Goal: Transaction & Acquisition: Purchase product/service

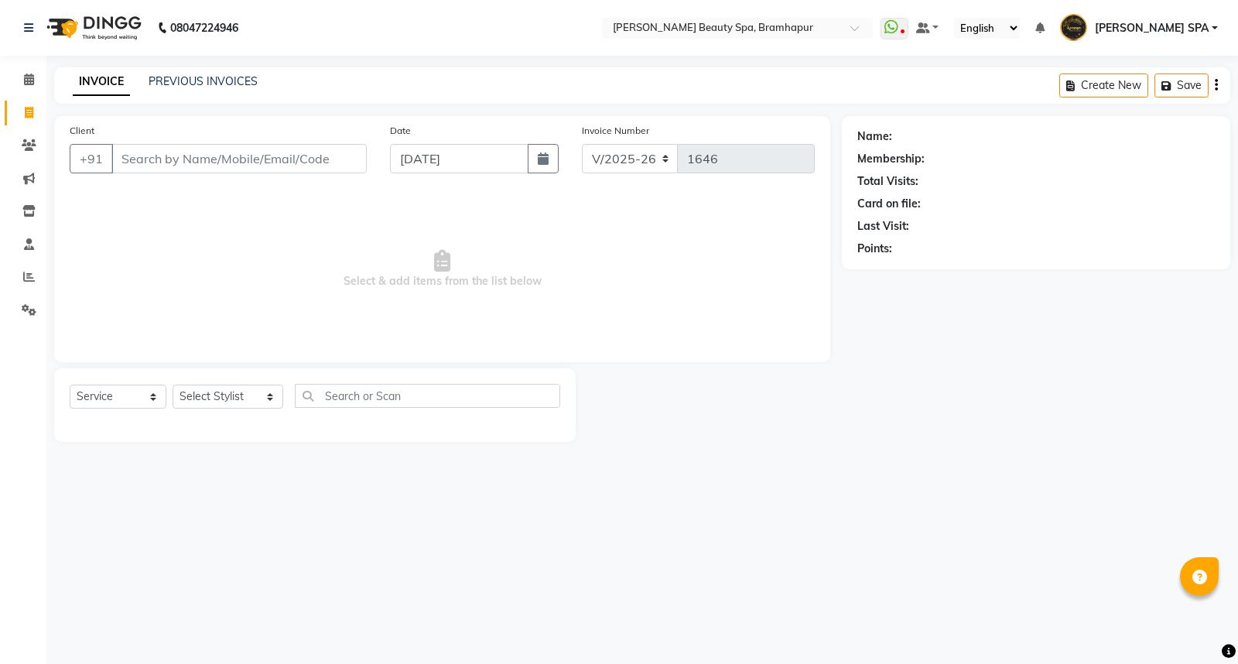
select select "3622"
select select "service"
drag, startPoint x: 859, startPoint y: 130, endPoint x: 955, endPoint y: 323, distance: 215.5
click at [955, 323] on div "Name: Membership: Total Visits: Card on file: Last Visit: Points:" at bounding box center [1042, 279] width 400 height 326
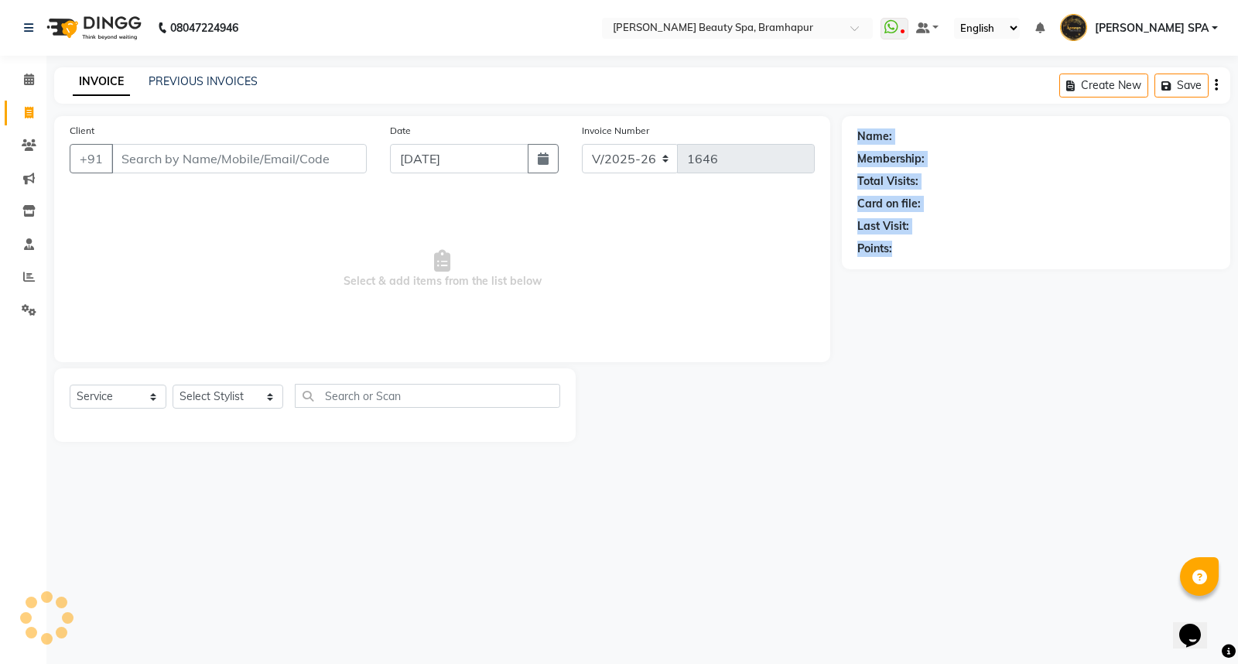
click at [955, 323] on div "Name: Membership: Total Visits: Card on file: Last Visit: Points:" at bounding box center [1042, 279] width 400 height 326
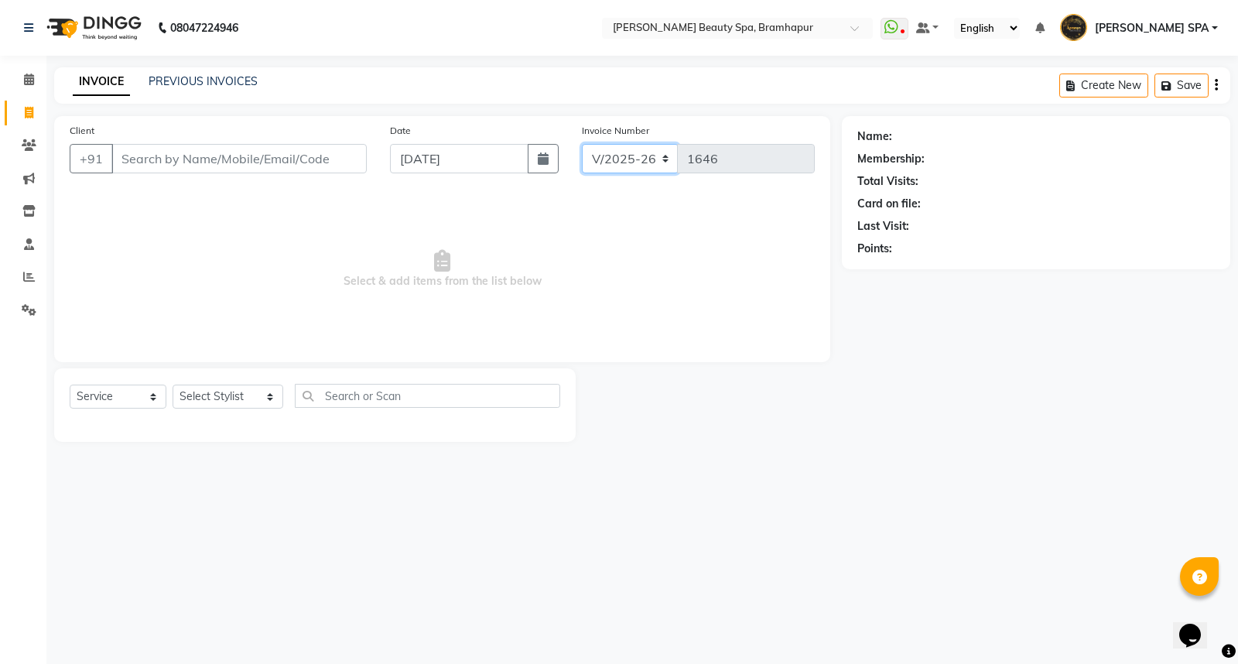
click at [727, 157] on div "V/2025 V/[PHONE_NUMBER]" at bounding box center [698, 158] width 233 height 29
click at [728, 354] on div "Client +91 Date [DATE] Invoice Number V/2025 V/[PHONE_NUMBER] Select & add item…" at bounding box center [442, 239] width 776 height 246
click at [104, 287] on span "Select & add items from the list below" at bounding box center [442, 269] width 745 height 155
drag, startPoint x: 31, startPoint y: 276, endPoint x: 23, endPoint y: 274, distance: 8.1
click at [29, 275] on icon at bounding box center [29, 277] width 12 height 12
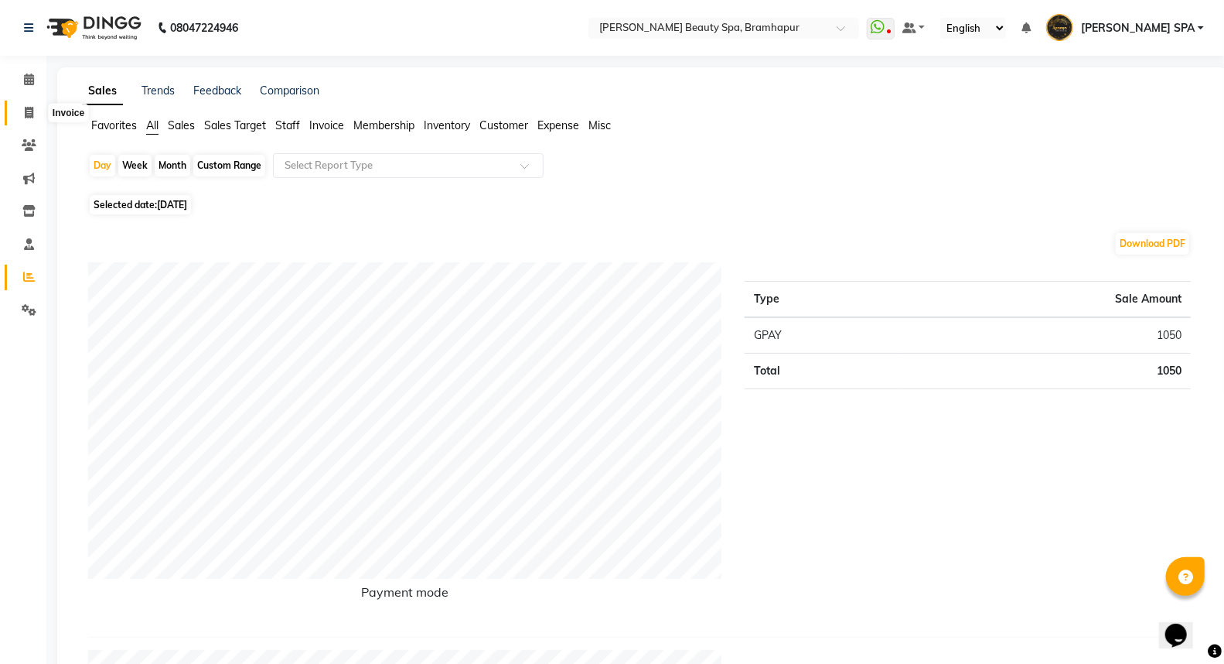
click at [26, 110] on icon at bounding box center [29, 113] width 9 height 12
select select "service"
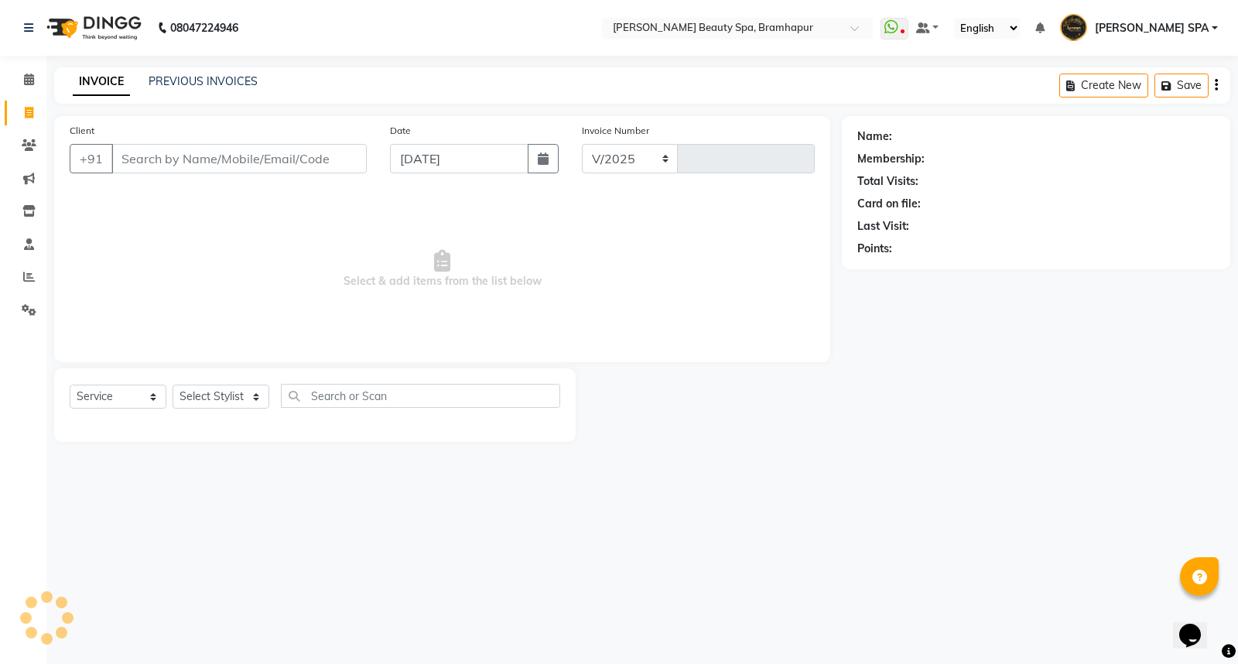
select select "3622"
type input "1646"
click at [179, 83] on link "PREVIOUS INVOICES" at bounding box center [203, 81] width 109 height 14
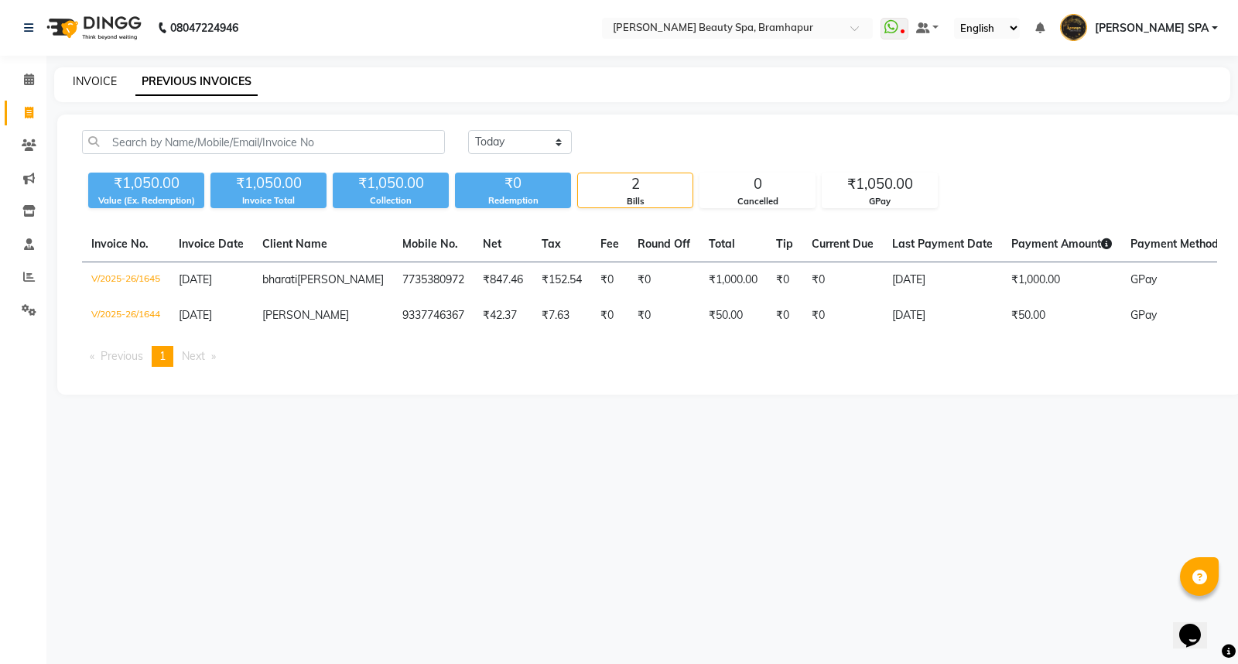
click at [97, 74] on link "INVOICE" at bounding box center [95, 81] width 44 height 14
select select "service"
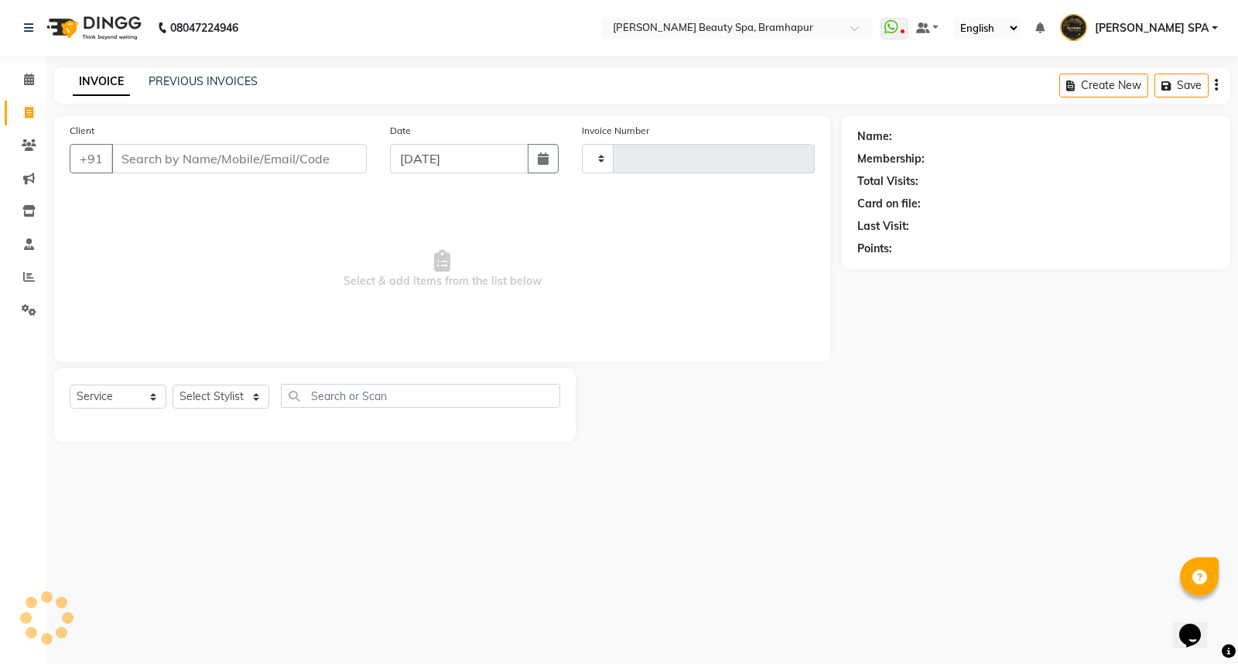
type input "1646"
select select "3622"
click at [232, 79] on link "PREVIOUS INVOICES" at bounding box center [203, 81] width 109 height 14
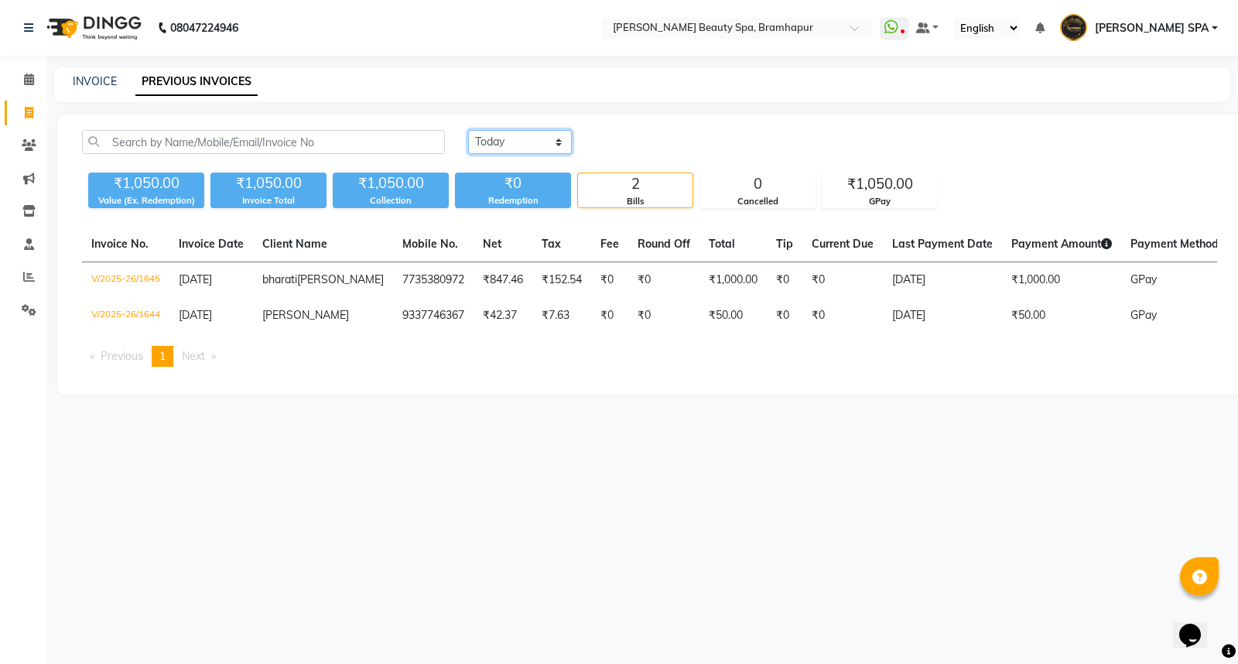
click at [518, 139] on select "[DATE] [DATE] Custom Range" at bounding box center [520, 142] width 104 height 24
click at [468, 130] on select "[DATE] [DATE] Custom Range" at bounding box center [520, 142] width 104 height 24
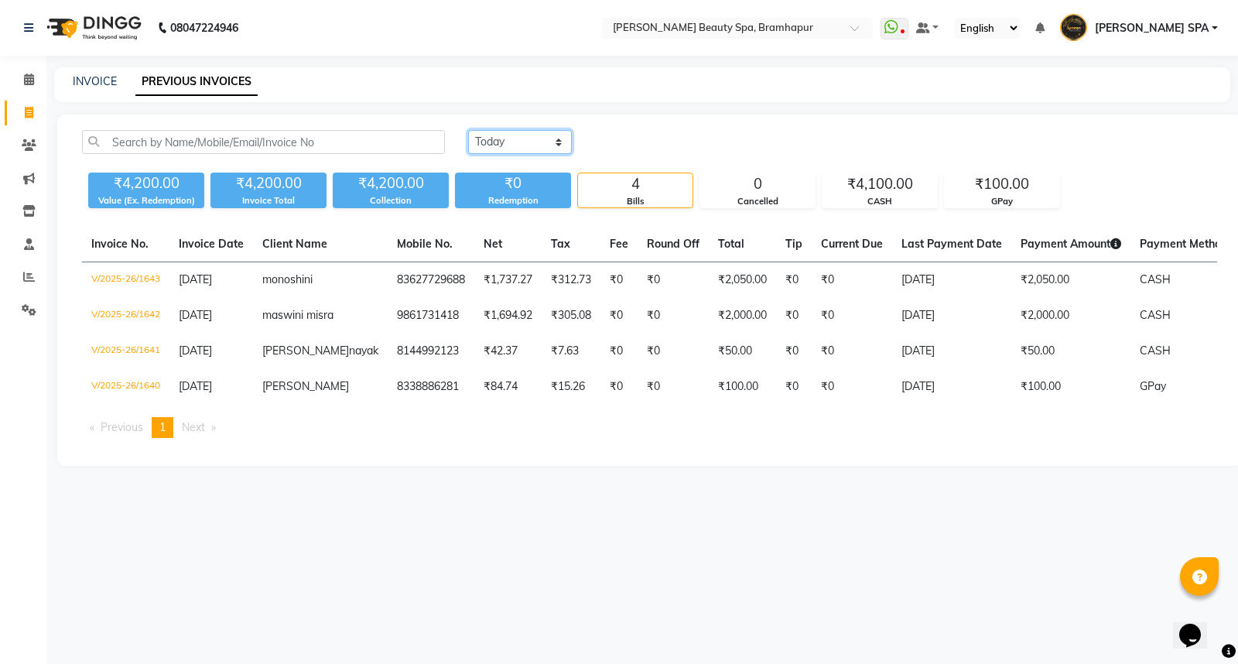
click at [521, 138] on select "[DATE] [DATE] Custom Range" at bounding box center [520, 142] width 104 height 24
select select "range"
click at [468, 130] on select "[DATE] [DATE] Custom Range" at bounding box center [520, 142] width 104 height 24
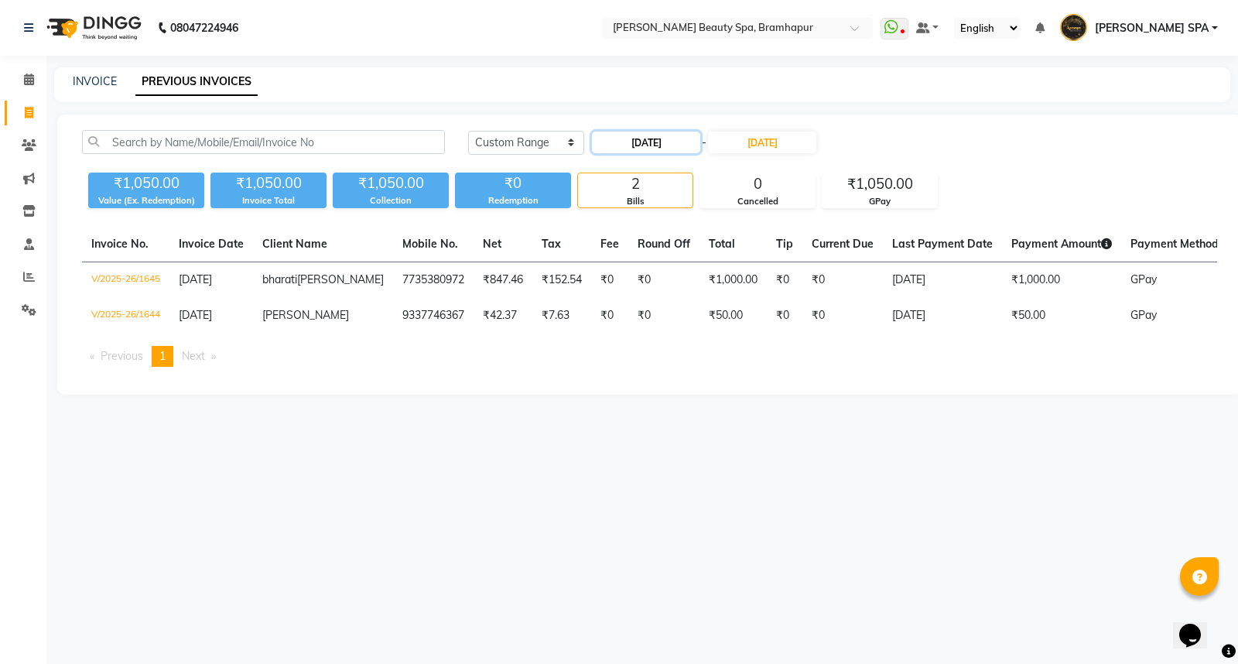
click at [661, 142] on input "[DATE]" at bounding box center [646, 142] width 108 height 22
select select "9"
select select "2025"
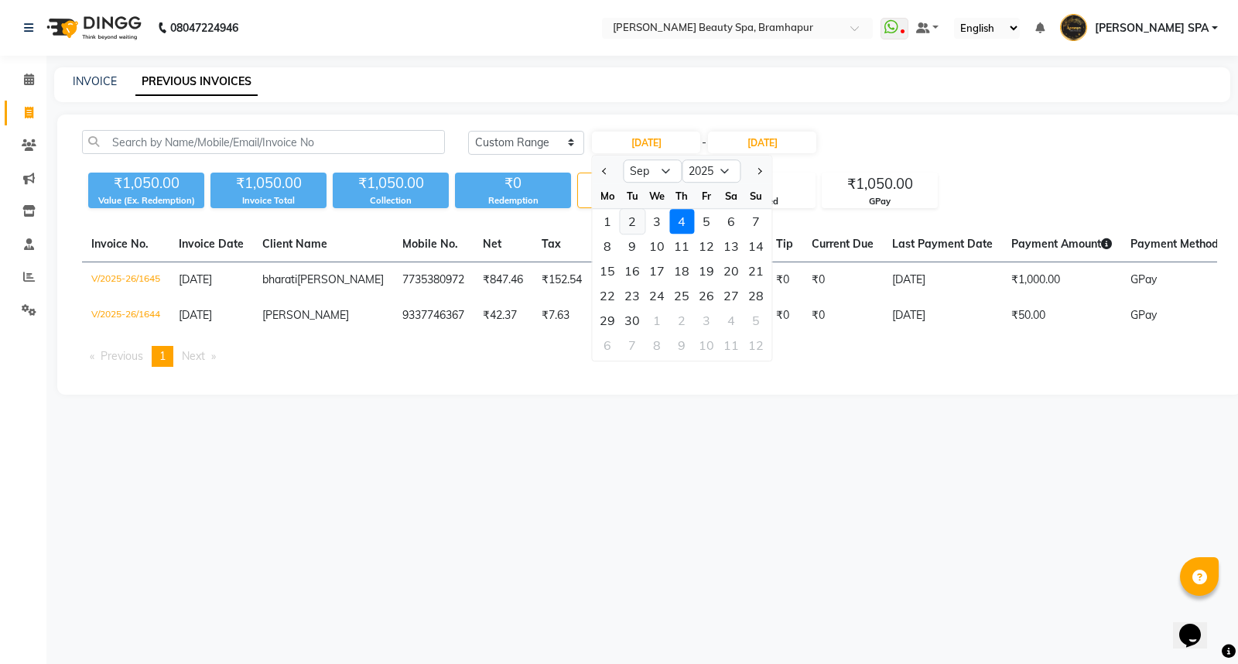
click at [631, 221] on div "2" at bounding box center [632, 221] width 25 height 25
type input "[DATE]"
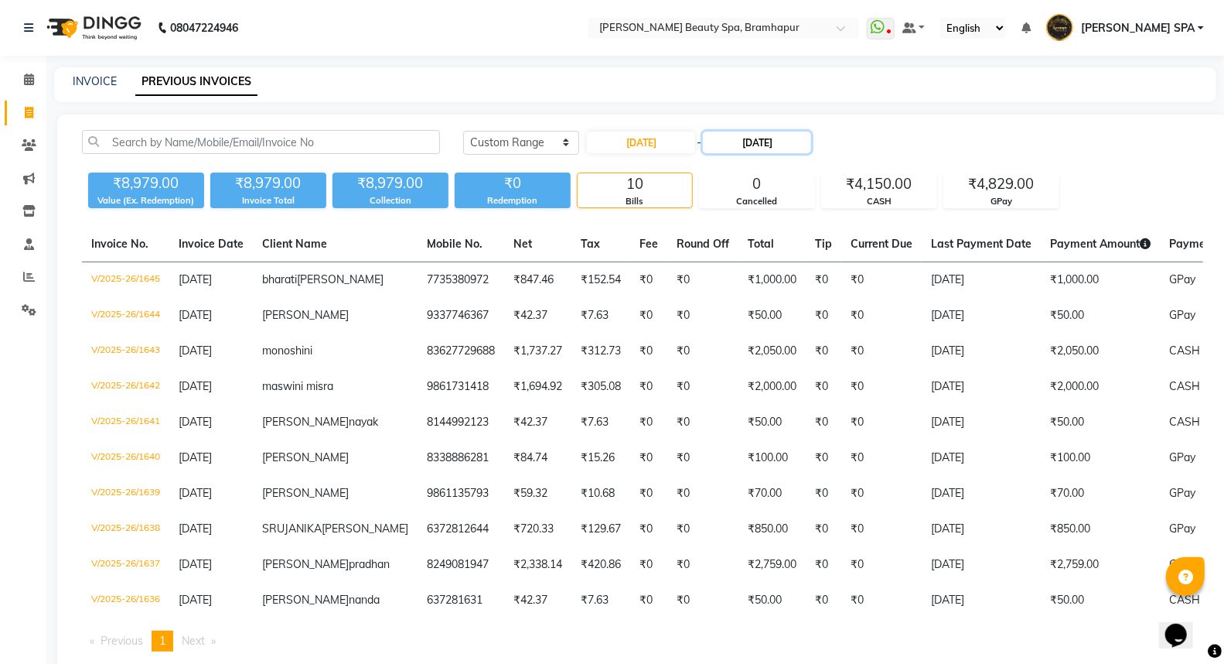
click at [750, 144] on input "[DATE]" at bounding box center [757, 142] width 108 height 22
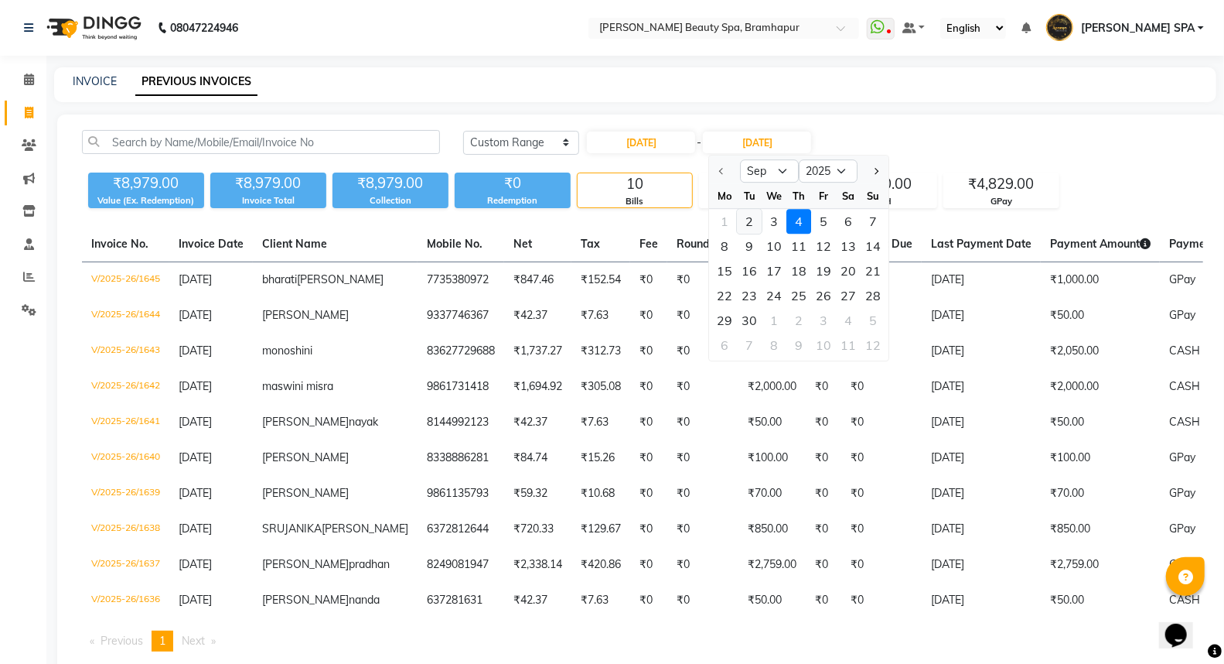
click at [747, 215] on div "2" at bounding box center [750, 221] width 25 height 25
type input "[DATE]"
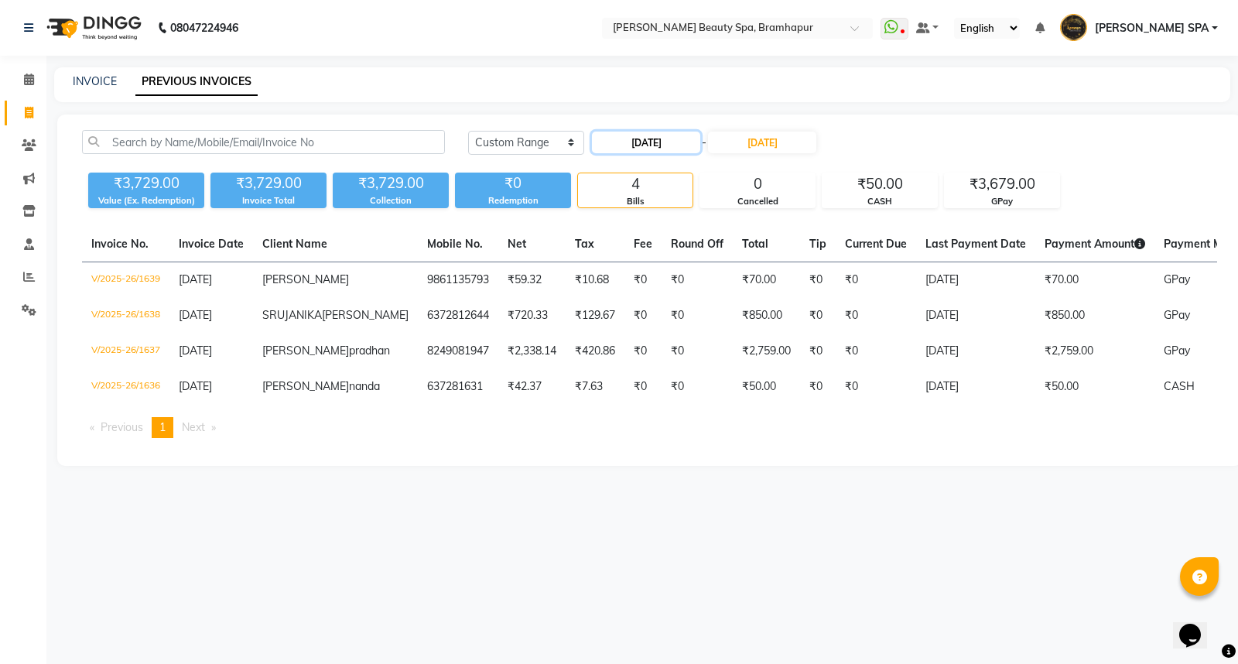
click at [654, 141] on input "[DATE]" at bounding box center [646, 142] width 108 height 22
select select "9"
select select "2025"
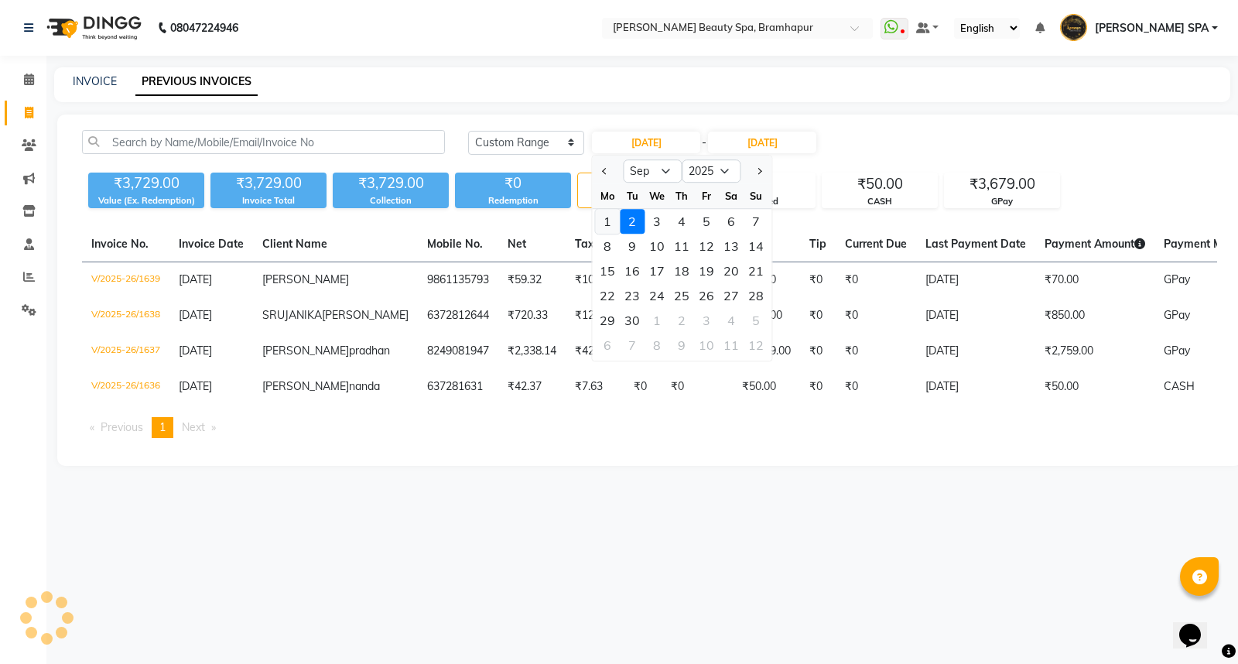
click at [611, 217] on div "1" at bounding box center [607, 221] width 25 height 25
type input "[DATE]"
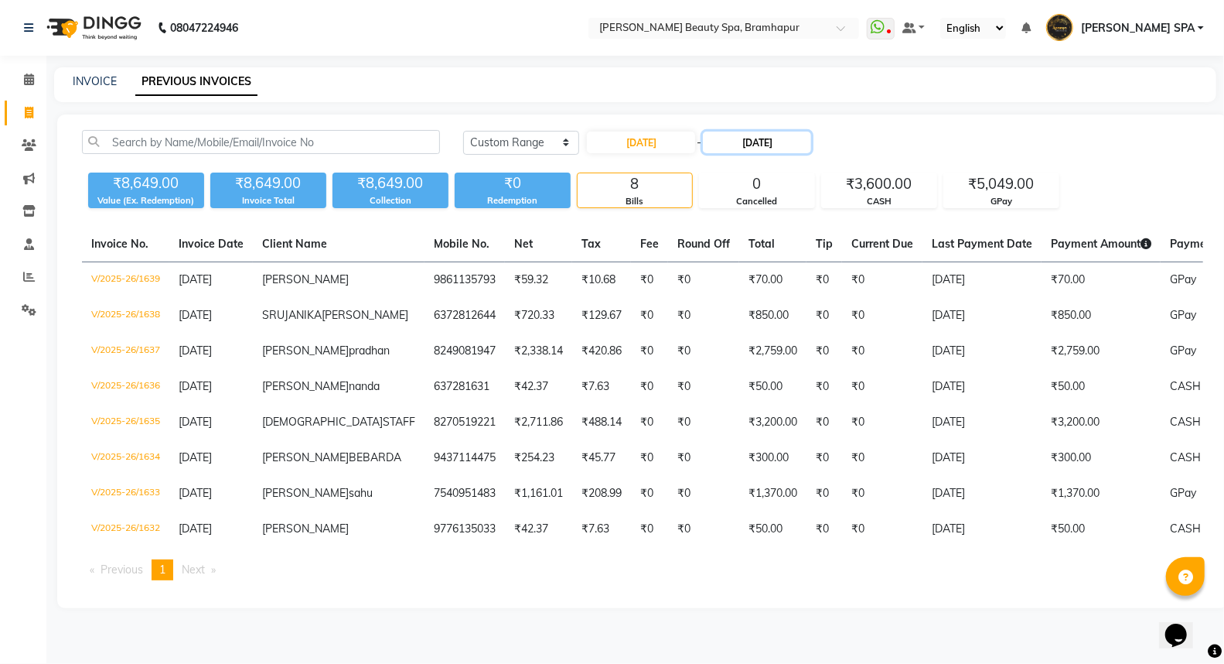
click at [758, 136] on input "[DATE]" at bounding box center [757, 142] width 108 height 22
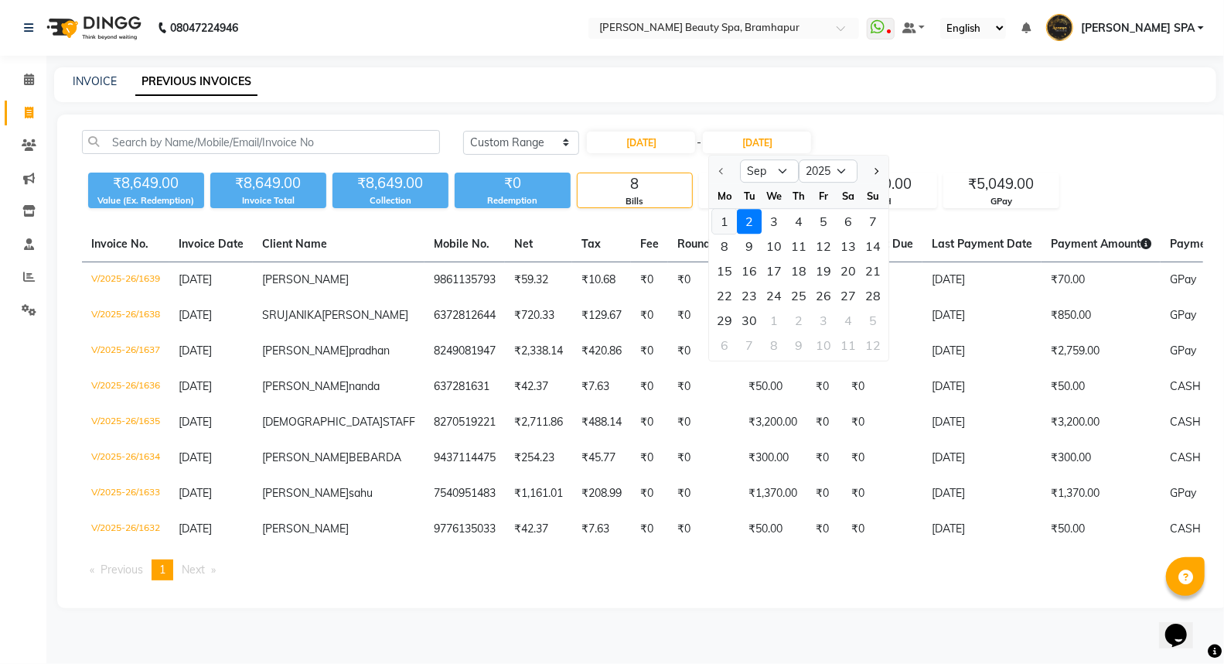
click at [726, 220] on div "1" at bounding box center [725, 221] width 25 height 25
type input "[DATE]"
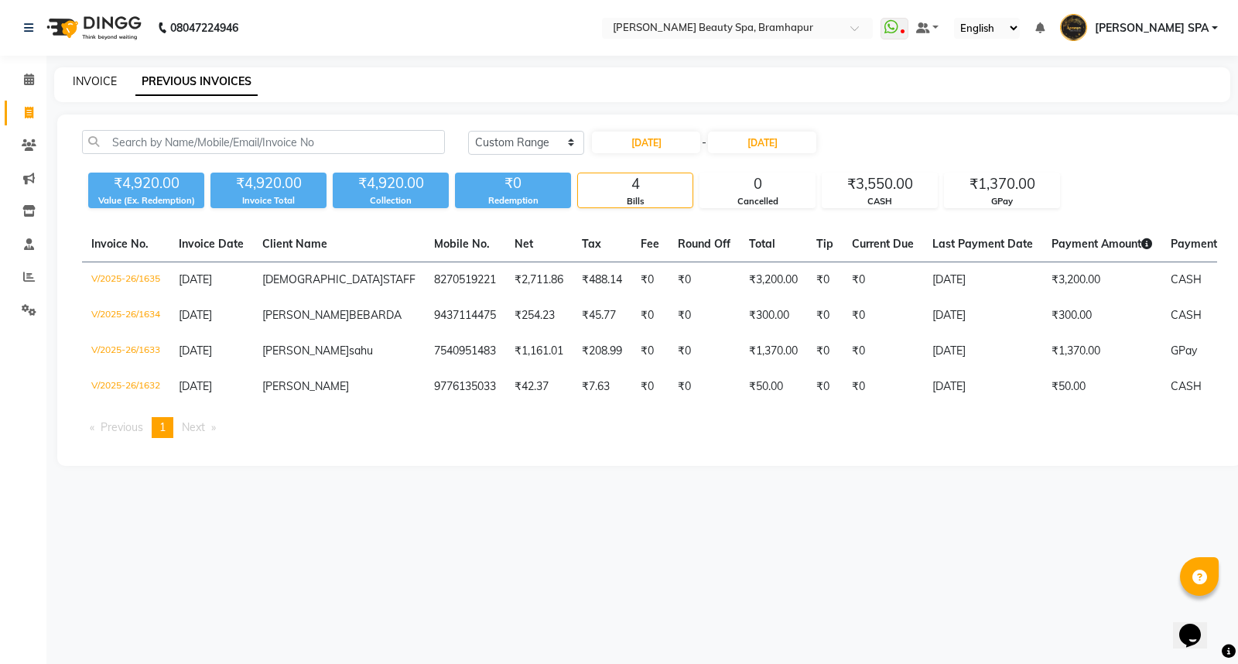
click at [93, 76] on link "INVOICE" at bounding box center [95, 81] width 44 height 14
select select "service"
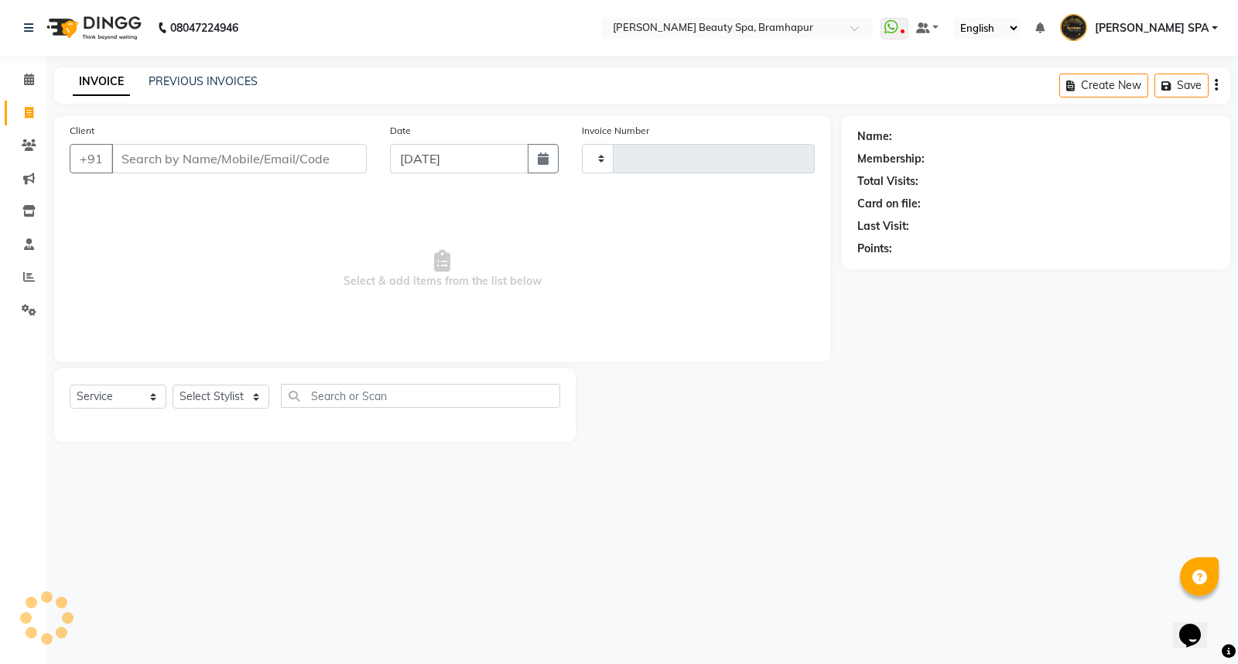
type input "1646"
select select "3622"
click at [184, 159] on input "Client" at bounding box center [238, 158] width 255 height 29
type input "7008939381"
click at [313, 166] on button "Add Client" at bounding box center [327, 158] width 80 height 29
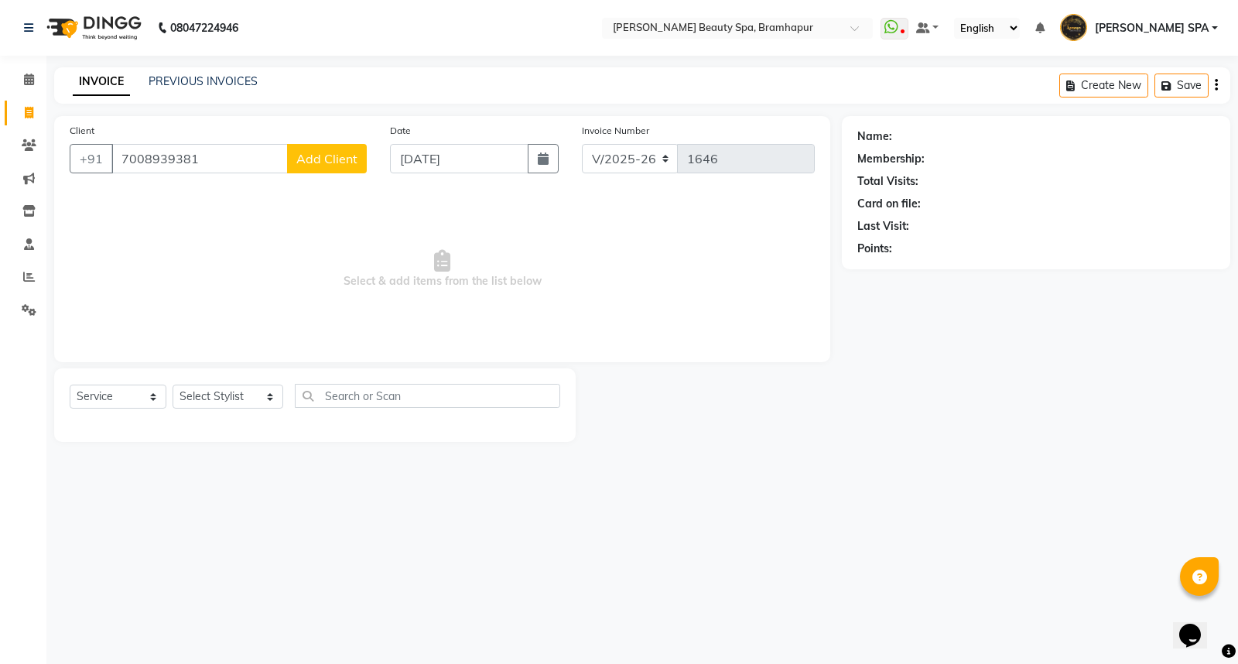
select select "29"
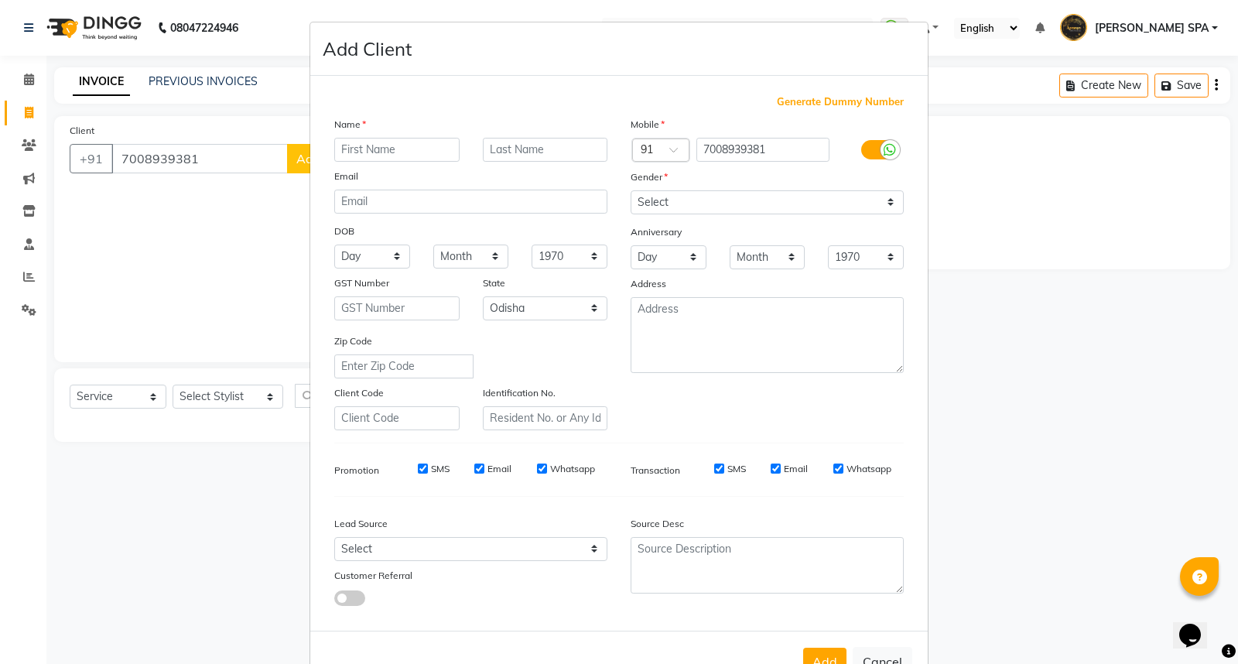
click at [362, 138] on input "text" at bounding box center [396, 150] width 125 height 24
click at [368, 157] on input "text" at bounding box center [396, 150] width 125 height 24
type input "gayatri"
click at [493, 145] on input "text" at bounding box center [545, 150] width 125 height 24
type input "g"
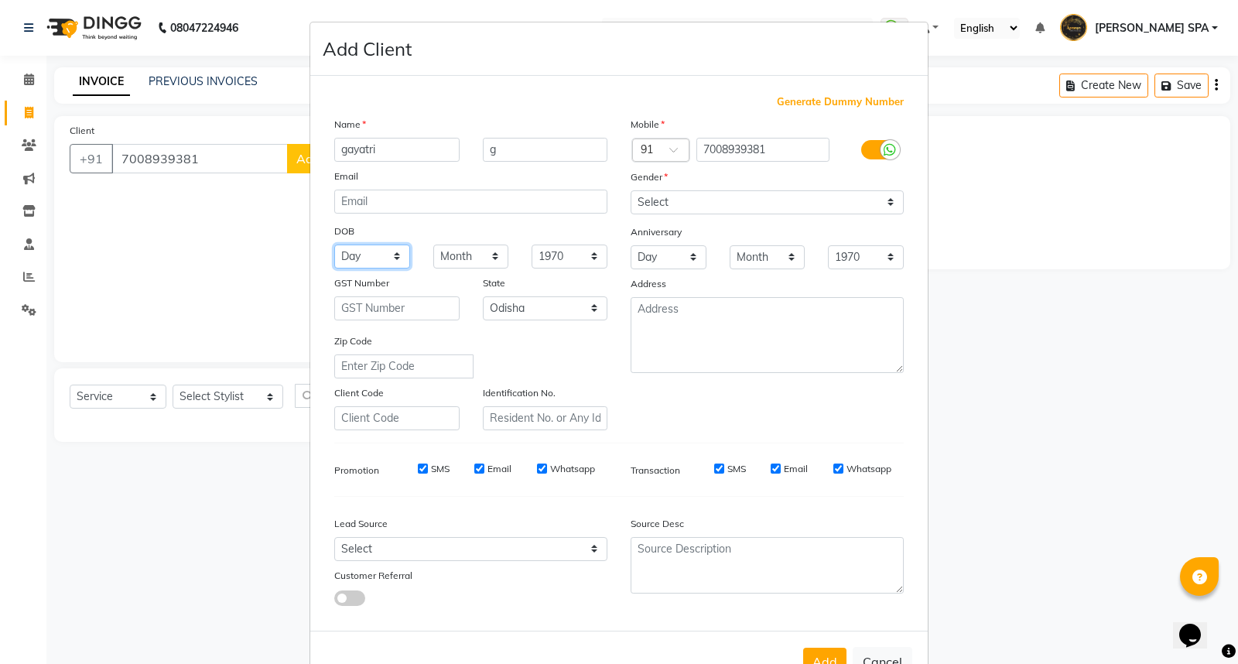
click at [353, 251] on select "Day 01 02 03 04 05 06 07 08 09 10 11 12 13 14 15 16 17 18 19 20 21 22 23 24 25 …" at bounding box center [372, 256] width 76 height 24
select select "31"
click at [334, 244] on select "Day 01 02 03 04 05 06 07 08 09 10 11 12 13 14 15 16 17 18 19 20 21 22 23 24 25 …" at bounding box center [372, 256] width 76 height 24
click at [453, 258] on select "Month January February March April May June July August September October Novem…" at bounding box center [471, 256] width 76 height 24
select select "12"
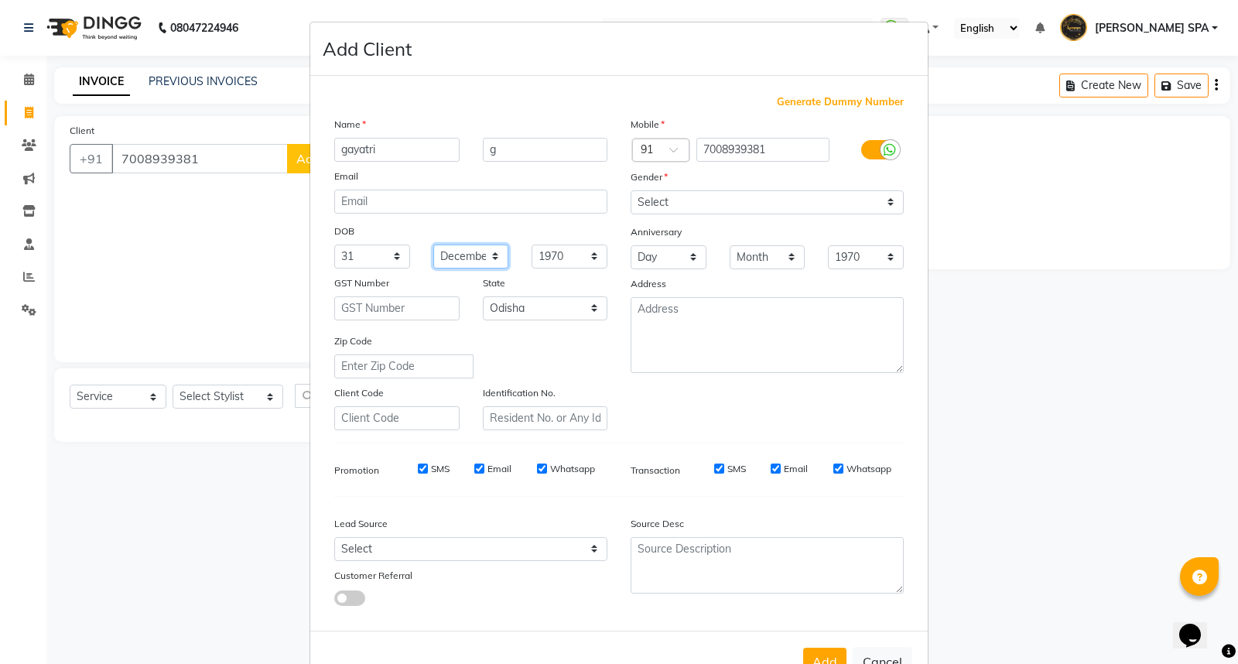
click at [433, 244] on select "Month January February March April May June July August September October Novem…" at bounding box center [471, 256] width 76 height 24
click at [554, 260] on select "1940 1941 1942 1943 1944 1945 1946 1947 1948 1949 1950 1951 1952 1953 1954 1955…" at bounding box center [569, 256] width 76 height 24
select select "2000"
click at [531, 244] on select "1940 1941 1942 1943 1944 1945 1946 1947 1948 1949 1950 1951 1952 1953 1954 1955…" at bounding box center [569, 256] width 76 height 24
click at [675, 199] on select "Select [DEMOGRAPHIC_DATA] [DEMOGRAPHIC_DATA] Other Prefer Not To Say" at bounding box center [766, 202] width 273 height 24
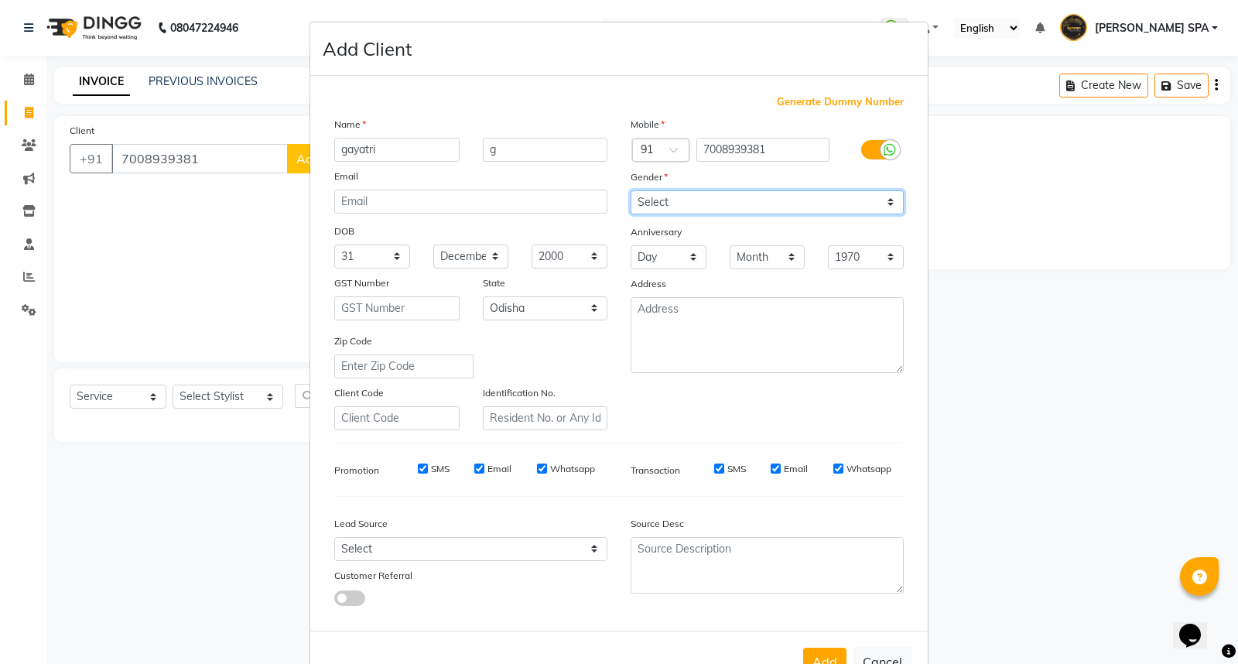
select select "[DEMOGRAPHIC_DATA]"
click at [630, 190] on select "Select [DEMOGRAPHIC_DATA] [DEMOGRAPHIC_DATA] Other Prefer Not To Say" at bounding box center [766, 202] width 273 height 24
click at [821, 654] on button "Add" at bounding box center [824, 661] width 43 height 28
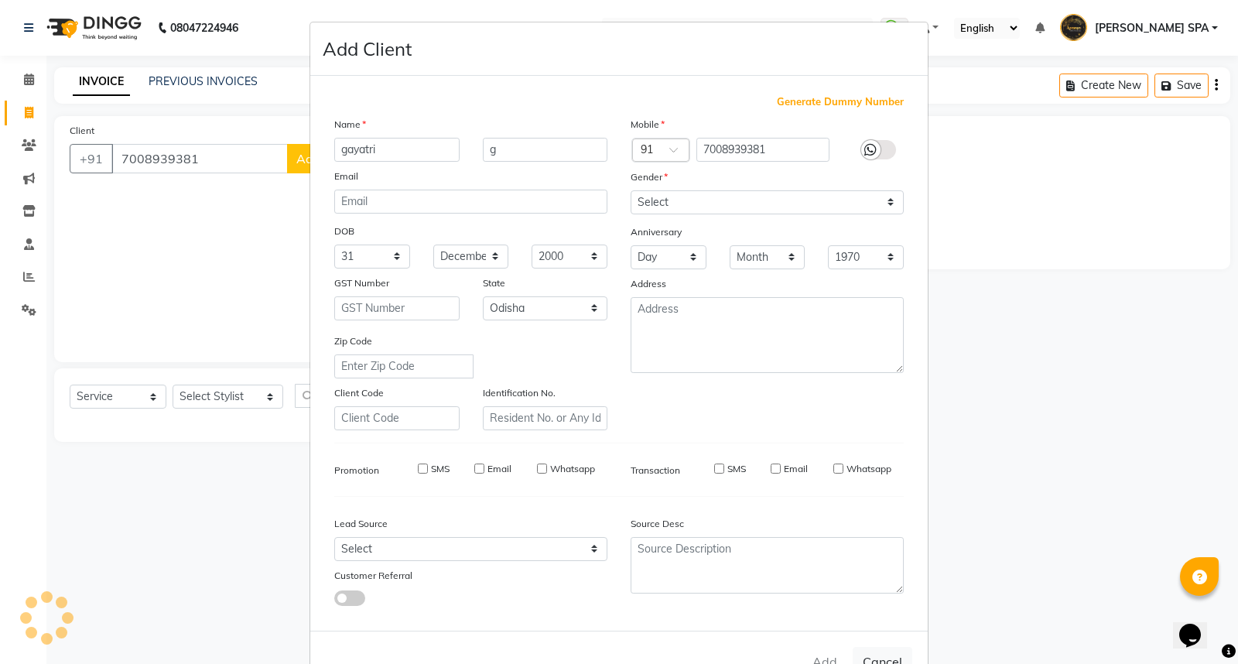
select select
select select "null"
select select
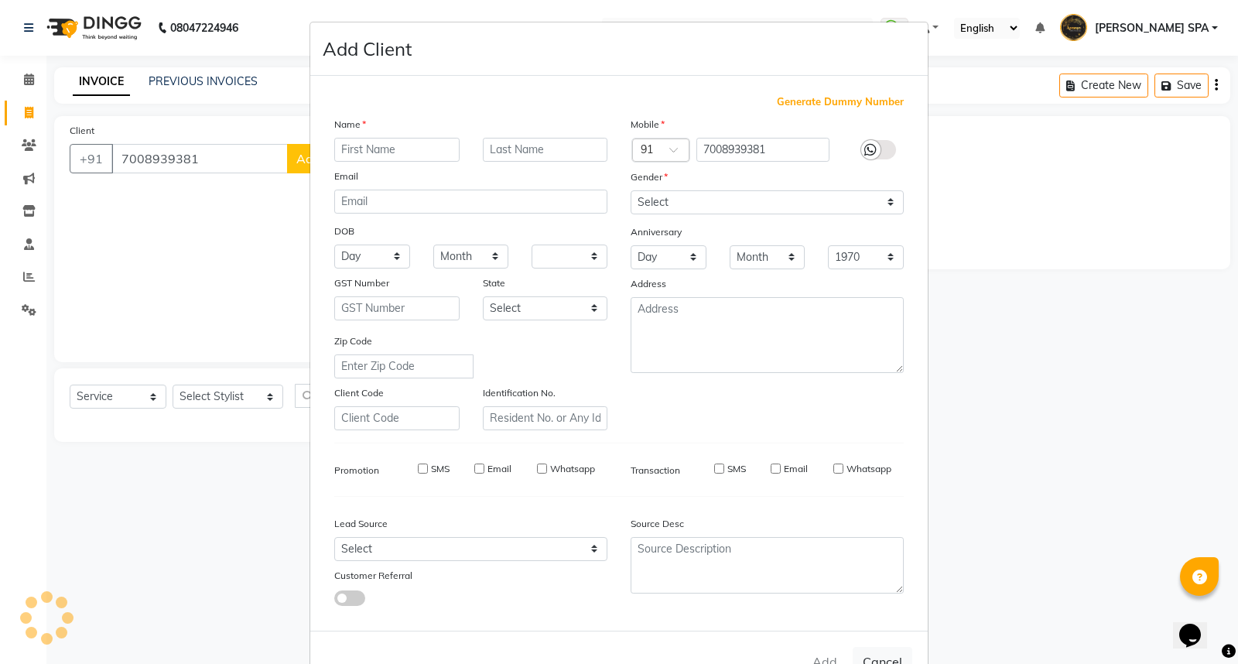
select select
checkbox input "false"
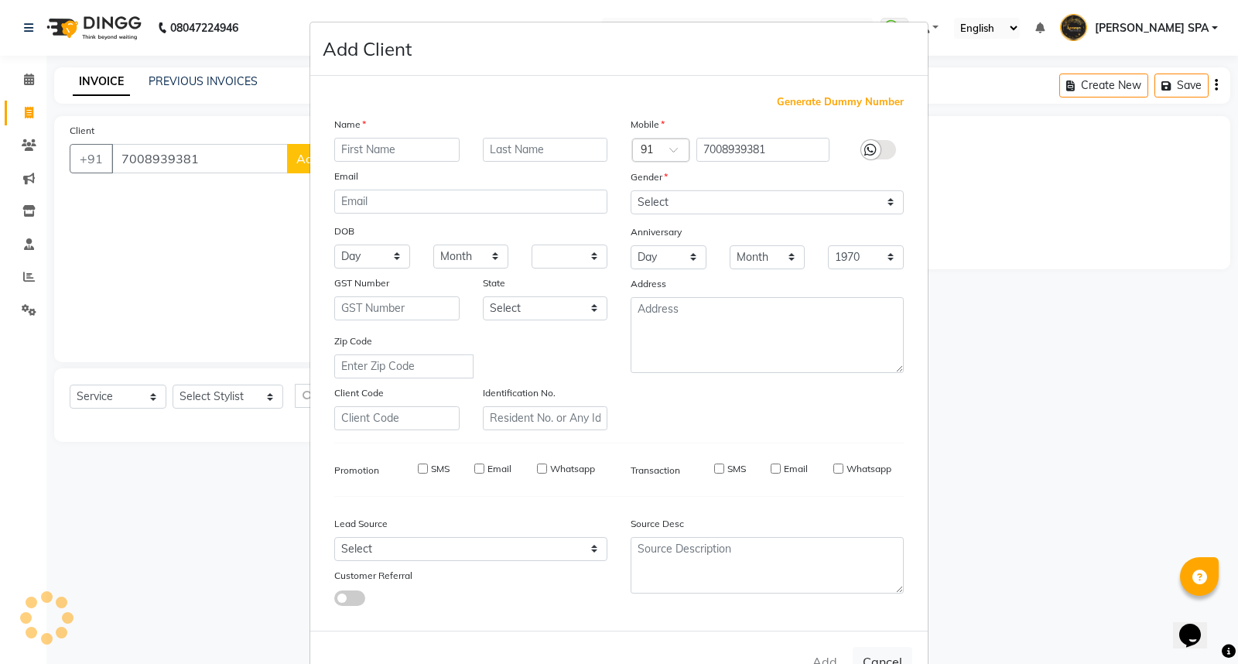
checkbox input "false"
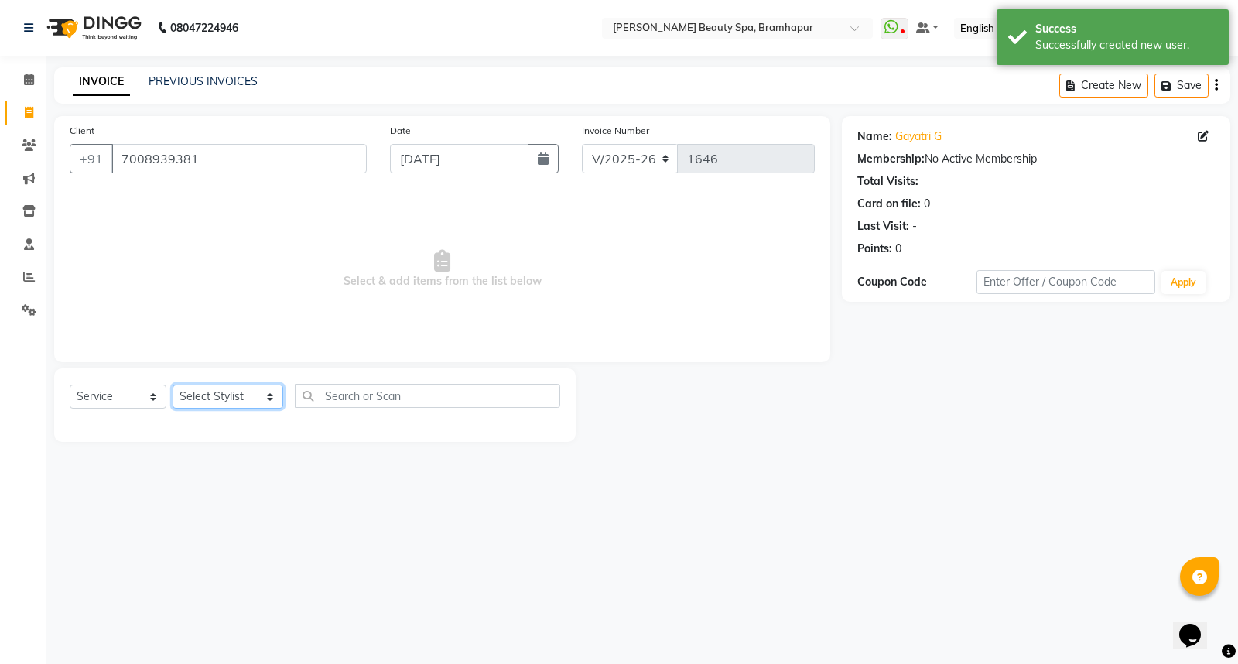
click at [215, 400] on select "Select Stylist [PERSON_NAME] SPA [PERSON_NAME] [PERSON_NAME] [PERSON_NAME] MAM …" at bounding box center [227, 396] width 111 height 24
select select "59346"
click at [172, 385] on select "Select Stylist [PERSON_NAME] SPA [PERSON_NAME] [PERSON_NAME] [PERSON_NAME] MAM …" at bounding box center [227, 396] width 111 height 24
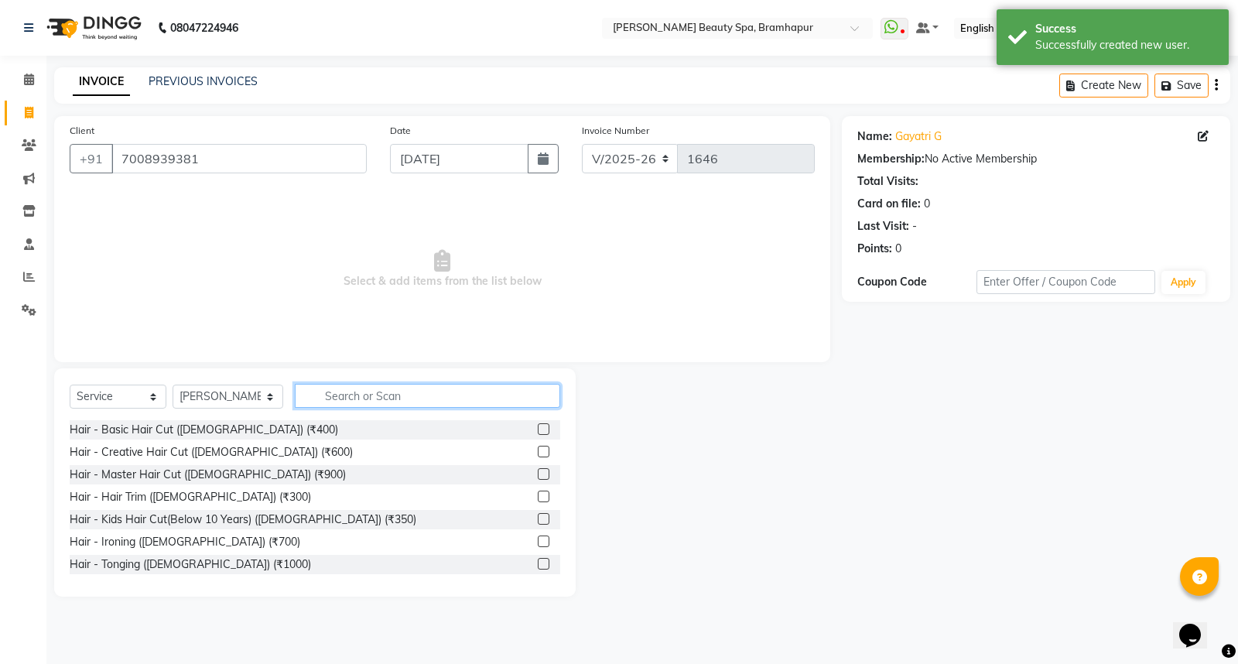
click at [317, 396] on input "text" at bounding box center [427, 396] width 265 height 24
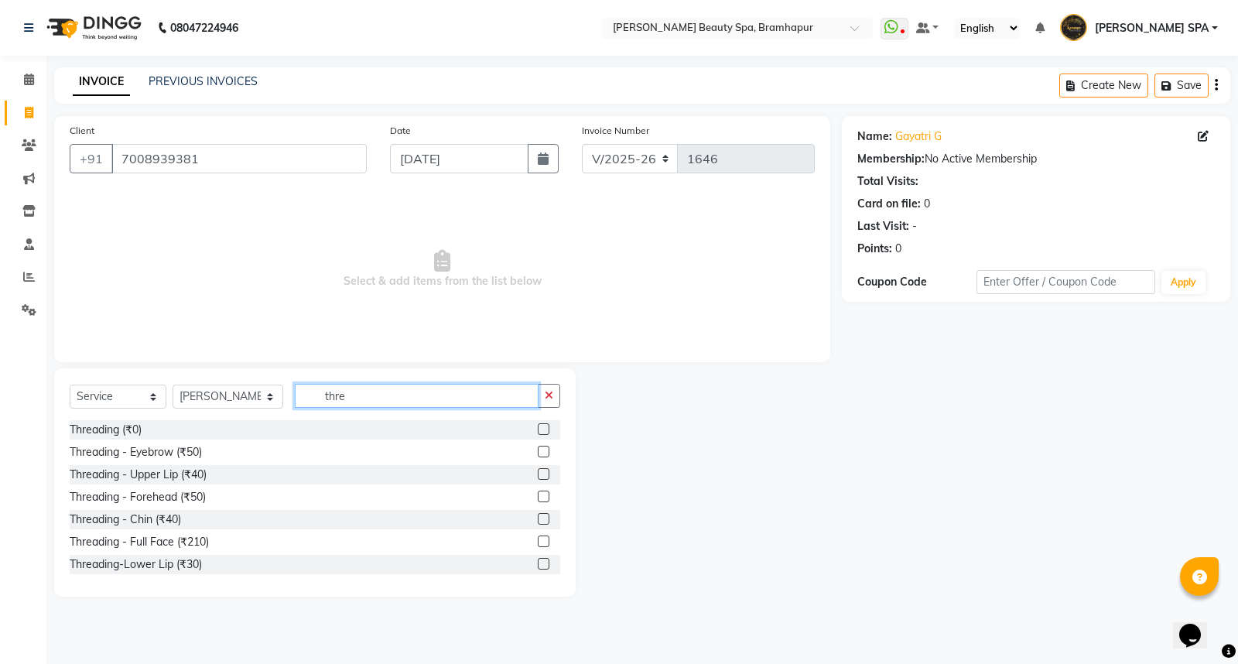
type input "thre"
click at [82, 439] on div "Threading (₹0)" at bounding box center [315, 429] width 490 height 19
click at [87, 429] on div "Threading (₹0)" at bounding box center [106, 430] width 72 height 16
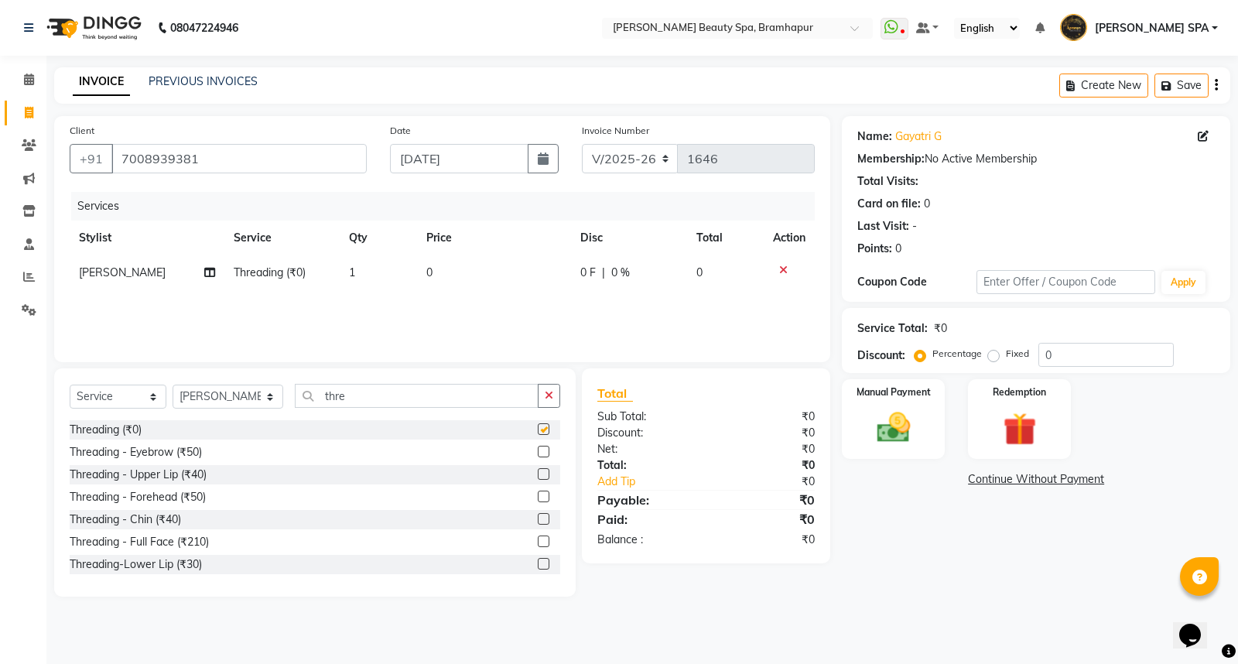
checkbox input "false"
click at [452, 274] on td "0" at bounding box center [494, 272] width 154 height 35
select select "59346"
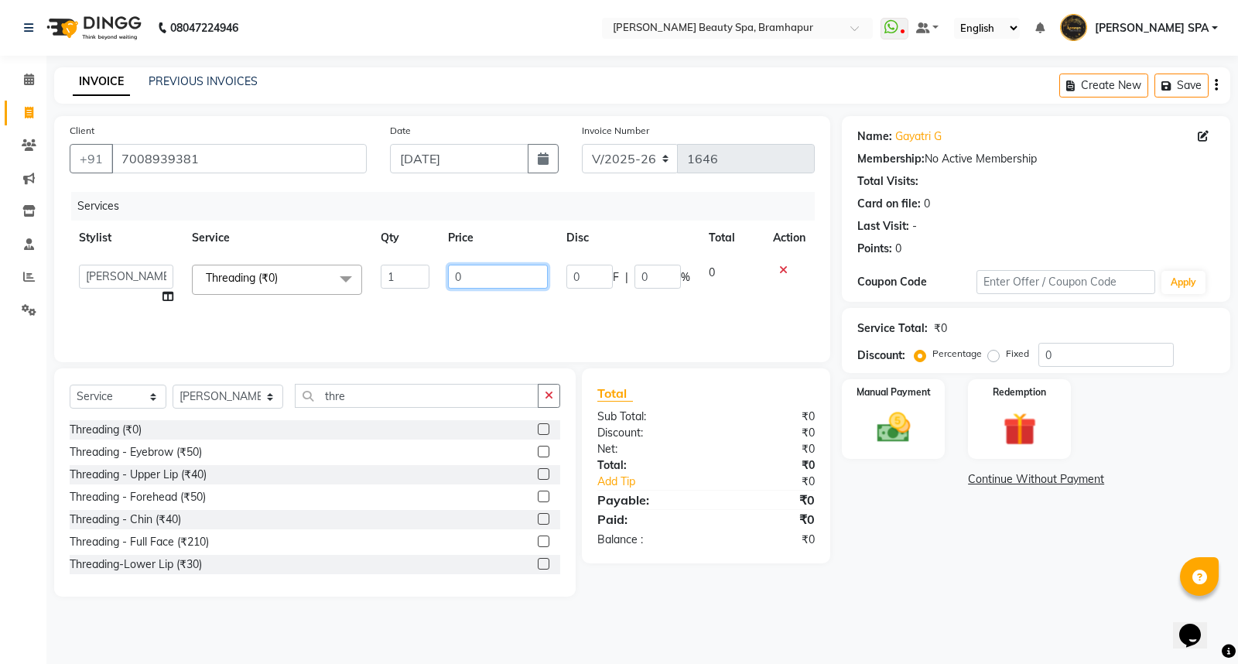
click at [470, 281] on input "0" at bounding box center [498, 277] width 100 height 24
type input "70"
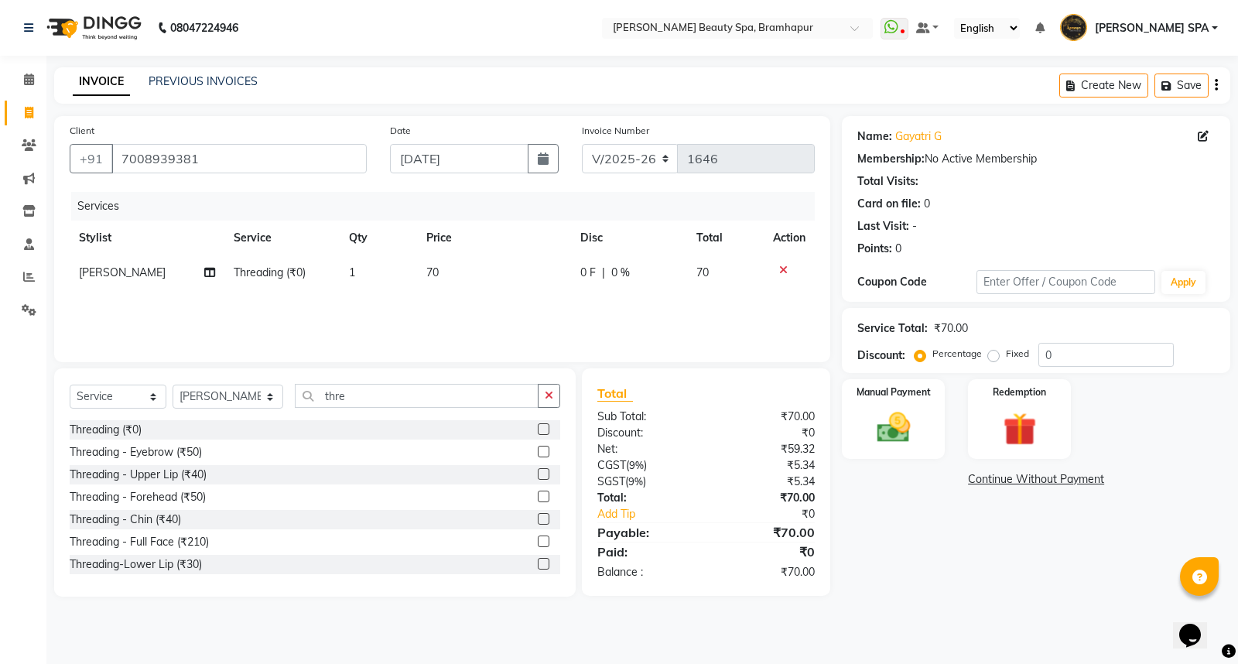
click at [895, 518] on div "Name: Gayatri G Membership: No Active Membership Total Visits: Card on file: 0 …" at bounding box center [1042, 356] width 400 height 480
click at [913, 439] on img at bounding box center [894, 427] width 56 height 39
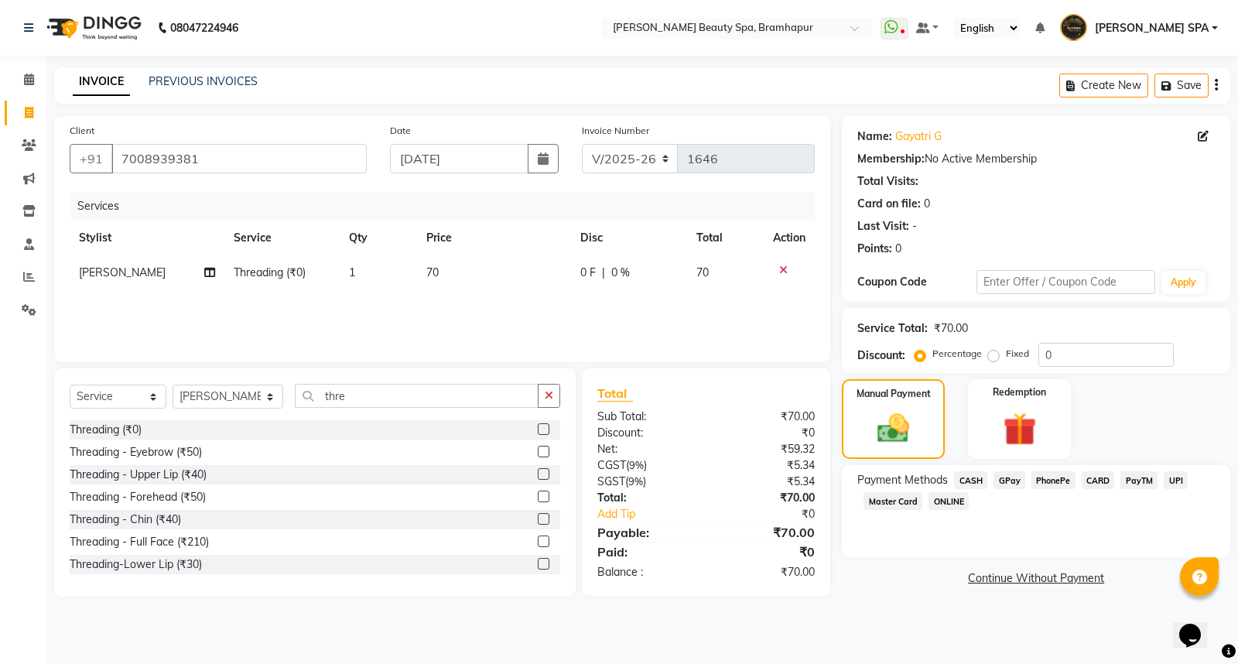
click at [1009, 480] on span "GPay" at bounding box center [1009, 480] width 32 height 18
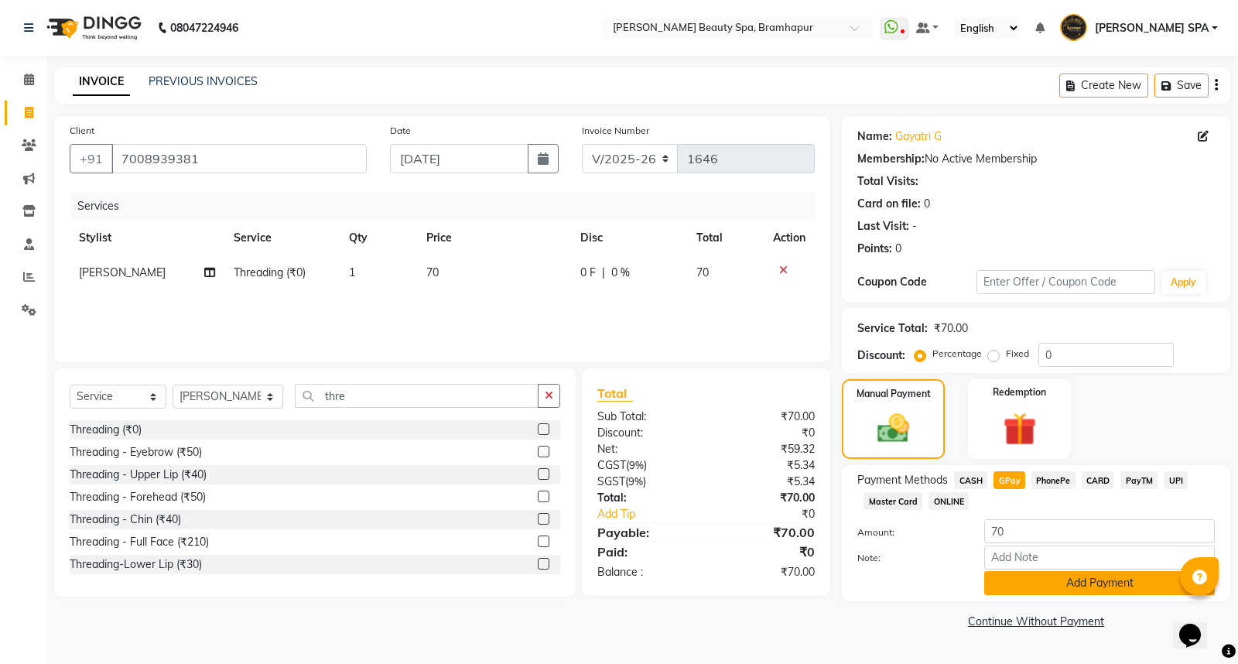
click at [1011, 586] on button "Add Payment" at bounding box center [1099, 583] width 230 height 24
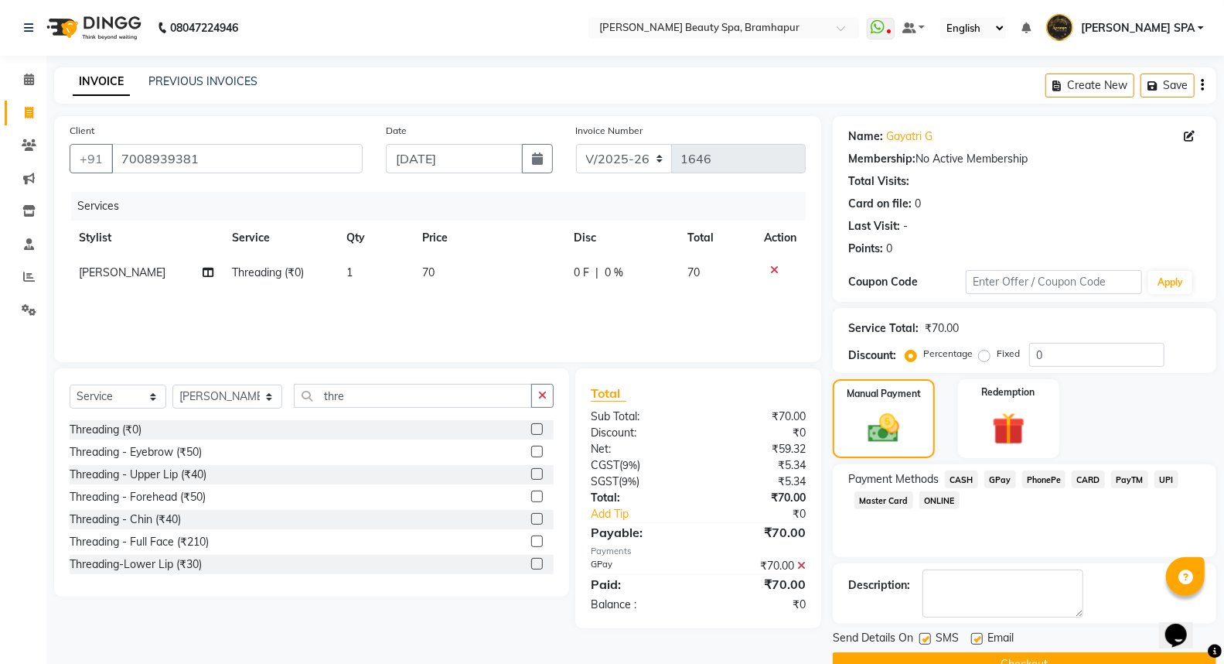
click at [960, 657] on button "Checkout" at bounding box center [1025, 664] width 384 height 24
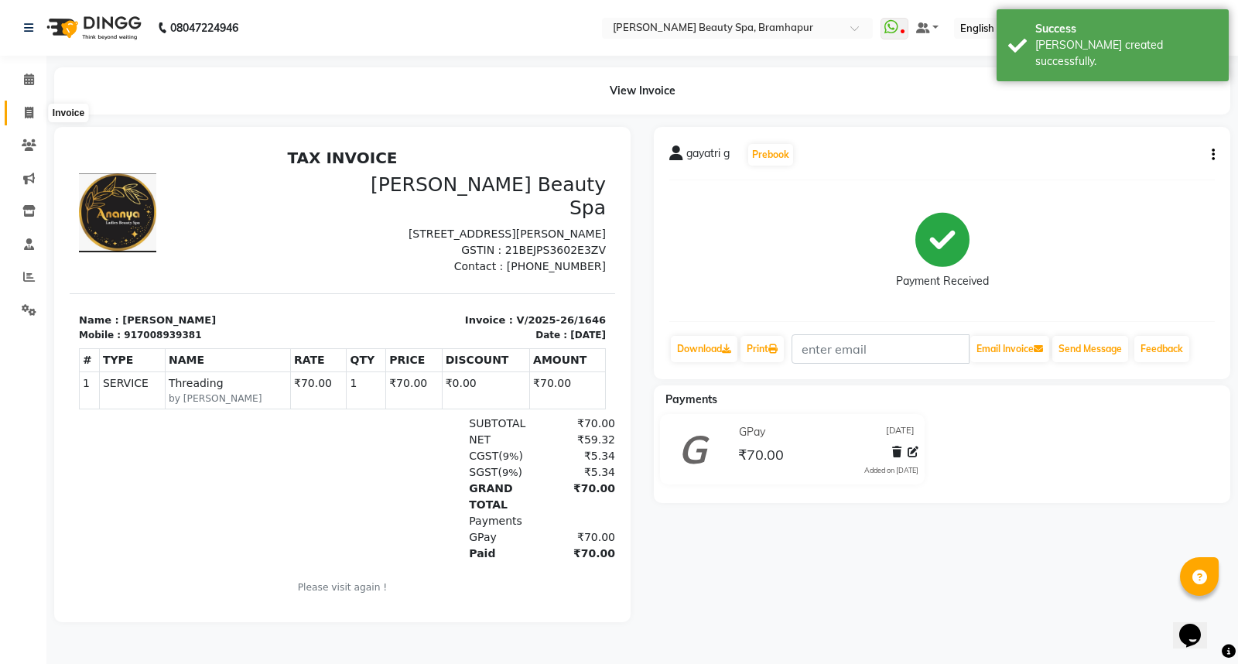
click at [29, 112] on icon at bounding box center [29, 113] width 9 height 12
select select "service"
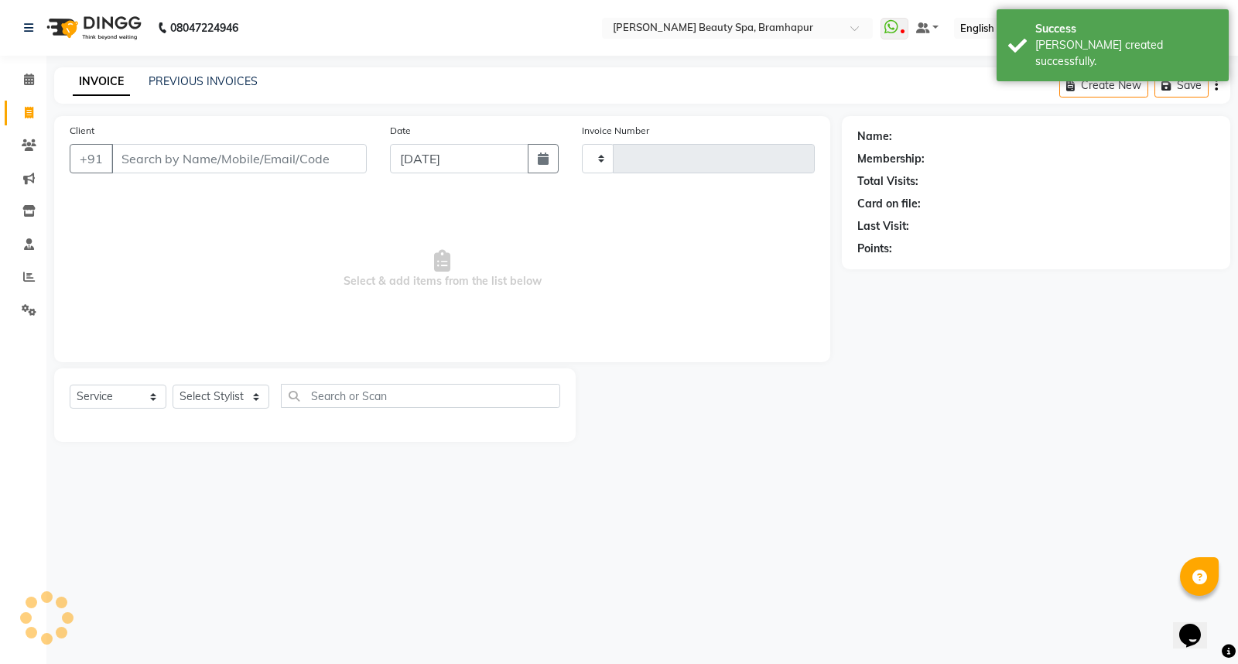
type input "1647"
select select "3622"
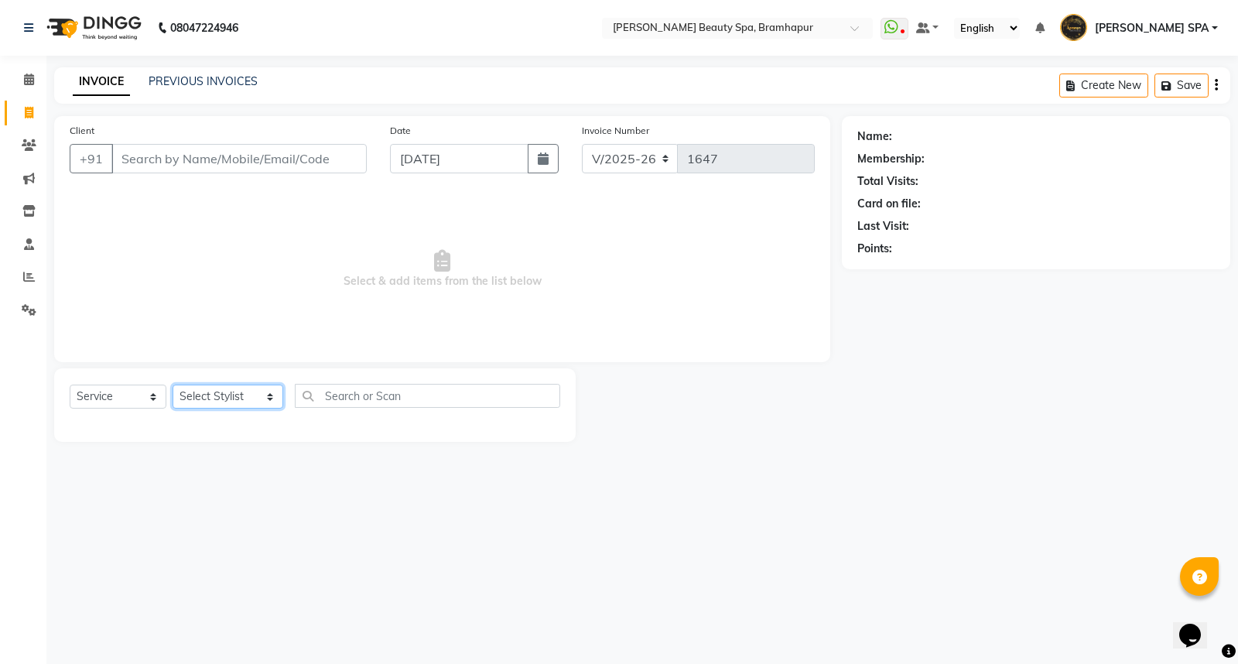
drag, startPoint x: 210, startPoint y: 399, endPoint x: 210, endPoint y: 408, distance: 8.5
click at [210, 400] on select "Select Stylist [PERSON_NAME] SPA [PERSON_NAME] [PERSON_NAME] [PERSON_NAME] MAM …" at bounding box center [227, 396] width 111 height 24
select select "59346"
click at [172, 385] on select "Select Stylist [PERSON_NAME] SPA [PERSON_NAME] [PERSON_NAME] [PERSON_NAME] MAM …" at bounding box center [227, 396] width 111 height 24
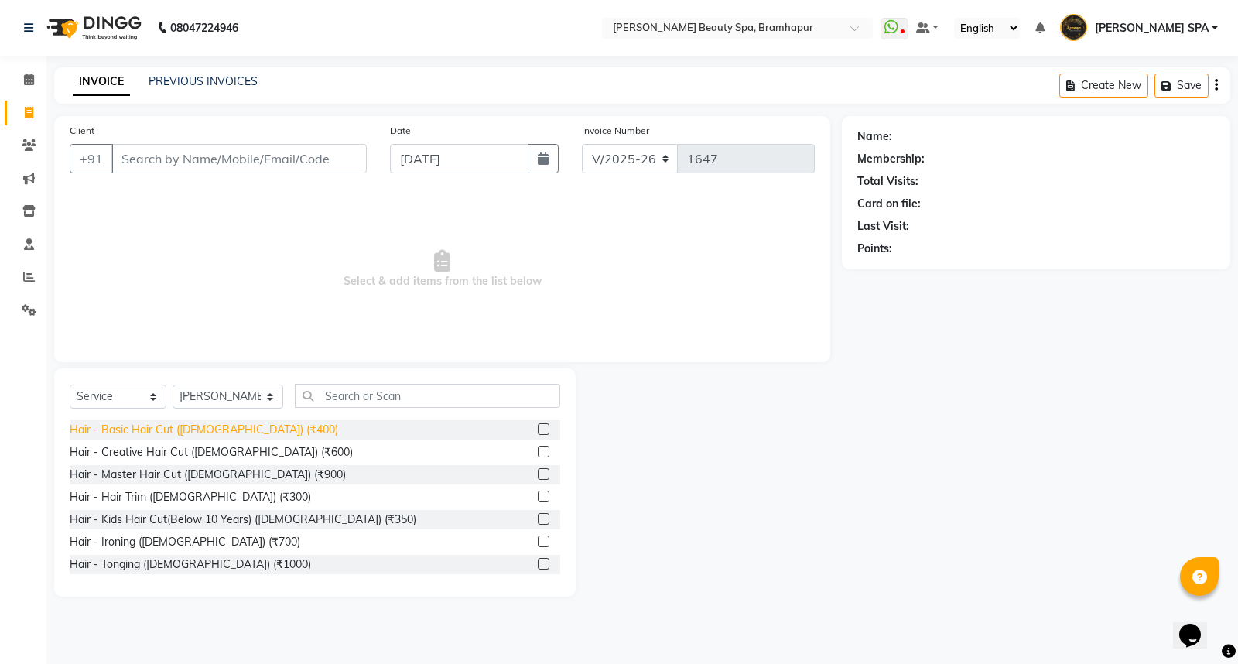
click at [213, 428] on div "Hair - Basic Hair Cut ([DEMOGRAPHIC_DATA]) (₹400)" at bounding box center [204, 430] width 268 height 16
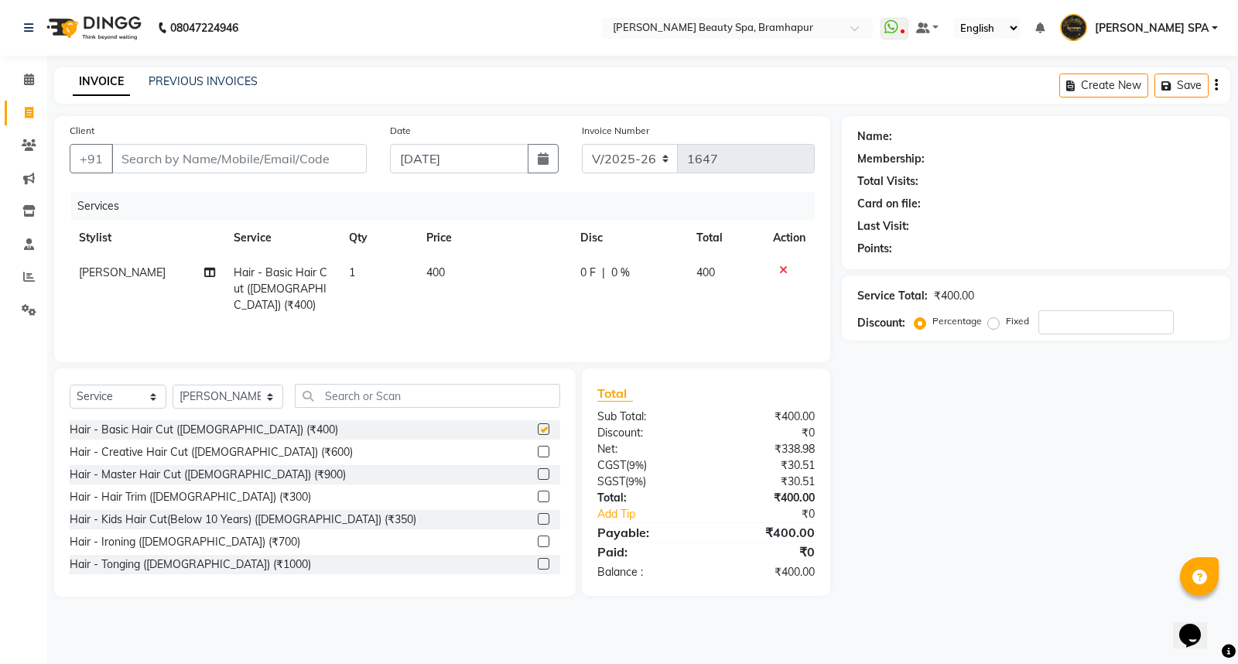
checkbox input "false"
click at [326, 400] on input "text" at bounding box center [427, 396] width 265 height 24
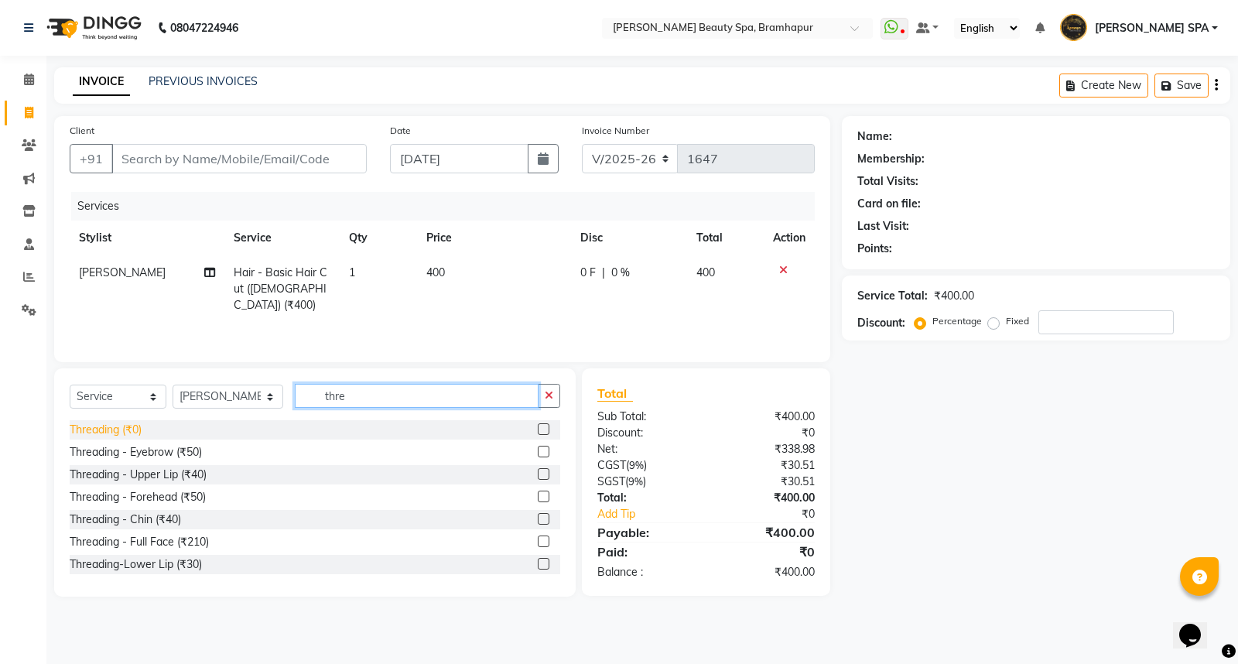
type input "thre"
click at [114, 434] on div "Threading (₹0)" at bounding box center [106, 430] width 72 height 16
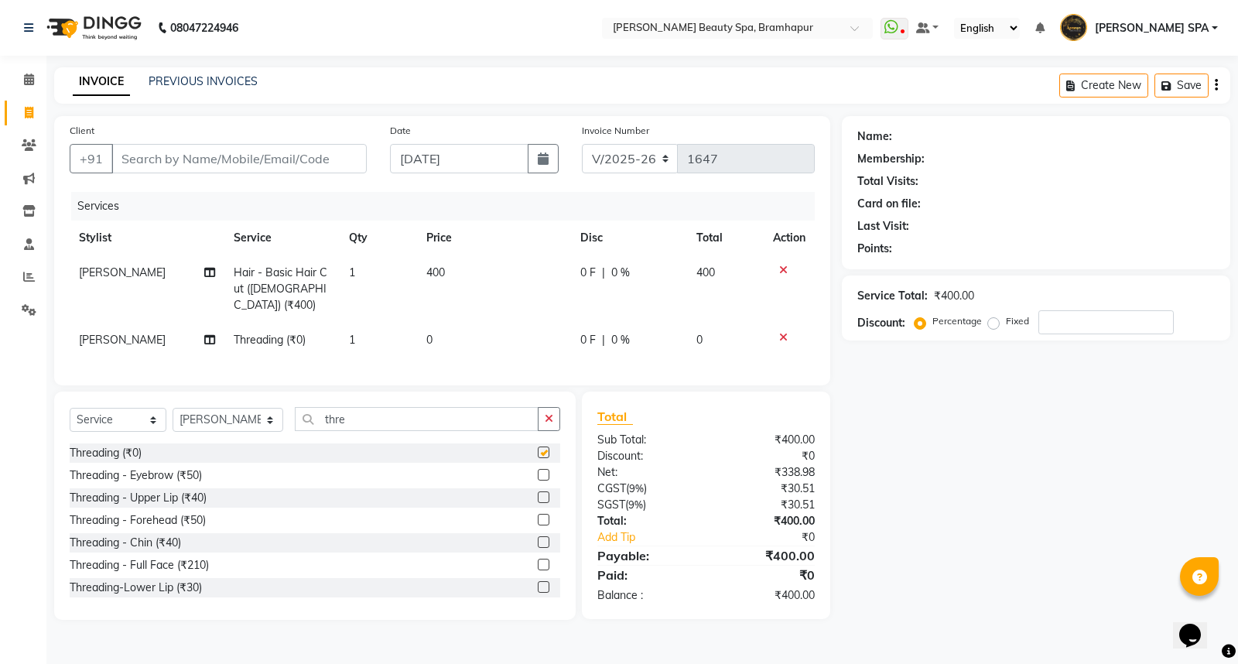
checkbox input "false"
click at [450, 323] on td "0" at bounding box center [494, 340] width 154 height 35
select select "59346"
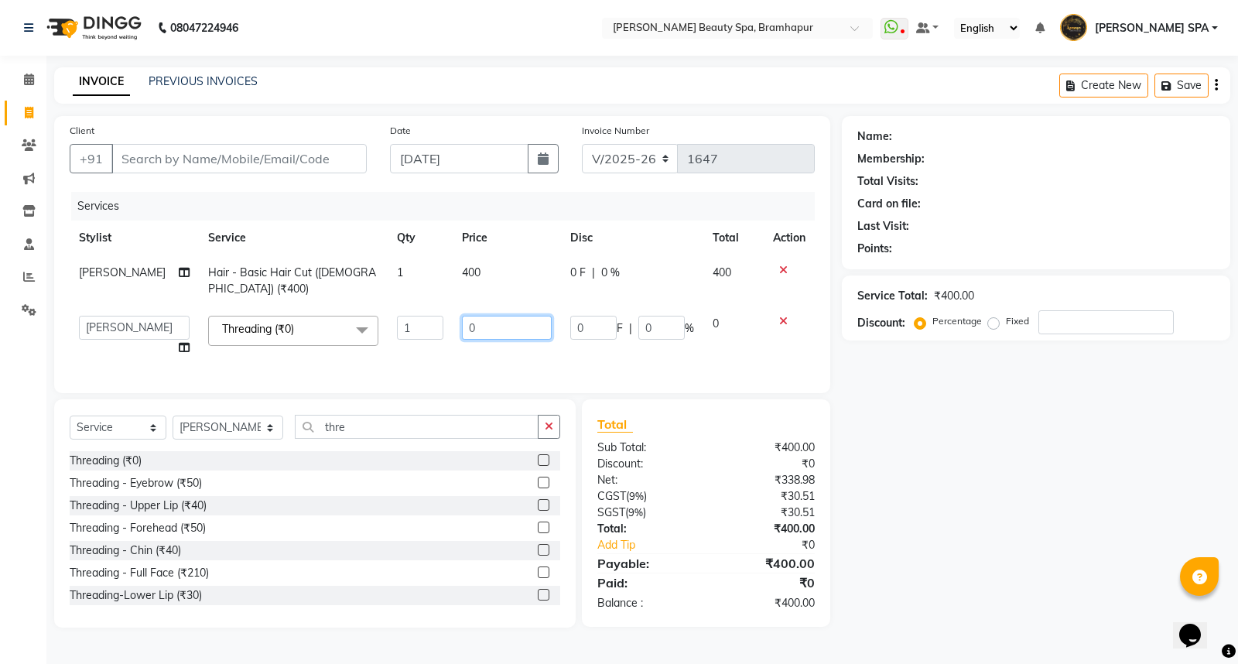
click at [489, 323] on input "0" at bounding box center [507, 328] width 90 height 24
type input "70"
click at [960, 412] on div "Name: Membership: Total Visits: Card on file: Last Visit: Points: Service Total…" at bounding box center [1042, 371] width 400 height 511
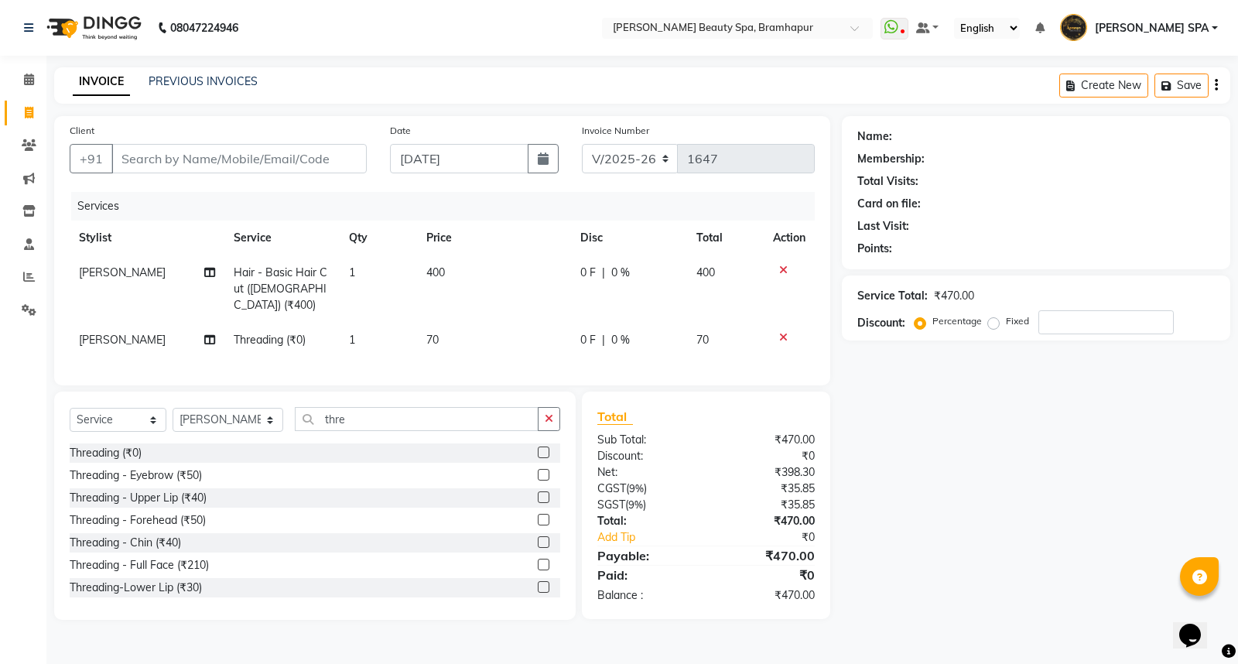
click at [441, 265] on span "400" at bounding box center [435, 272] width 19 height 14
select select "59346"
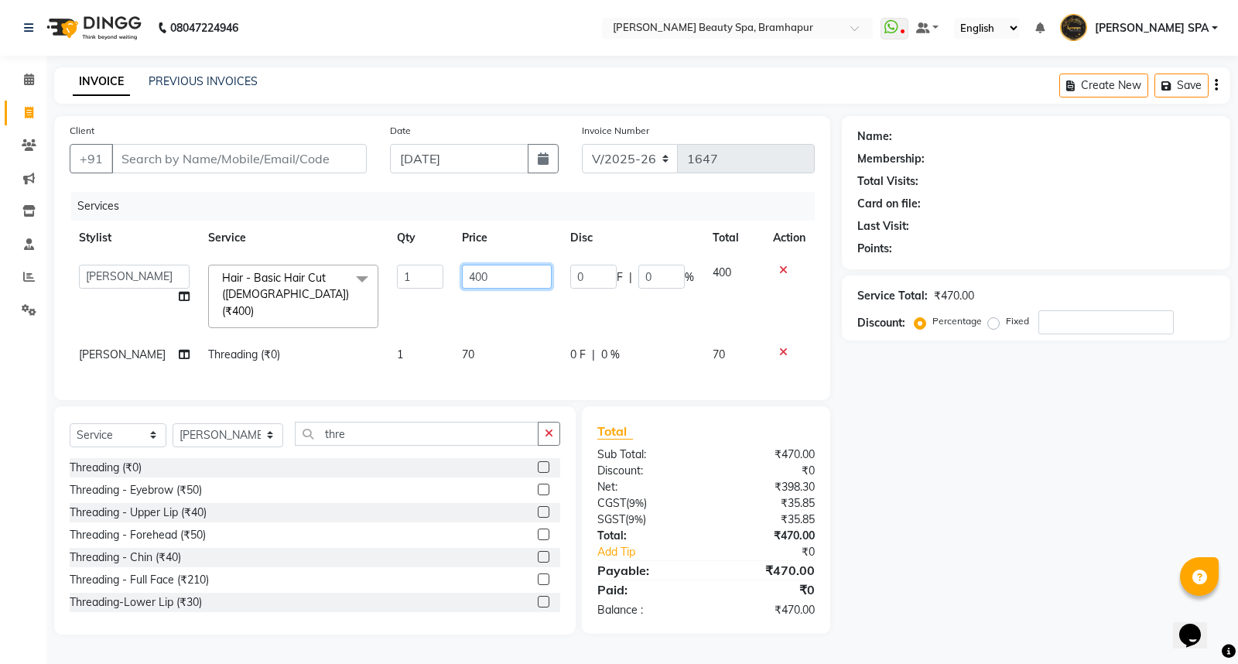
click at [484, 278] on input "400" at bounding box center [507, 277] width 90 height 24
type input "4"
type input "250"
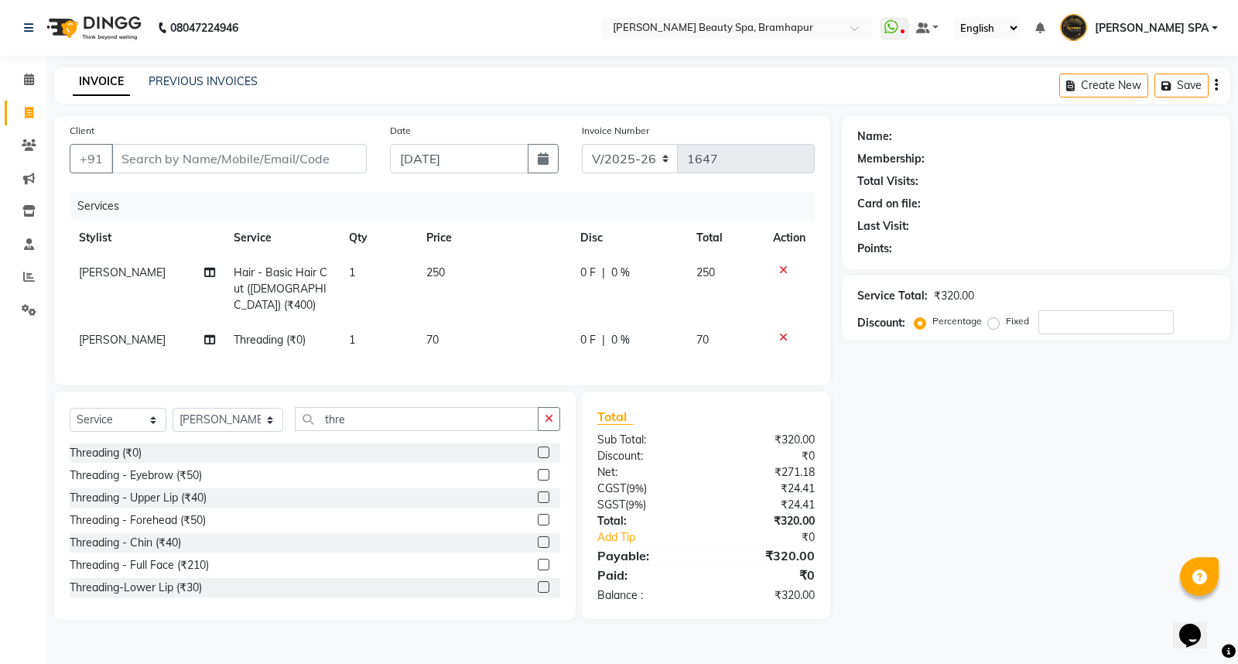
click at [985, 418] on div "Name: Membership: Total Visits: Card on file: Last Visit: Points: Service Total…" at bounding box center [1042, 368] width 400 height 504
click at [458, 323] on td "70" at bounding box center [494, 340] width 154 height 35
select select "59346"
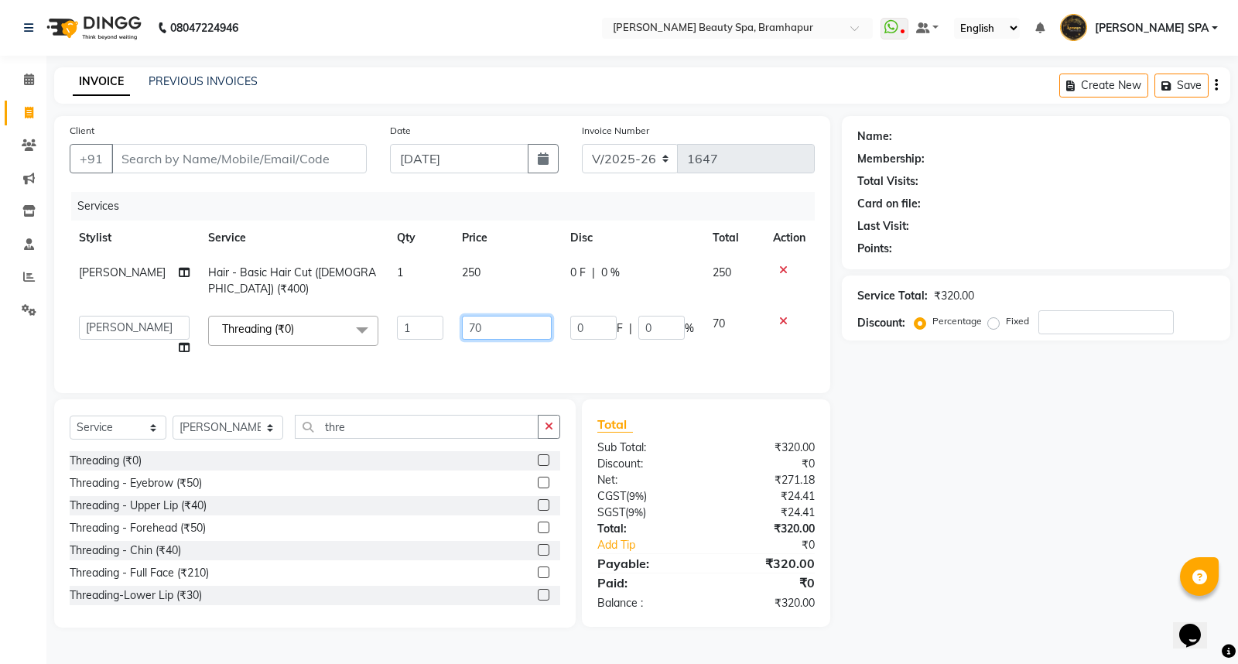
click at [483, 337] on input "70" at bounding box center [507, 328] width 90 height 24
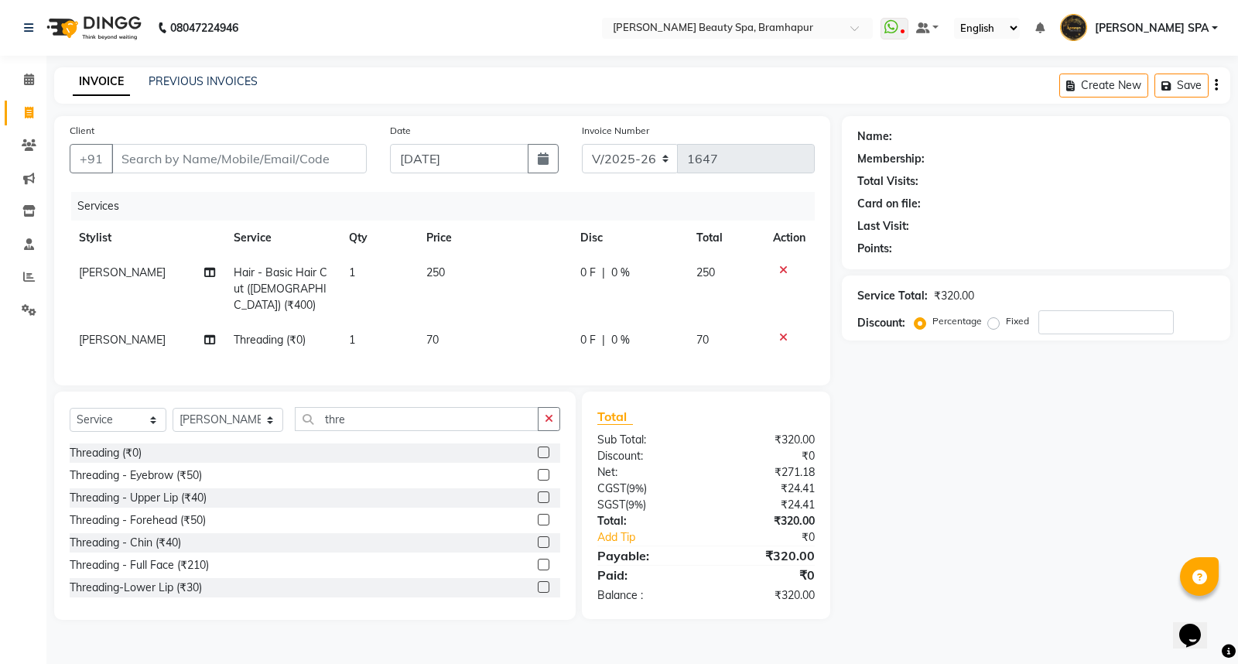
click at [443, 266] on span "250" at bounding box center [435, 272] width 19 height 14
select select "59346"
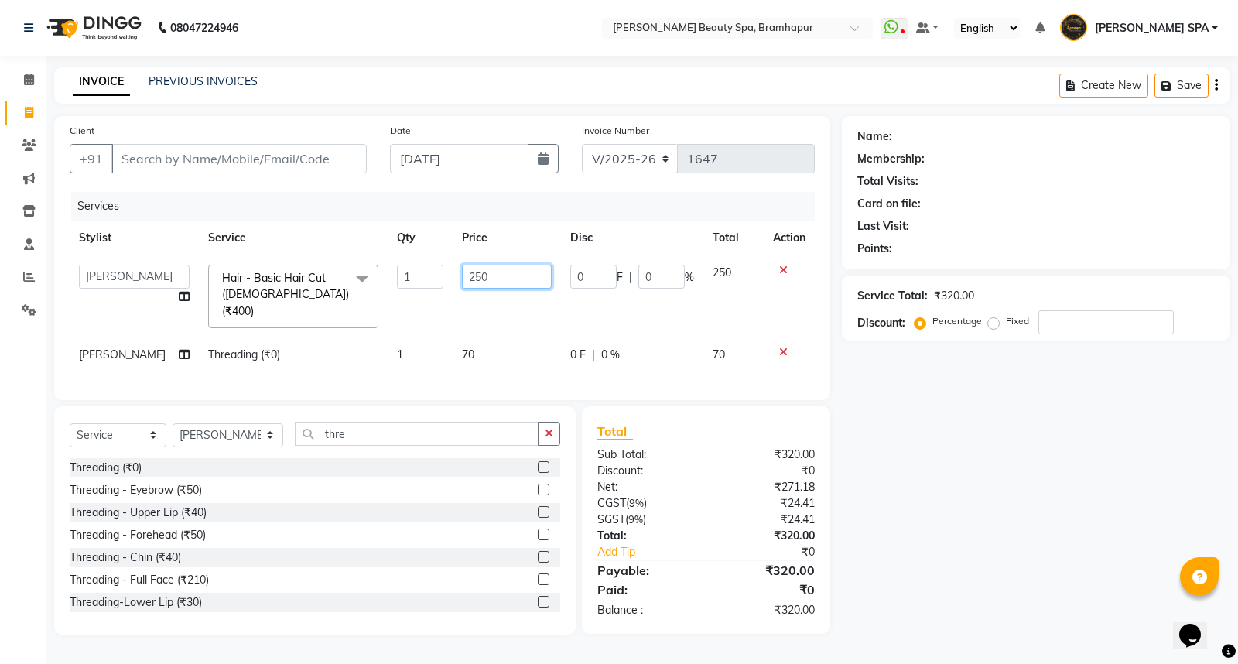
click at [464, 279] on input "250" at bounding box center [507, 277] width 90 height 24
type input "150"
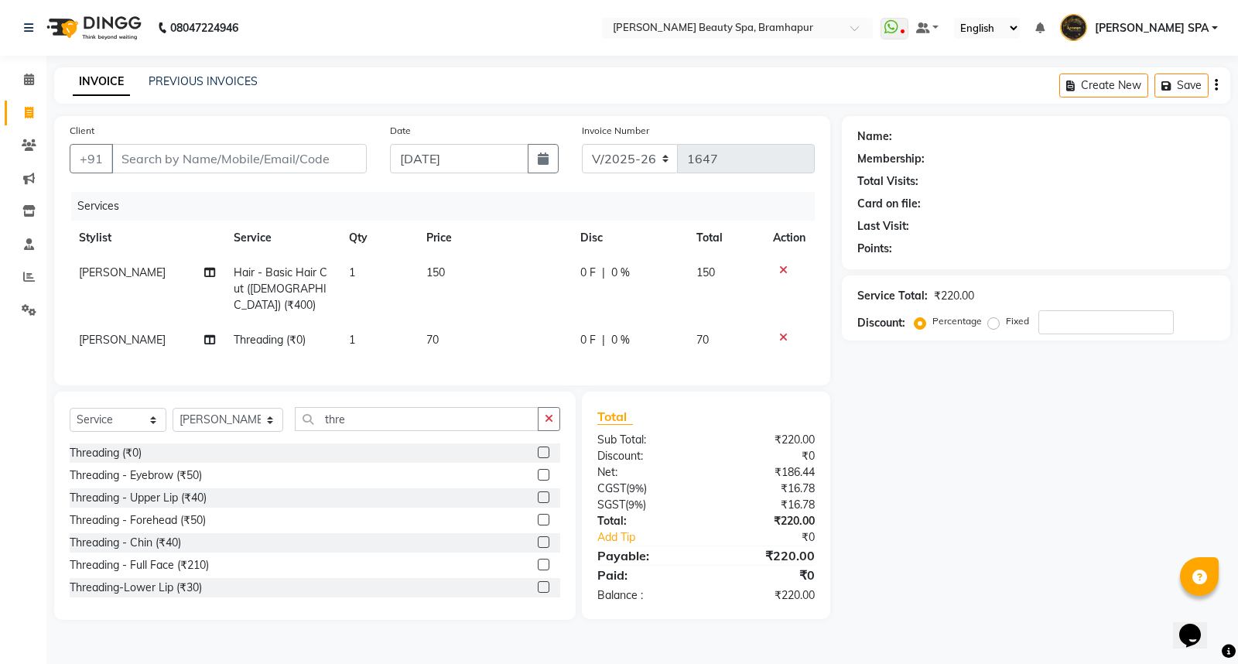
click at [906, 442] on div "Name: Membership: Total Visits: Card on file: Last Visit: Points: Service Total…" at bounding box center [1042, 368] width 400 height 504
click at [233, 160] on input "Client" at bounding box center [238, 158] width 255 height 29
type input "7"
type input "0"
type input "7606008797"
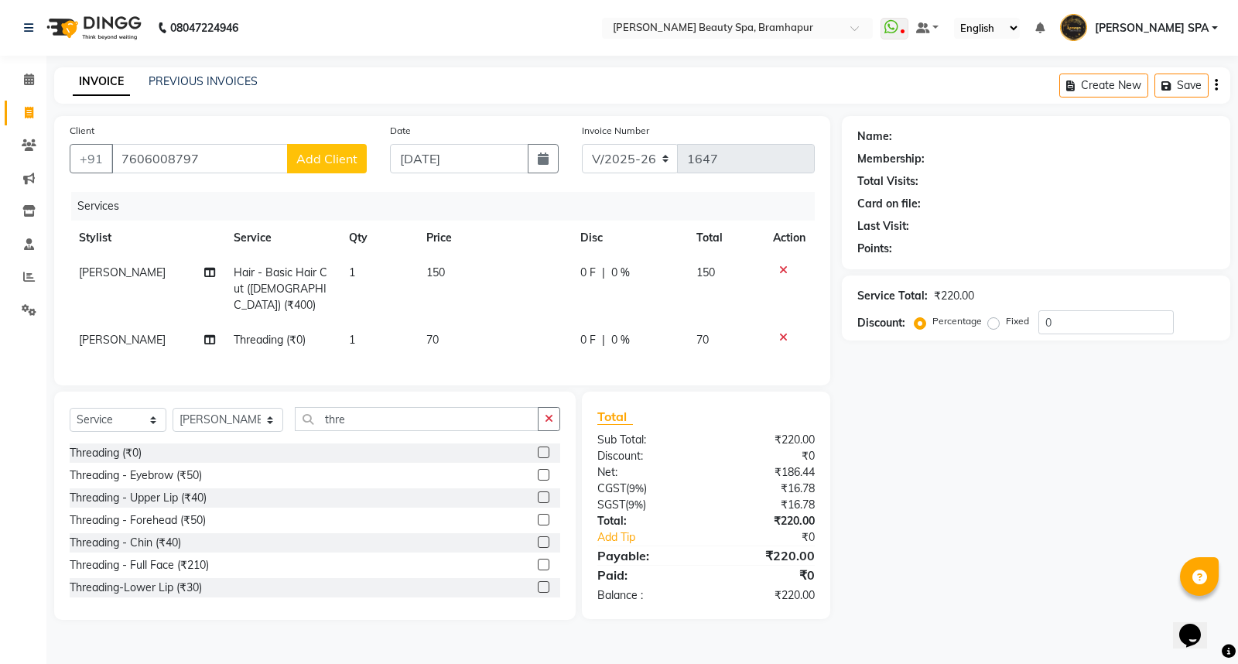
click at [329, 149] on button "Add Client" at bounding box center [327, 158] width 80 height 29
select select "29"
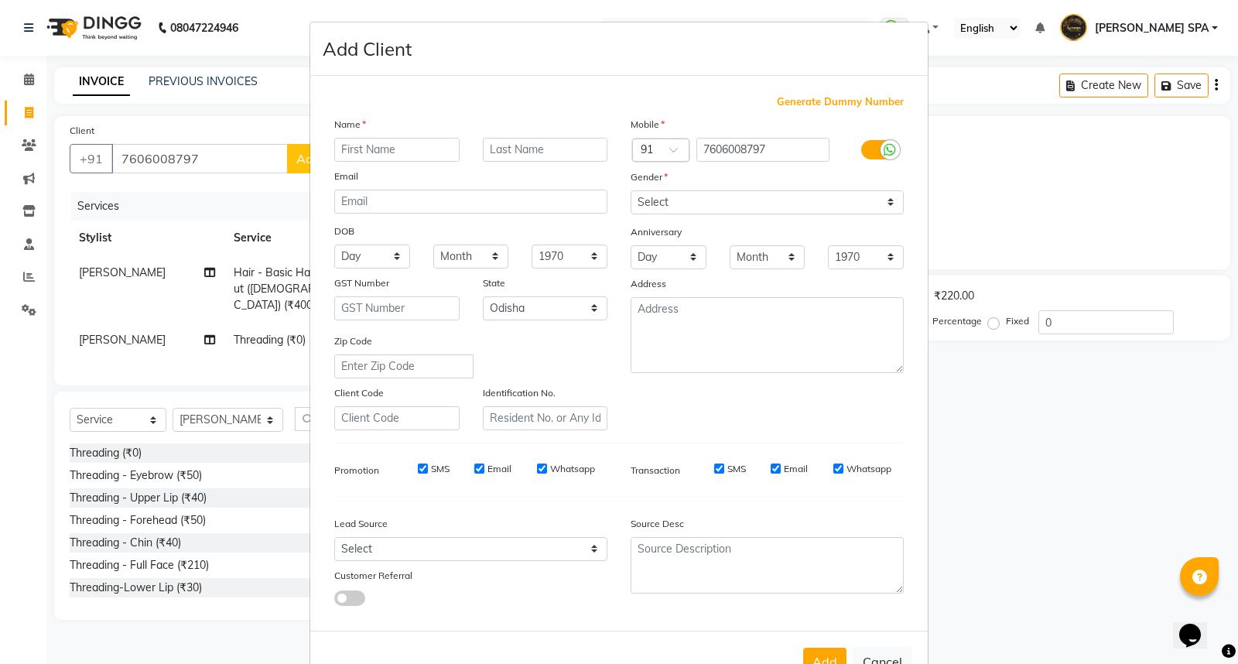
click at [356, 147] on input "text" at bounding box center [396, 150] width 125 height 24
type input "[PERSON_NAME]"
click at [530, 143] on input "text" at bounding box center [545, 150] width 125 height 24
type input "misra"
drag, startPoint x: 359, startPoint y: 255, endPoint x: 376, endPoint y: 252, distance: 17.3
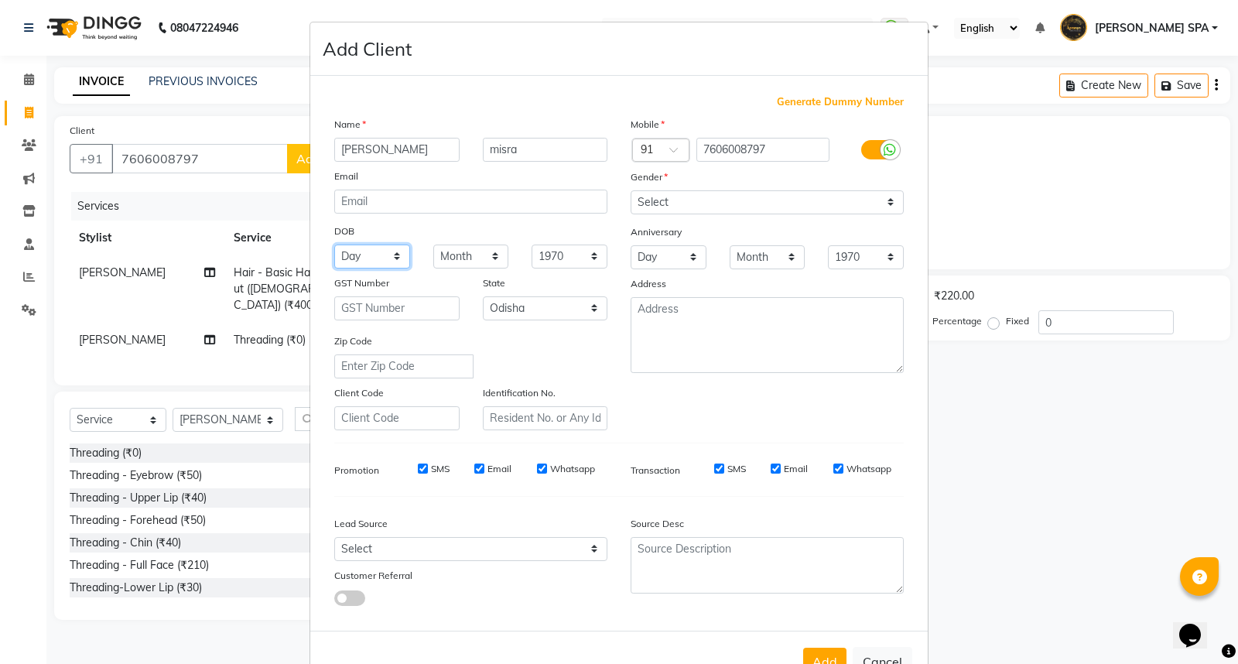
click at [367, 255] on select "Day 01 02 03 04 05 06 07 08 09 10 11 12 13 14 15 16 17 18 19 20 21 22 23 24 25 …" at bounding box center [372, 256] width 76 height 24
select select "18"
click at [334, 244] on select "Day 01 02 03 04 05 06 07 08 09 10 11 12 13 14 15 16 17 18 19 20 21 22 23 24 25 …" at bounding box center [372, 256] width 76 height 24
click at [466, 257] on select "Month January February March April May June July August September October Novem…" at bounding box center [471, 256] width 76 height 24
select select "03"
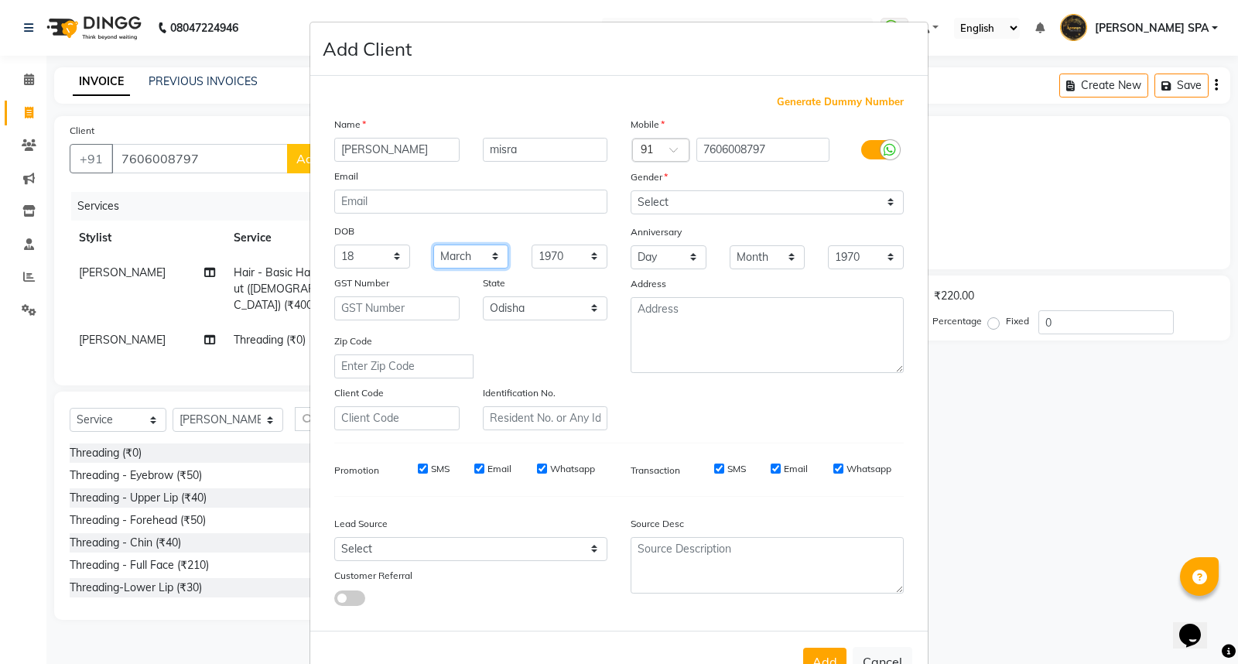
click at [433, 244] on select "Month January February March April May June July August September October Novem…" at bounding box center [471, 256] width 76 height 24
click at [554, 261] on select "1940 1941 1942 1943 1944 1945 1946 1947 1948 1949 1950 1951 1952 1953 1954 1955…" at bounding box center [569, 256] width 76 height 24
select select "2005"
click at [531, 244] on select "1940 1941 1942 1943 1944 1945 1946 1947 1948 1949 1950 1951 1952 1953 1954 1955…" at bounding box center [569, 256] width 76 height 24
click at [821, 658] on button "Add" at bounding box center [824, 661] width 43 height 28
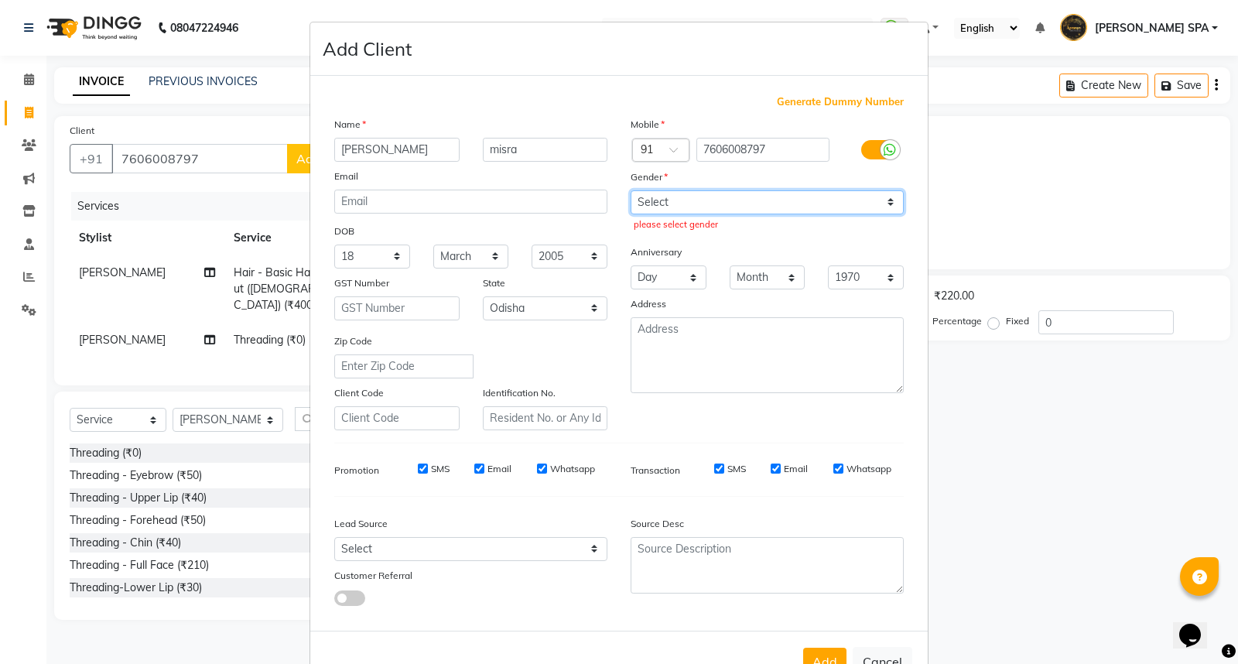
drag, startPoint x: 751, startPoint y: 201, endPoint x: 752, endPoint y: 210, distance: 9.3
click at [751, 201] on select "Select [DEMOGRAPHIC_DATA] [DEMOGRAPHIC_DATA] Other Prefer Not To Say" at bounding box center [766, 202] width 273 height 24
select select "[DEMOGRAPHIC_DATA]"
click at [630, 190] on select "Select [DEMOGRAPHIC_DATA] [DEMOGRAPHIC_DATA] Other Prefer Not To Say" at bounding box center [766, 202] width 273 height 24
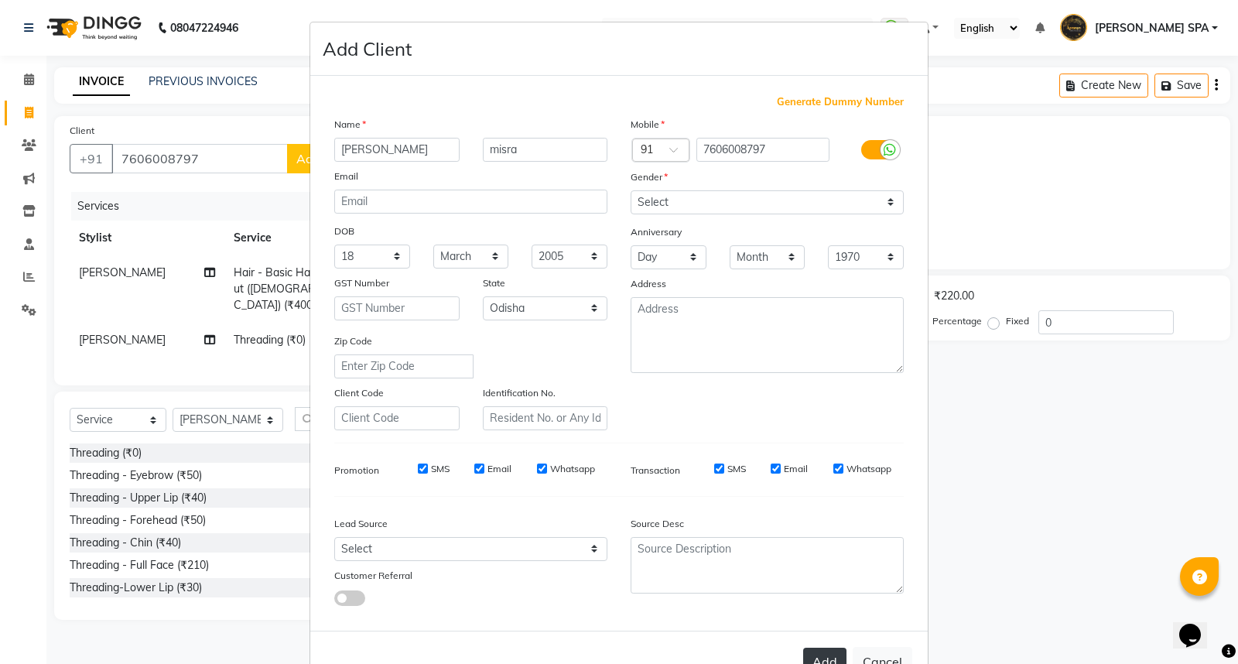
click at [823, 654] on button "Add" at bounding box center [824, 661] width 43 height 28
select select
select select "null"
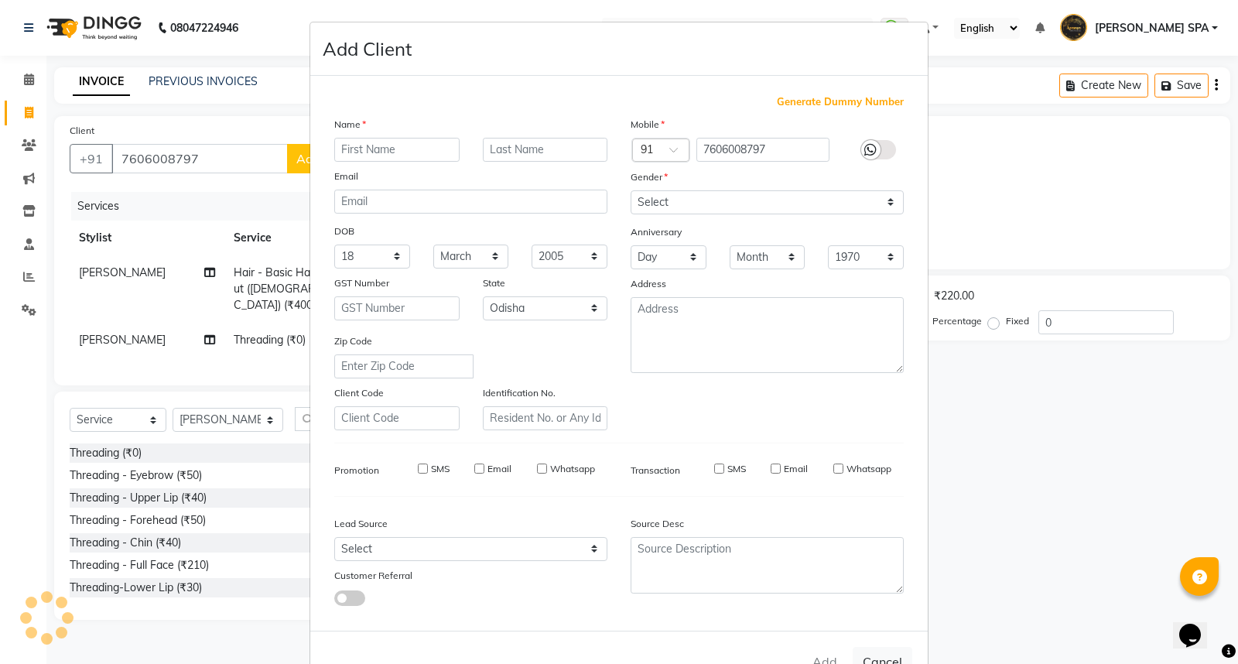
select select
checkbox input "false"
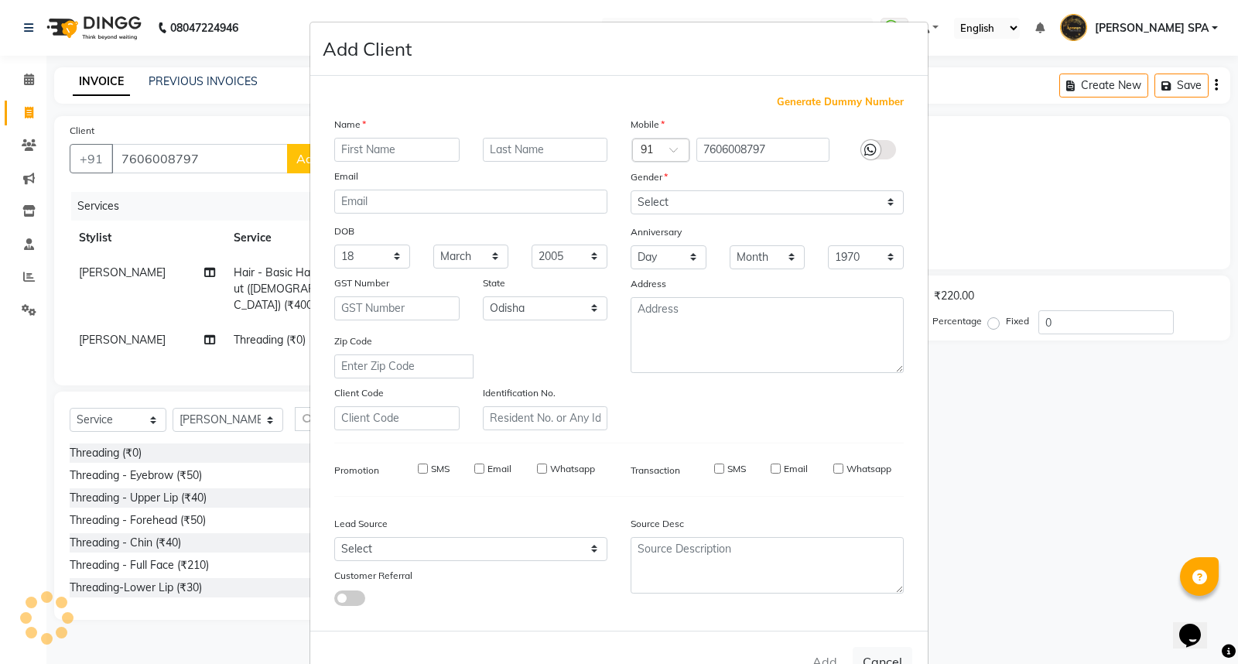
checkbox input "false"
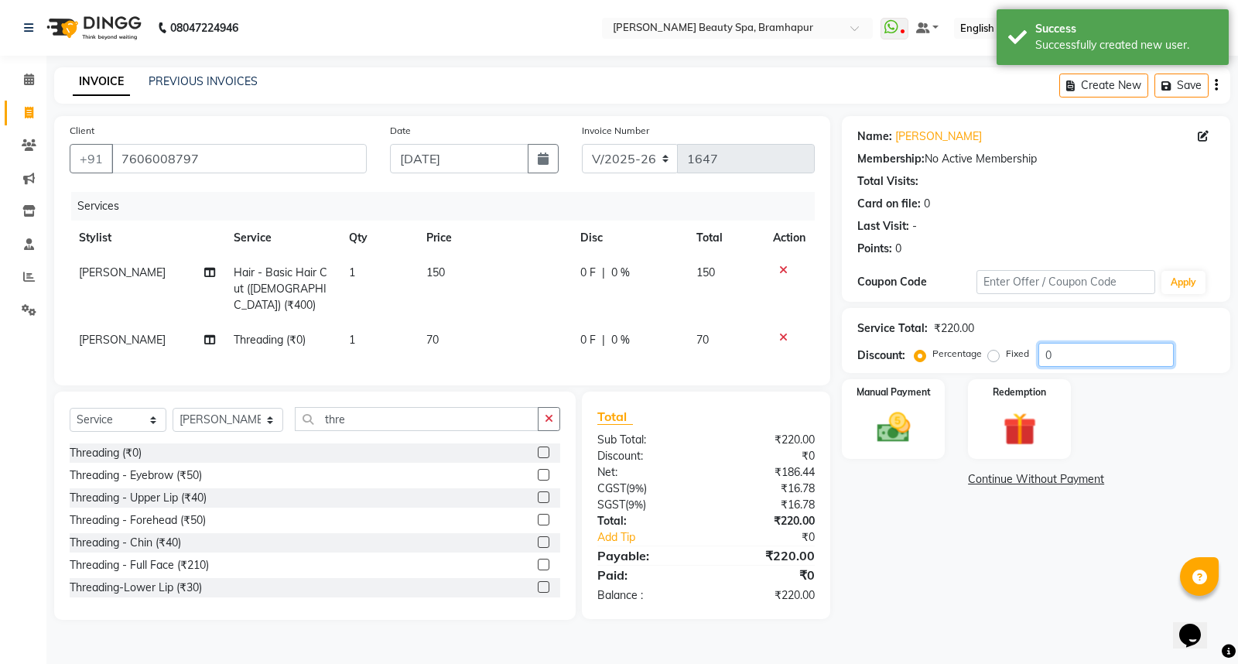
click at [1055, 357] on input "0" at bounding box center [1105, 355] width 135 height 24
click at [893, 436] on img at bounding box center [894, 427] width 56 height 39
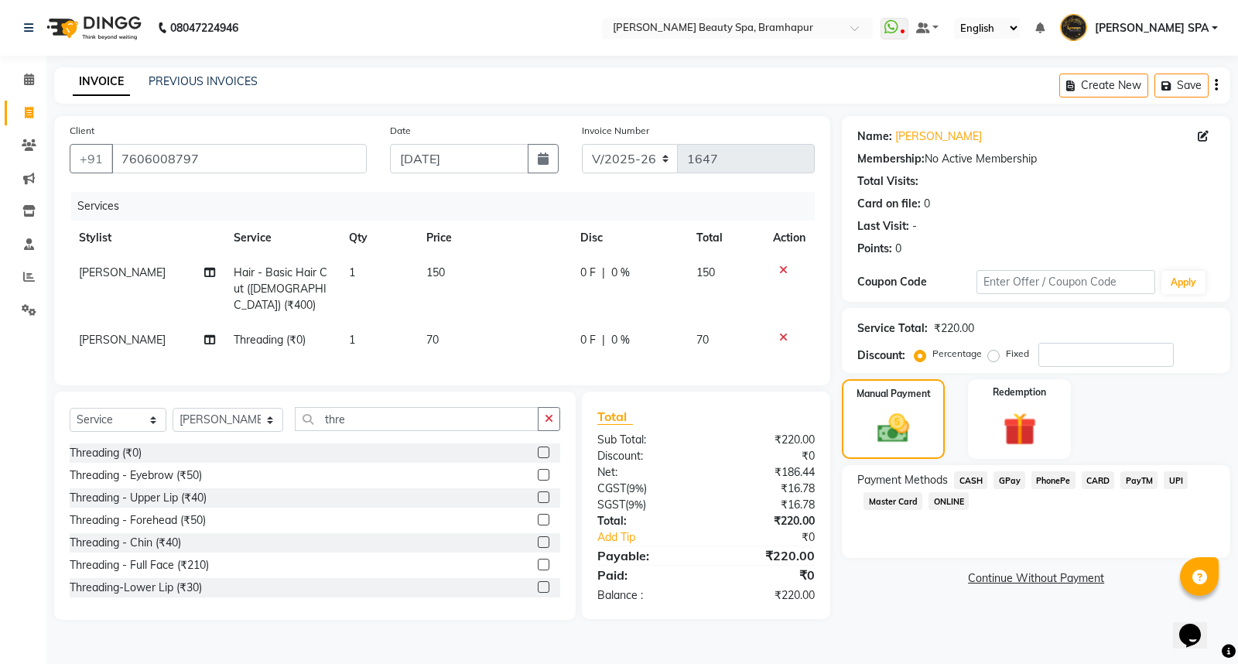
click at [1011, 480] on span "GPay" at bounding box center [1009, 480] width 32 height 18
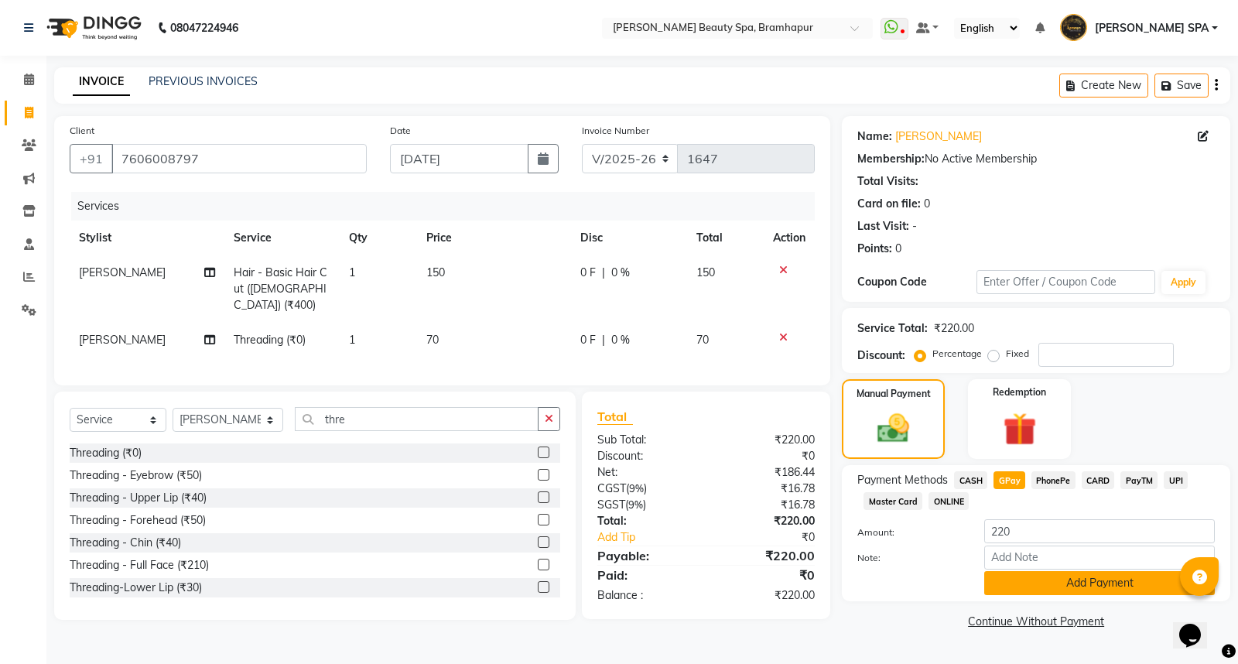
click at [1027, 588] on button "Add Payment" at bounding box center [1099, 583] width 230 height 24
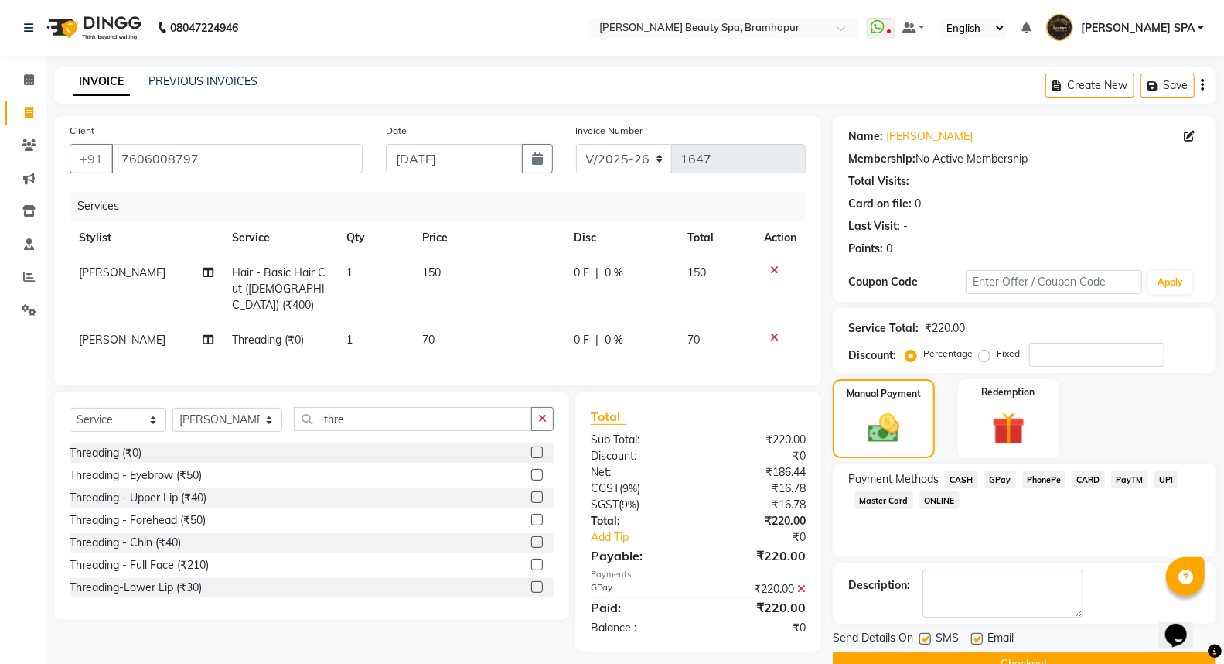
click at [915, 654] on button "Checkout" at bounding box center [1025, 664] width 384 height 24
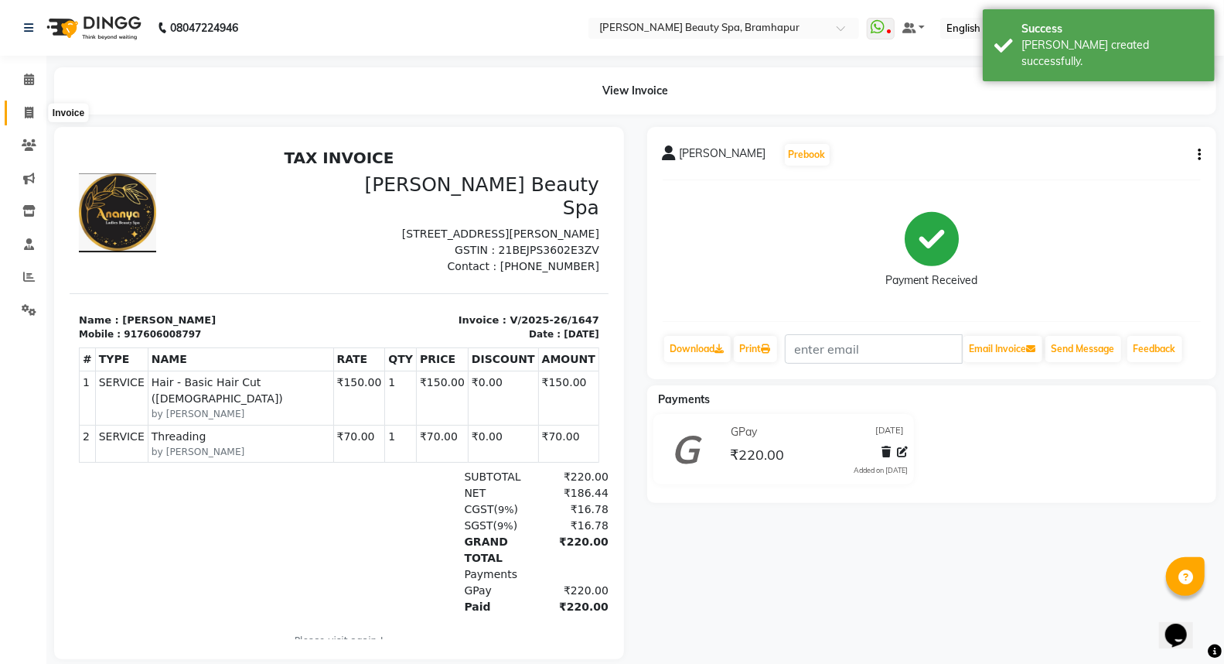
click at [22, 116] on span at bounding box center [28, 113] width 27 height 18
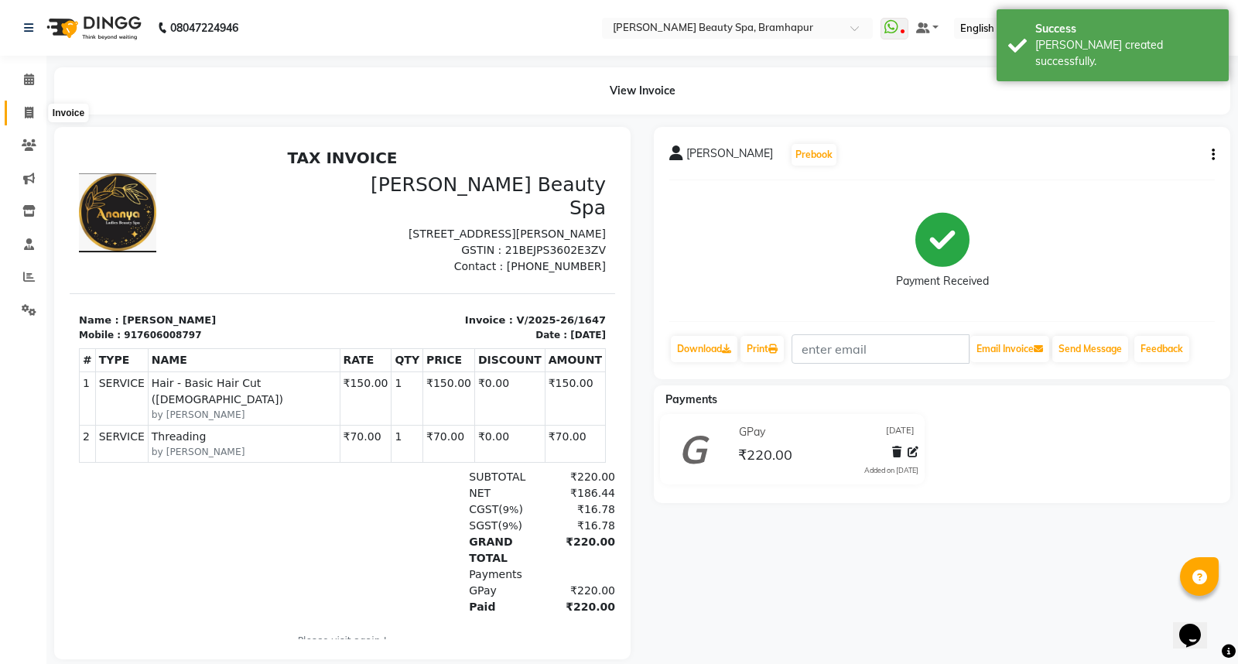
select select "service"
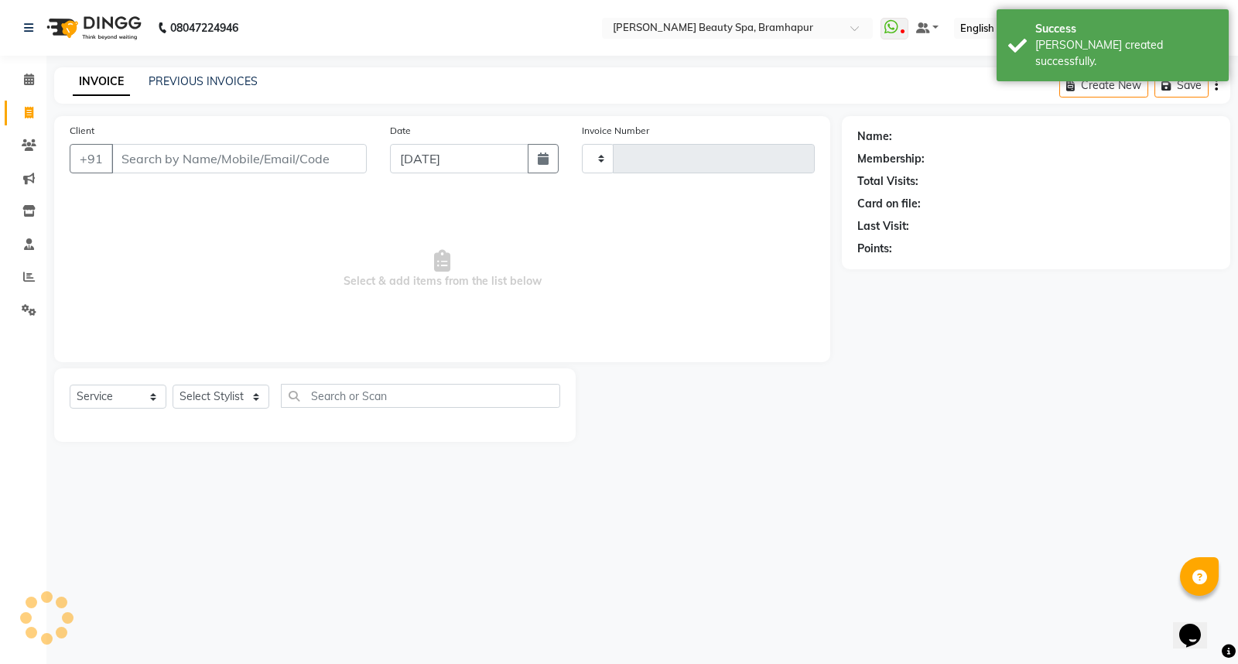
type input "1648"
select select "3622"
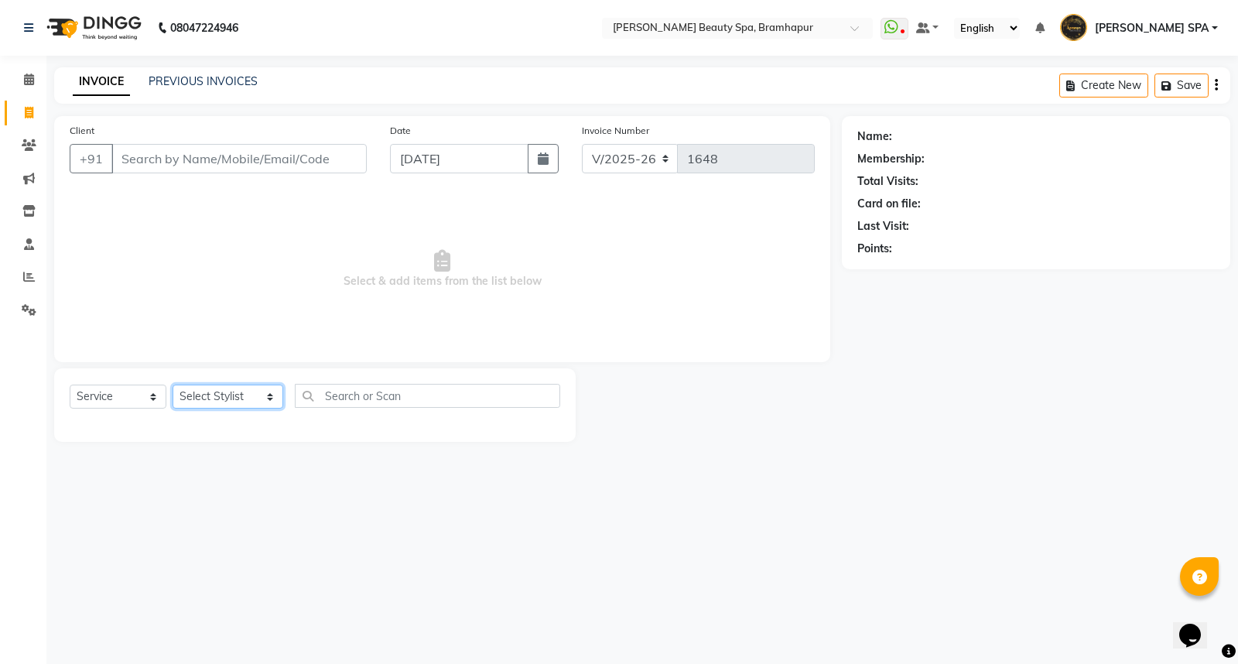
drag, startPoint x: 211, startPoint y: 404, endPoint x: 218, endPoint y: 416, distance: 14.2
click at [218, 416] on div "Select Service Product Membership Package Voucher Prepaid Gift Card Select Styl…" at bounding box center [315, 402] width 490 height 36
select select "59346"
click at [172, 385] on select "Select Stylist [PERSON_NAME] SPA [PERSON_NAME] [PERSON_NAME] [PERSON_NAME] MAM …" at bounding box center [227, 396] width 111 height 24
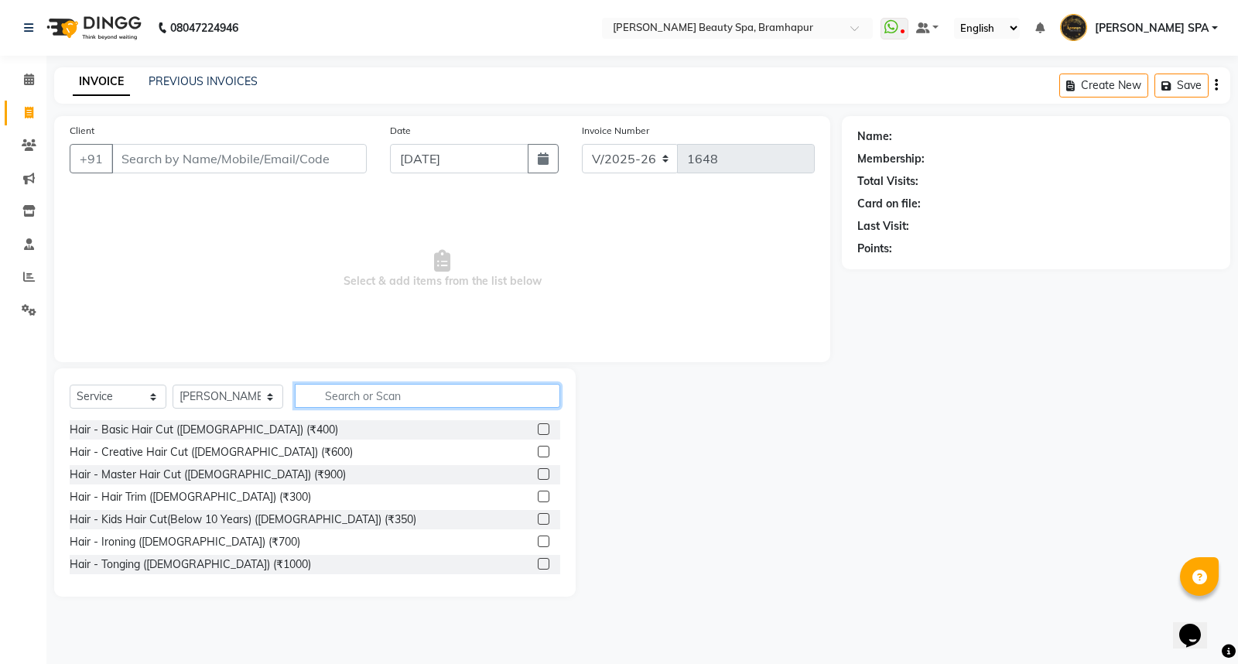
drag, startPoint x: 335, startPoint y: 398, endPoint x: 345, endPoint y: 397, distance: 10.1
click at [343, 397] on input "text" at bounding box center [427, 396] width 265 height 24
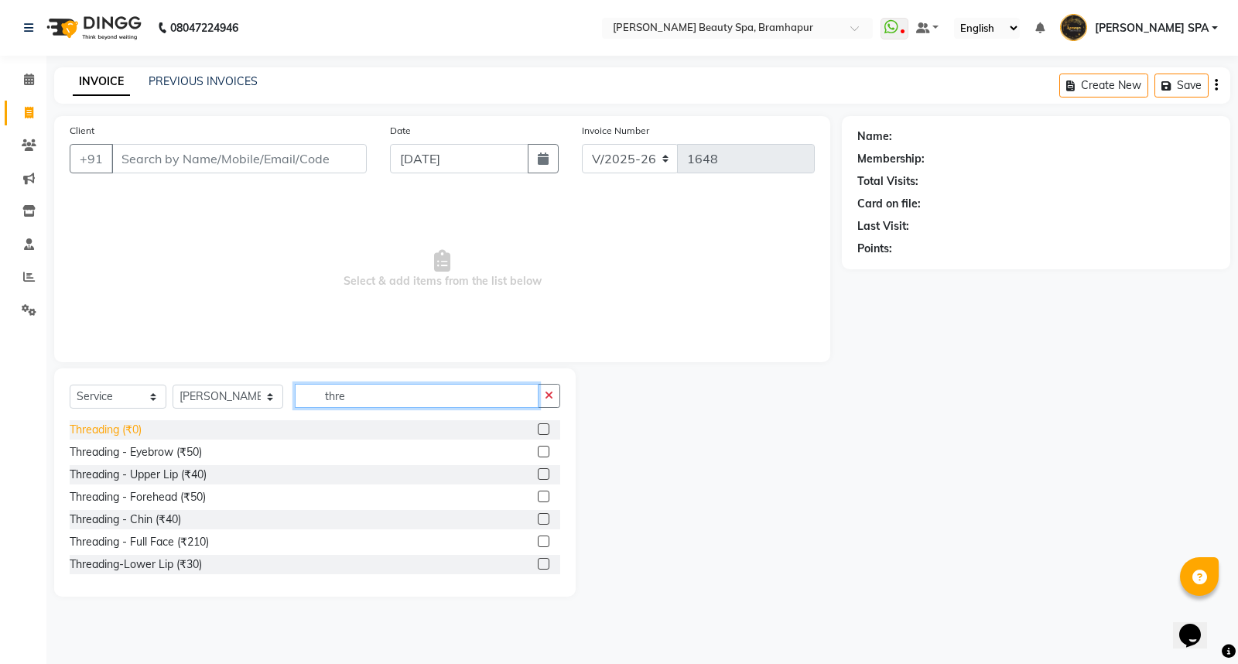
type input "thre"
click at [97, 429] on div "Threading (₹0)" at bounding box center [106, 430] width 72 height 16
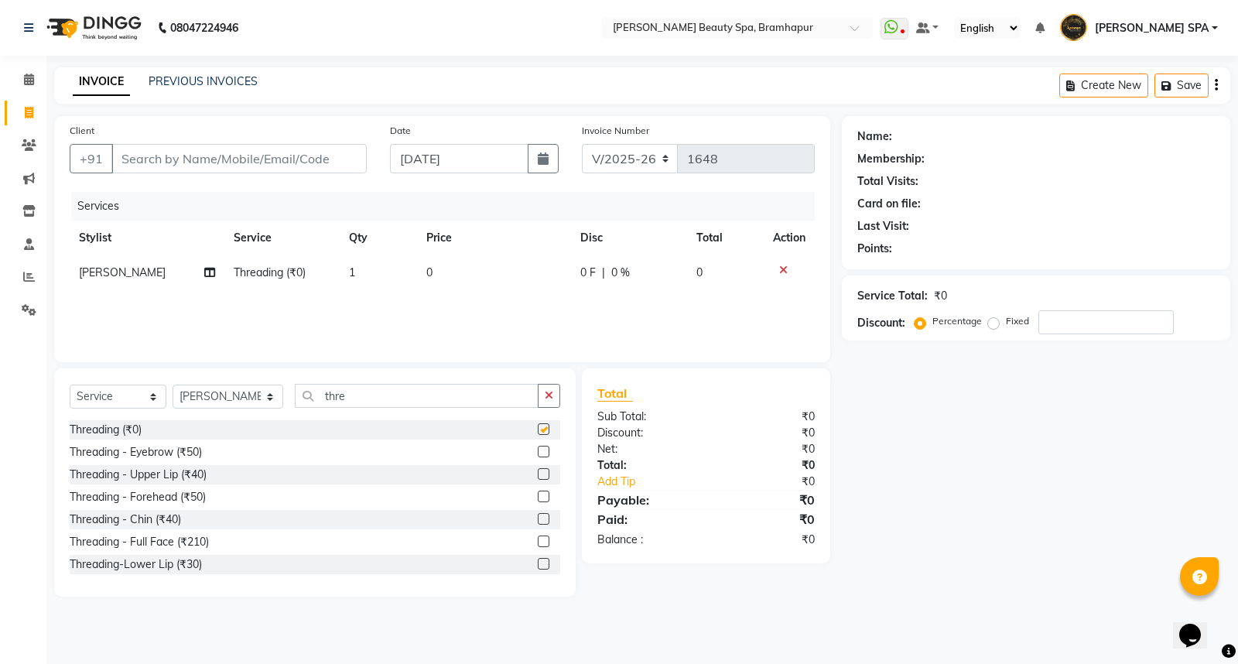
checkbox input "false"
click at [439, 269] on td "0" at bounding box center [494, 272] width 154 height 35
select select "59346"
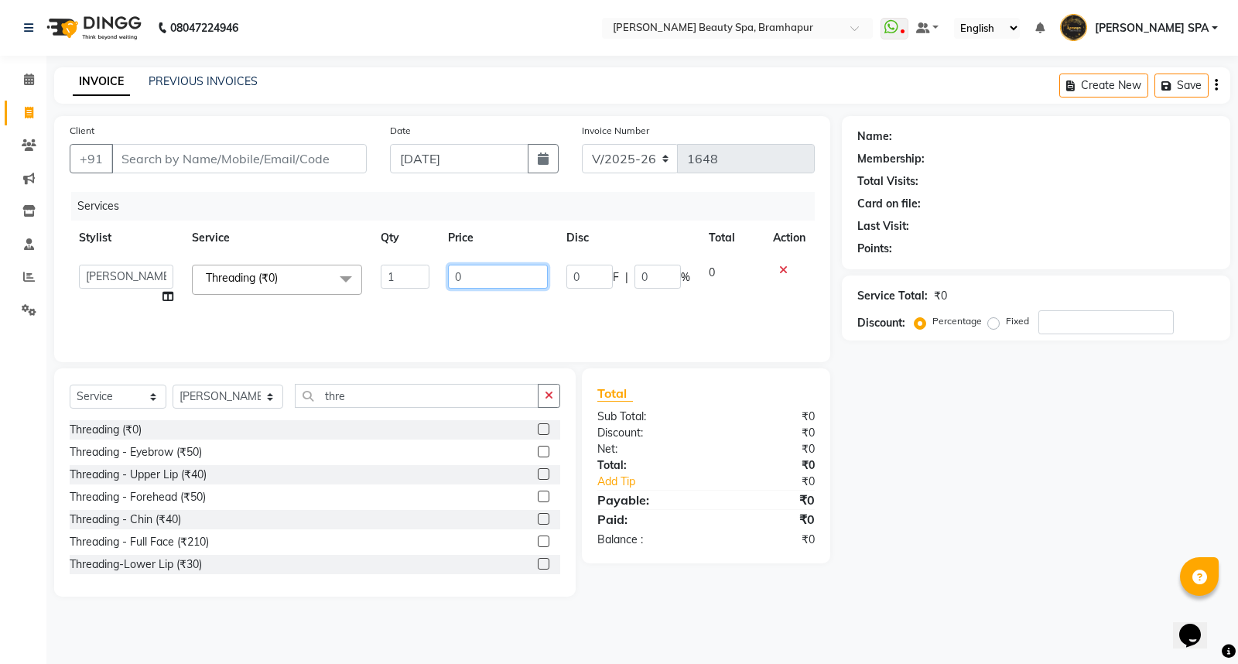
click at [466, 269] on input "0" at bounding box center [498, 277] width 100 height 24
type input "70"
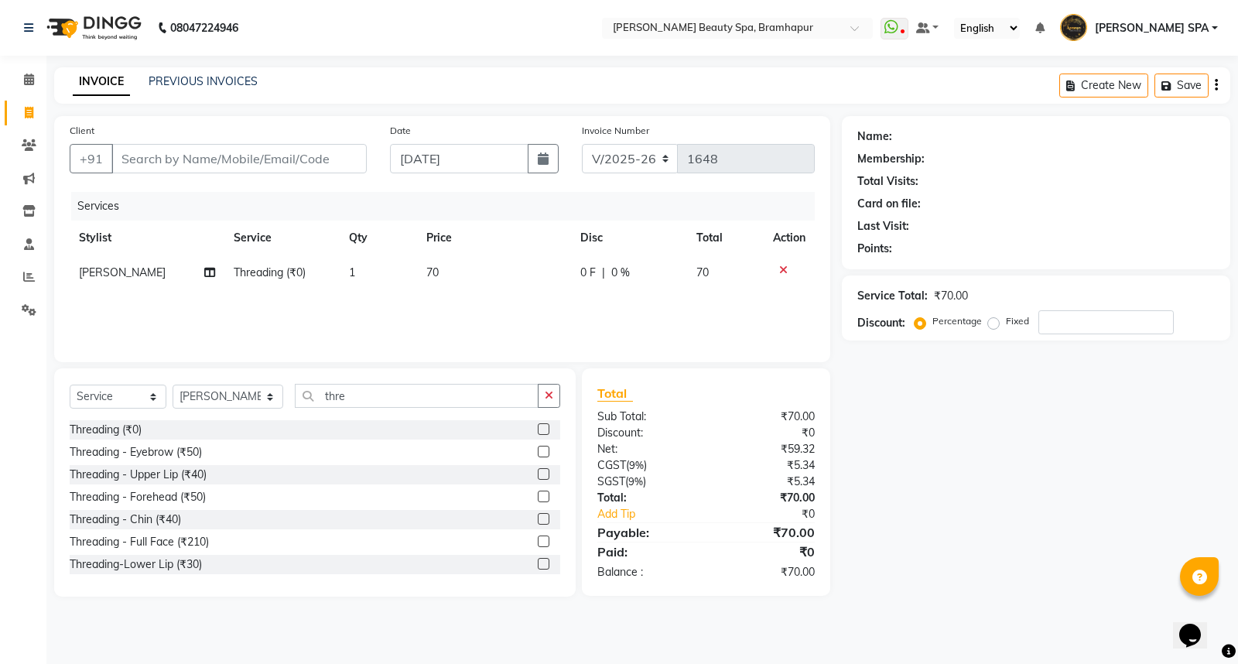
click at [941, 466] on div "Name: Membership: Total Visits: Card on file: Last Visit: Points: Service Total…" at bounding box center [1042, 356] width 400 height 480
drag, startPoint x: 152, startPoint y: 160, endPoint x: 163, endPoint y: 211, distance: 52.2
click at [152, 172] on input "Client" at bounding box center [238, 158] width 255 height 29
type input "8"
type input "0"
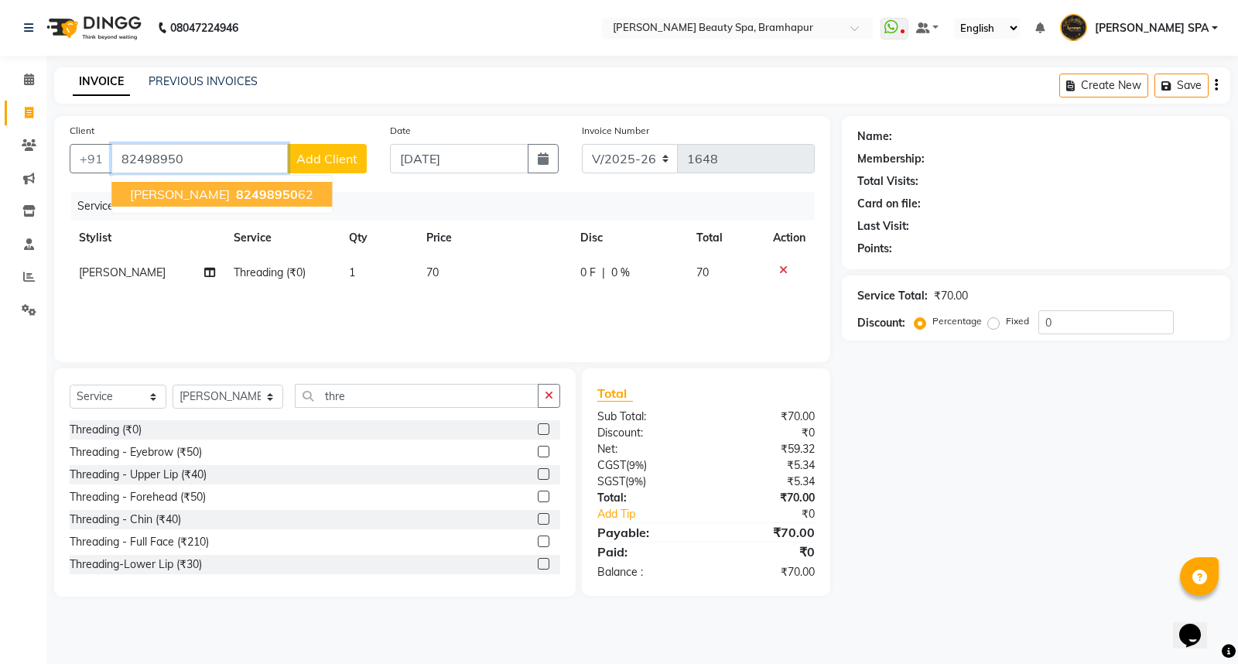
click at [236, 190] on span "82498950" at bounding box center [267, 193] width 62 height 15
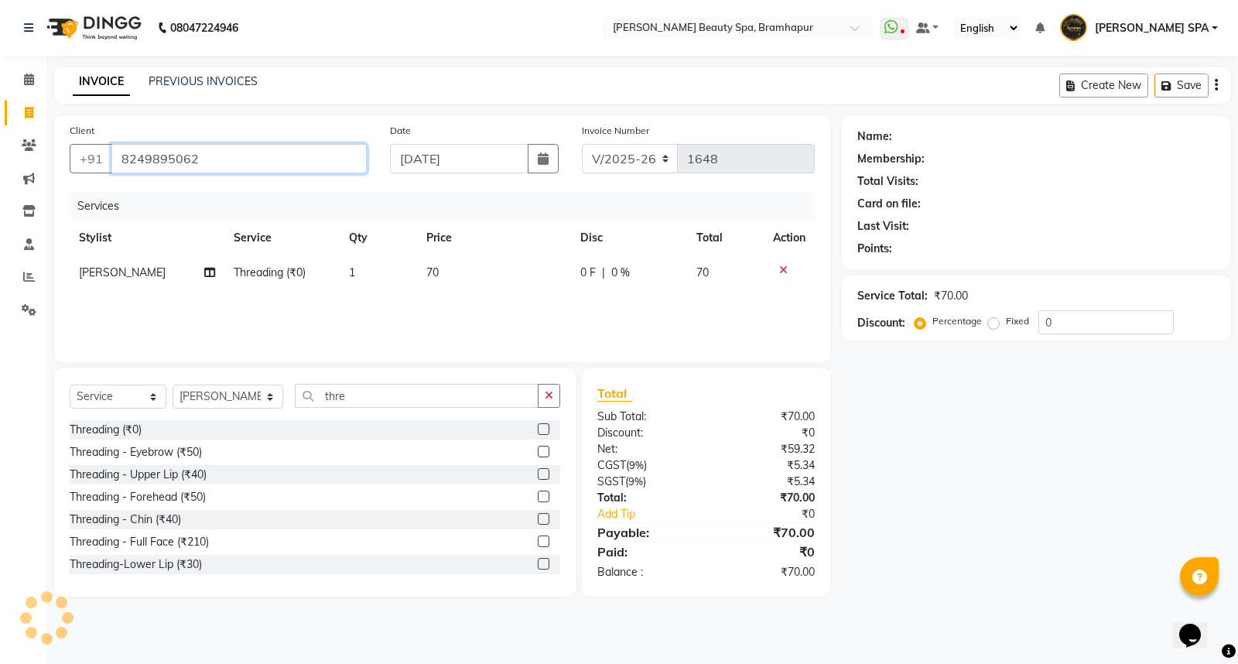
type input "8249895062"
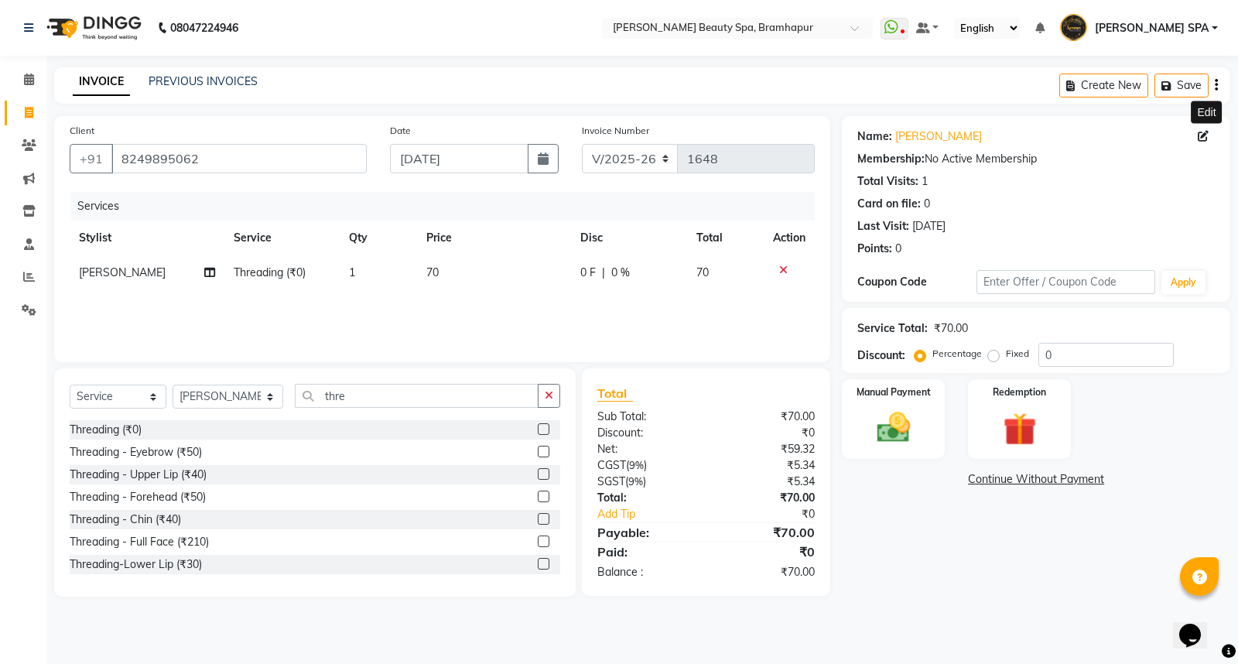
click at [1199, 135] on icon at bounding box center [1202, 136] width 11 height 11
select select "29"
select select "[DEMOGRAPHIC_DATA]"
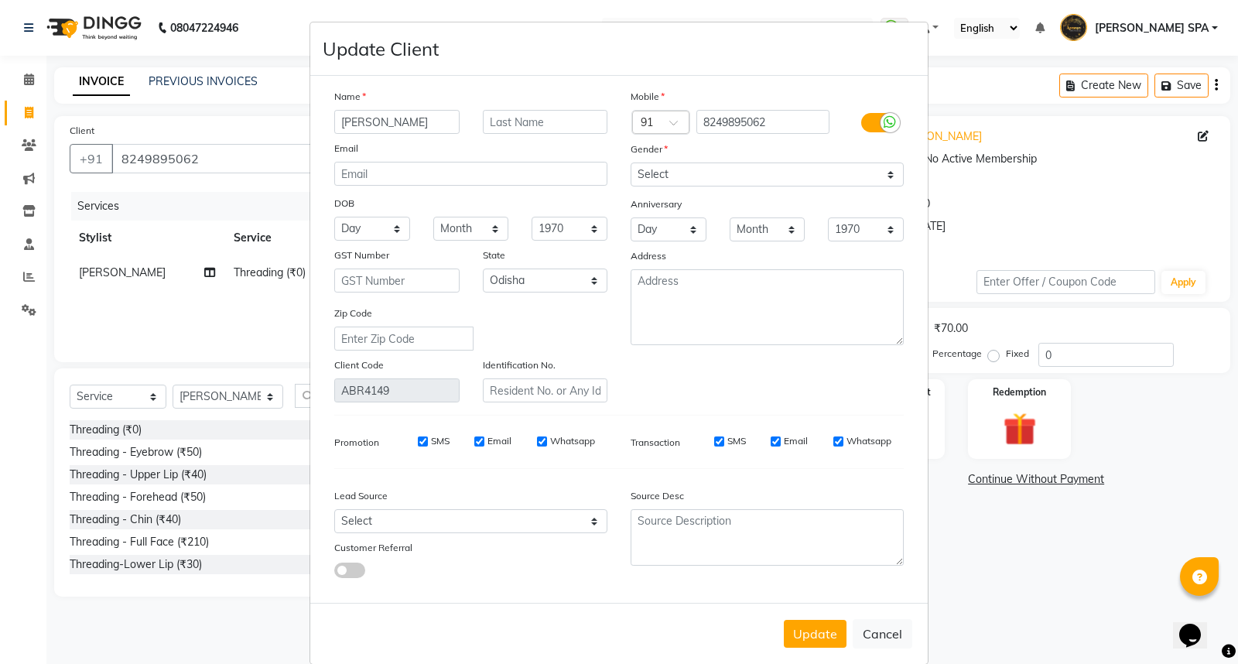
click at [1204, 130] on ngb-modal-window "Update Client Name [PERSON_NAME] Email DOB Day 01 02 03 04 05 06 07 08 09 10 11…" at bounding box center [619, 332] width 1238 height 664
click at [514, 119] on input "text" at bounding box center [545, 122] width 125 height 24
type input "[PERSON_NAME]"
click at [394, 120] on input "[PERSON_NAME]" at bounding box center [396, 122] width 125 height 24
type input "[PERSON_NAME] rani"
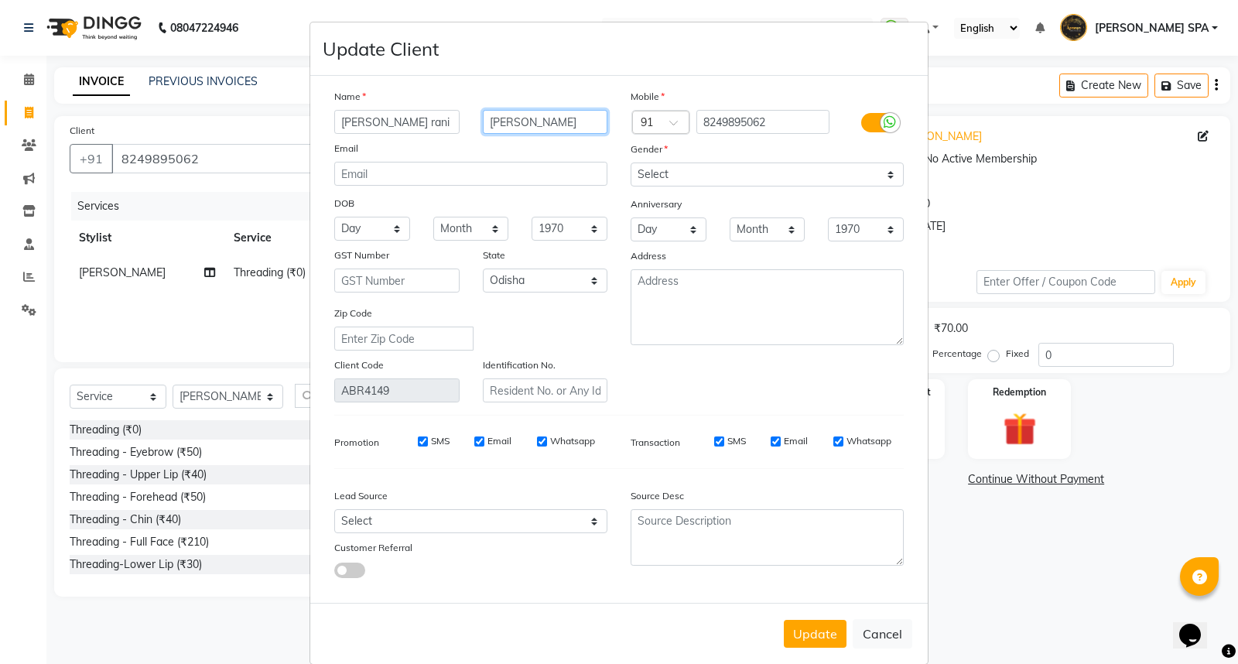
click at [521, 116] on input "[PERSON_NAME]" at bounding box center [545, 122] width 125 height 24
type input "r"
type input "[PERSON_NAME]"
click at [392, 227] on select "Day 01 02 03 04 05 06 07 08 09 10 11 12 13 14 15 16 17 18 19 20 21 22 23 24 25 …" at bounding box center [372, 229] width 76 height 24
select select "07"
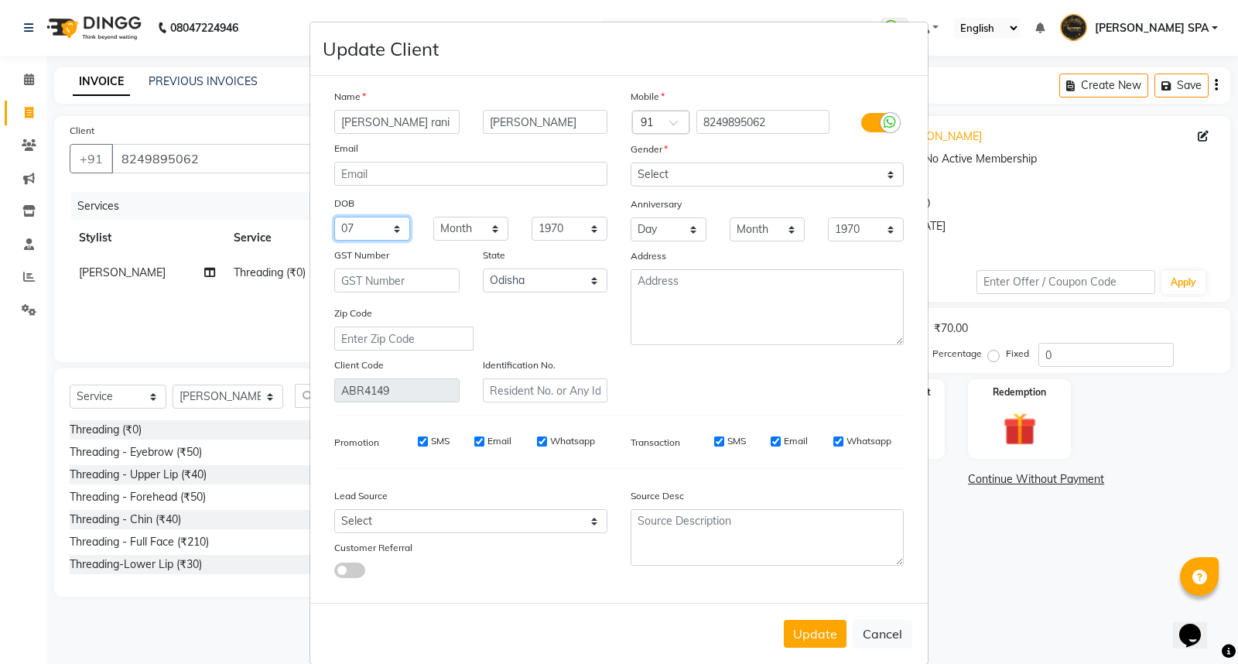
click at [334, 217] on select "Day 01 02 03 04 05 06 07 08 09 10 11 12 13 14 15 16 17 18 19 20 21 22 23 24 25 …" at bounding box center [372, 229] width 76 height 24
click at [470, 223] on select "Month January February March April May June July August September October Novem…" at bounding box center [471, 229] width 76 height 24
select select "01"
click at [433, 217] on select "Month January February March April May June July August September October Novem…" at bounding box center [471, 229] width 76 height 24
click at [531, 227] on select "1940 1941 1942 1943 1944 1945 1946 1947 1948 1949 1950 1951 1952 1953 1954 1955…" at bounding box center [569, 229] width 76 height 24
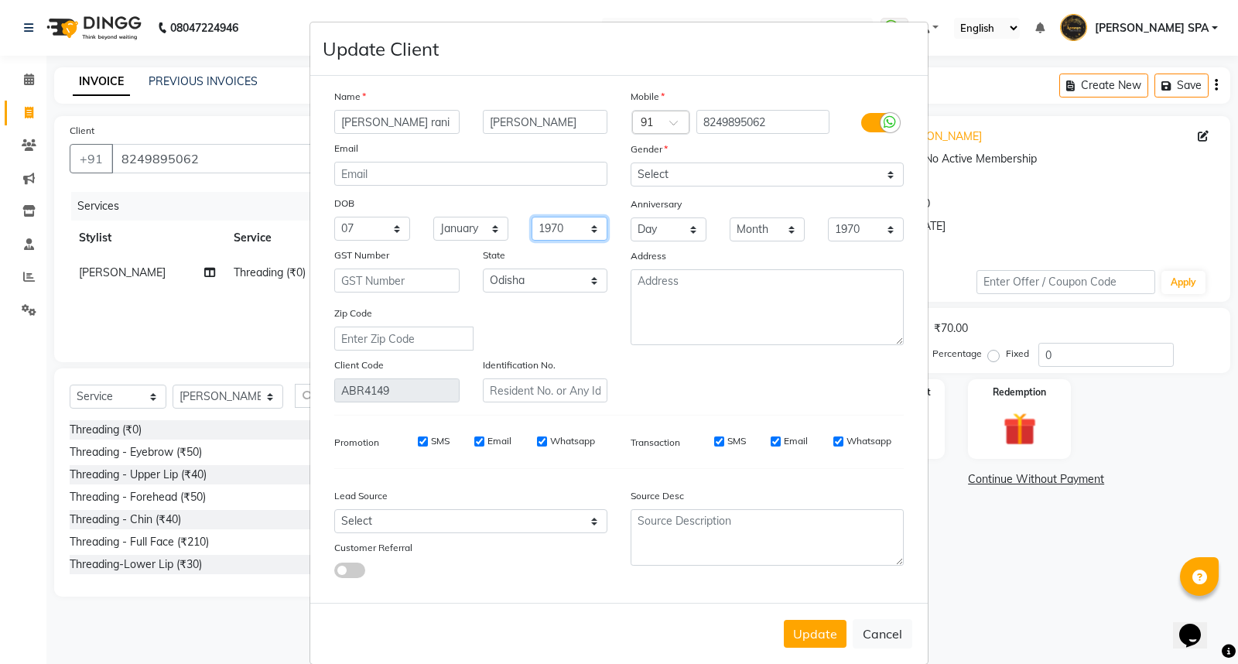
select select "1998"
click at [531, 217] on select "1940 1941 1942 1943 1944 1945 1946 1947 1948 1949 1950 1951 1952 1953 1954 1955…" at bounding box center [569, 229] width 76 height 24
click at [773, 299] on textarea at bounding box center [766, 307] width 273 height 76
type textarea "berahmp"
click at [687, 528] on textarea at bounding box center [766, 537] width 273 height 56
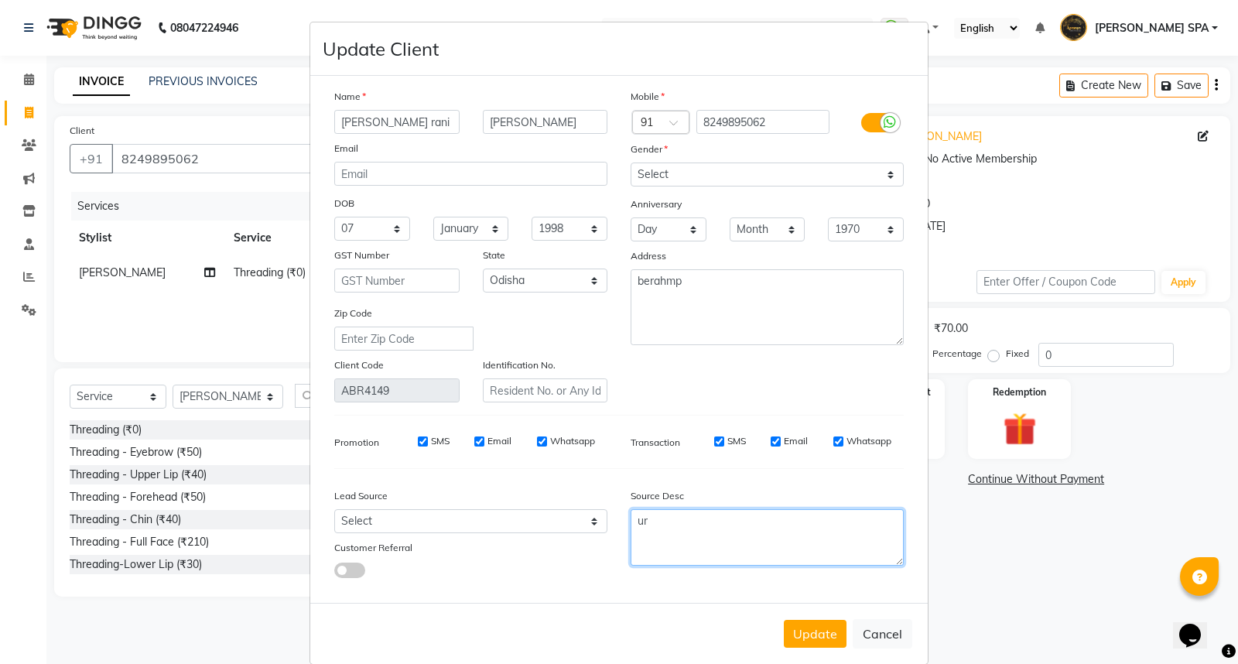
type textarea "u"
type textarea "servis"
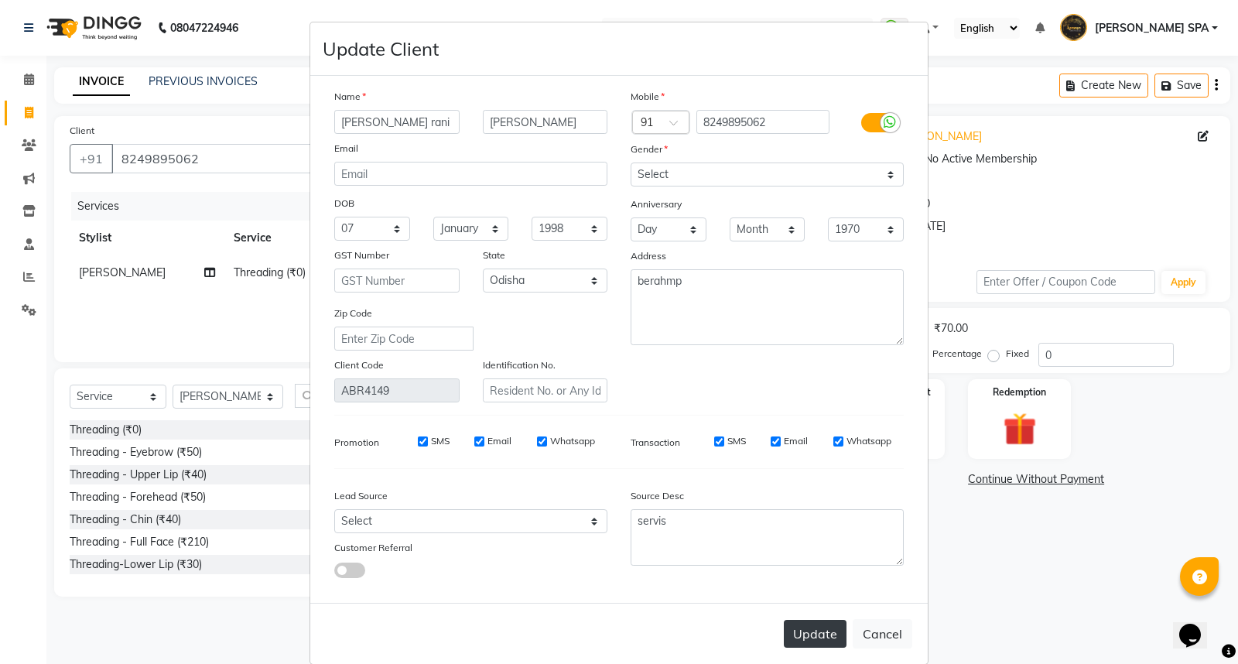
click at [798, 633] on button "Update" at bounding box center [815, 634] width 63 height 28
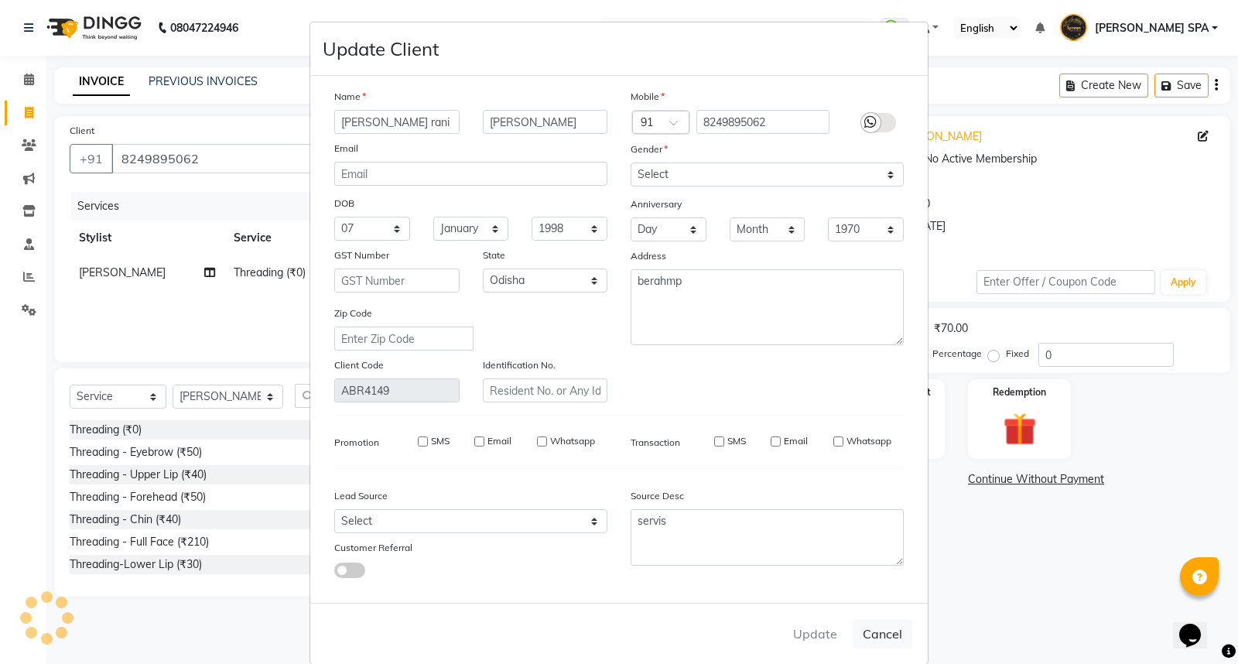
select select
select select "null"
select select
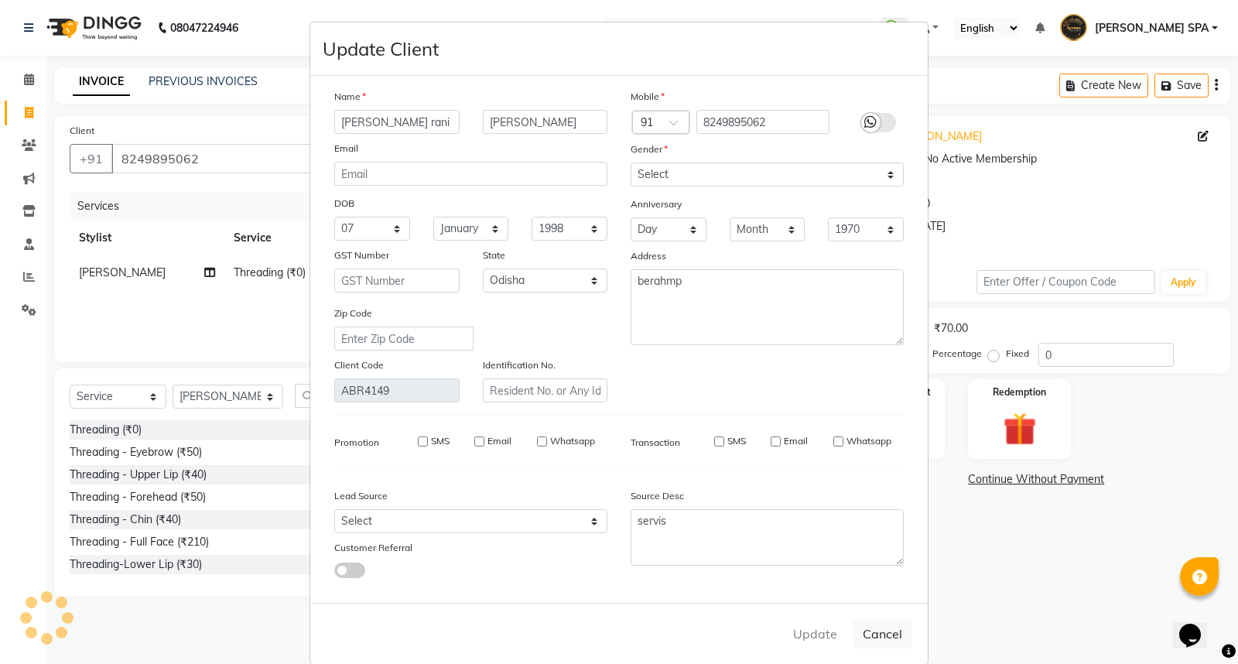
select select
checkbox input "false"
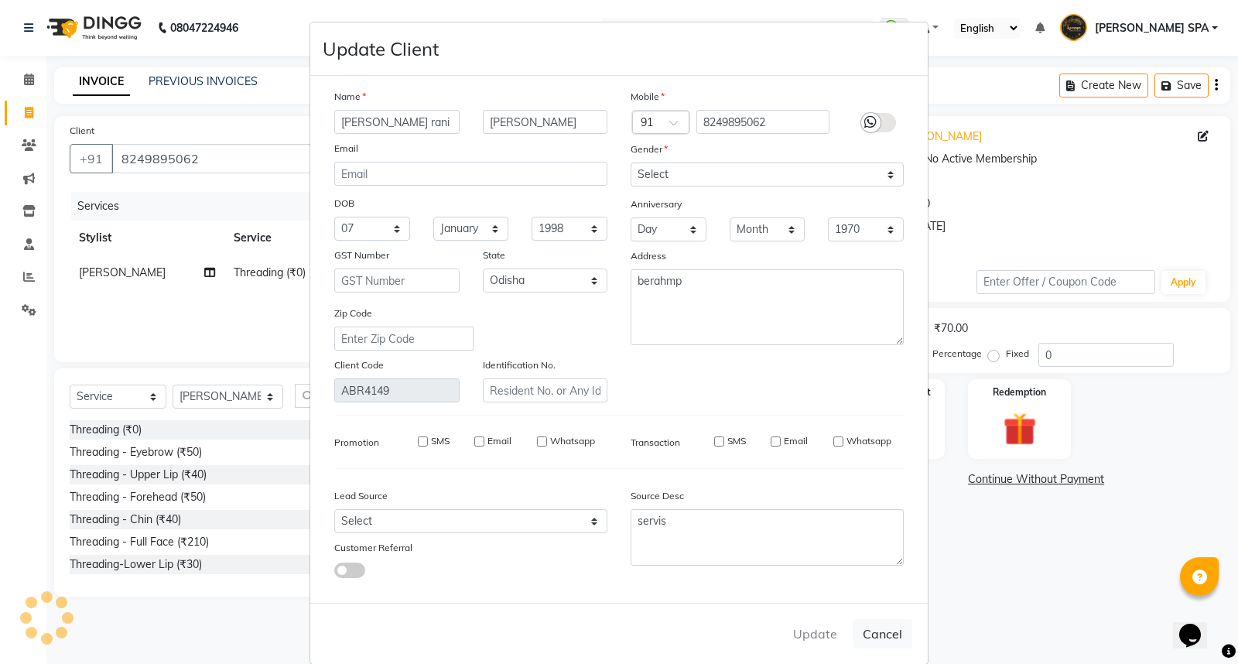
checkbox input "false"
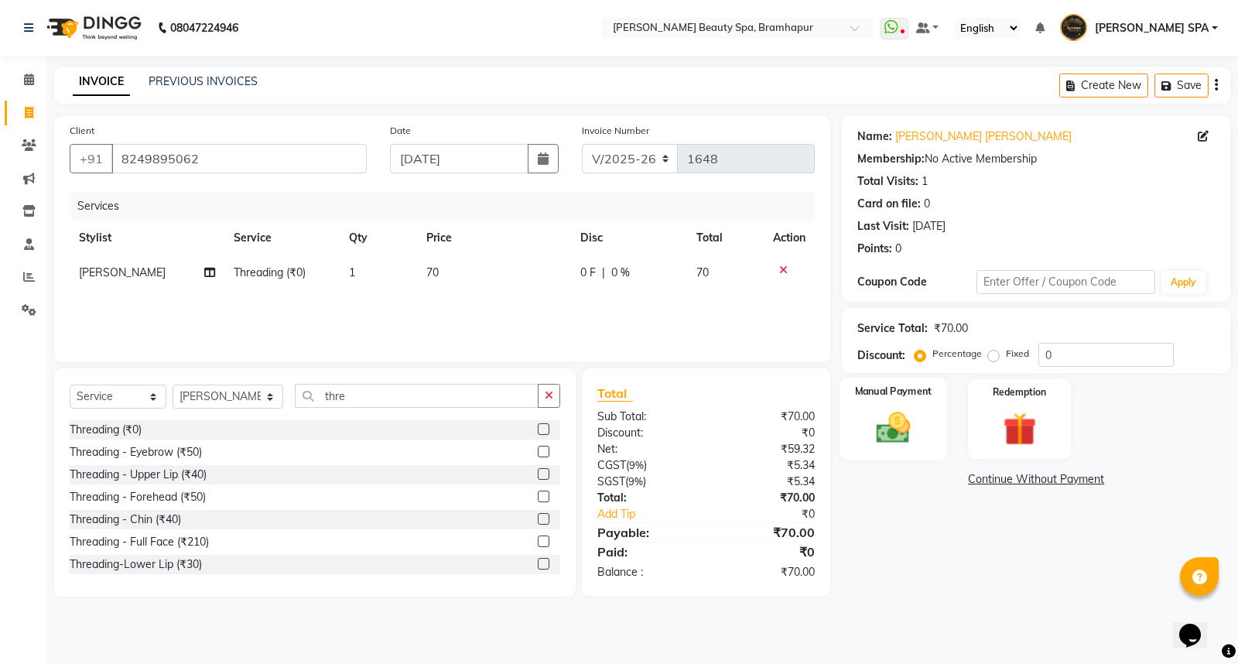
click at [891, 439] on img at bounding box center [894, 427] width 56 height 39
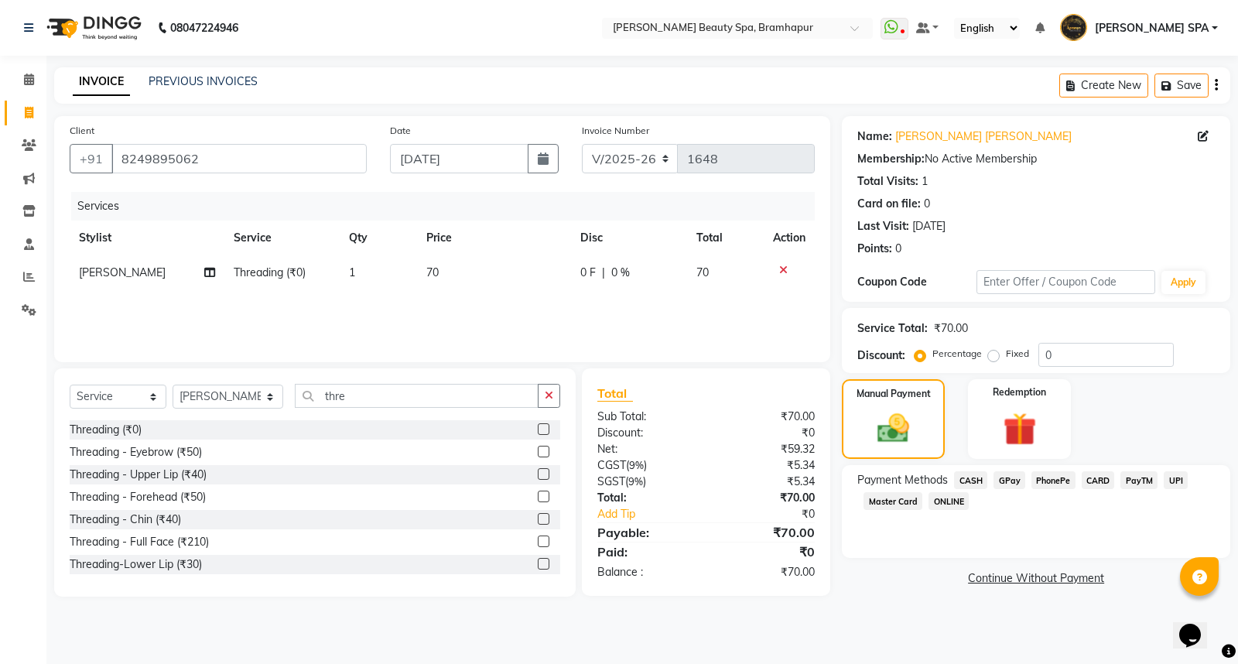
click at [971, 480] on span "CASH" at bounding box center [970, 480] width 33 height 18
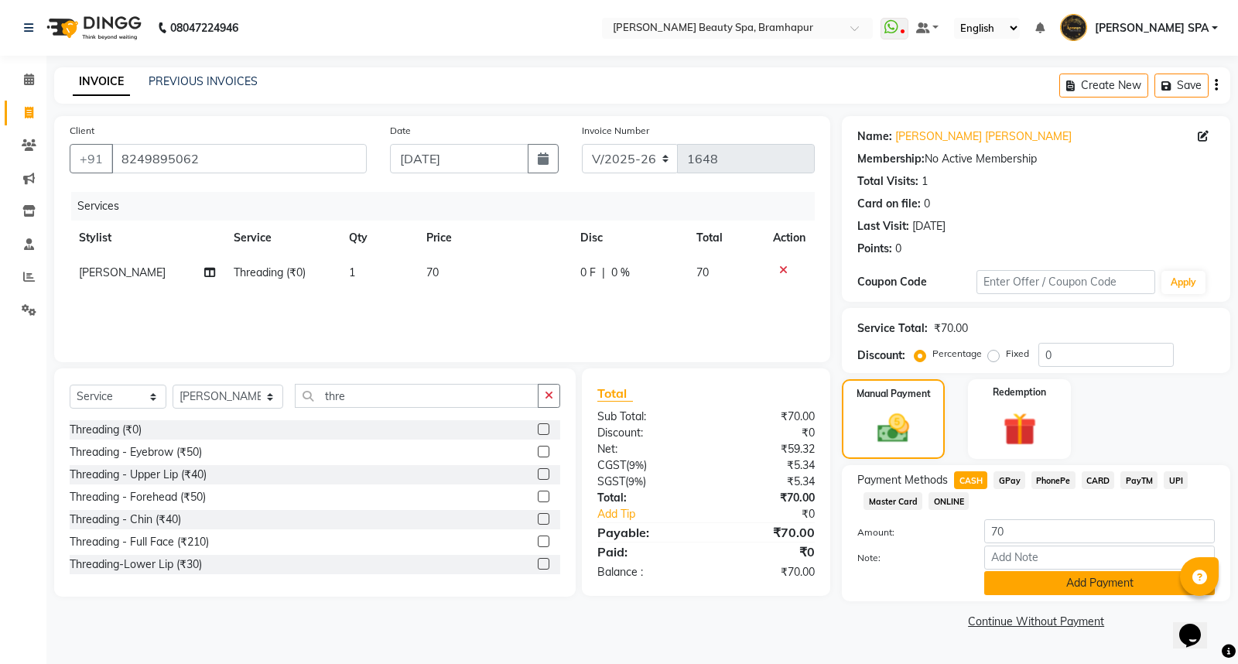
click at [1060, 579] on button "Add Payment" at bounding box center [1099, 583] width 230 height 24
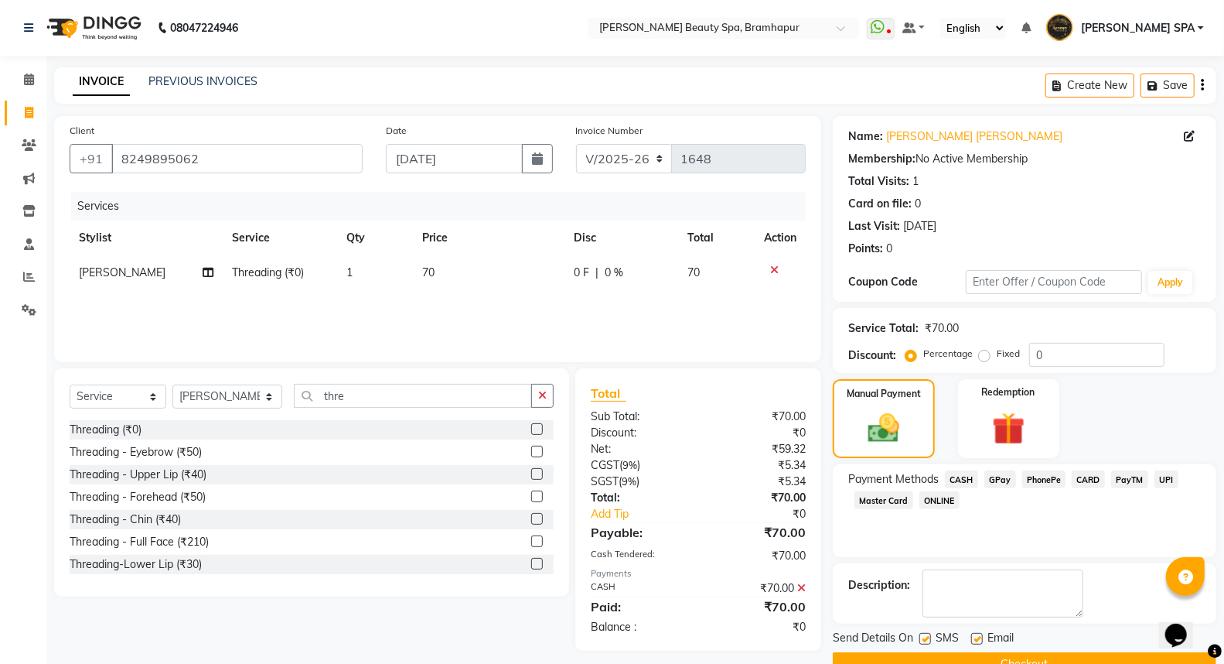
scroll to position [35, 0]
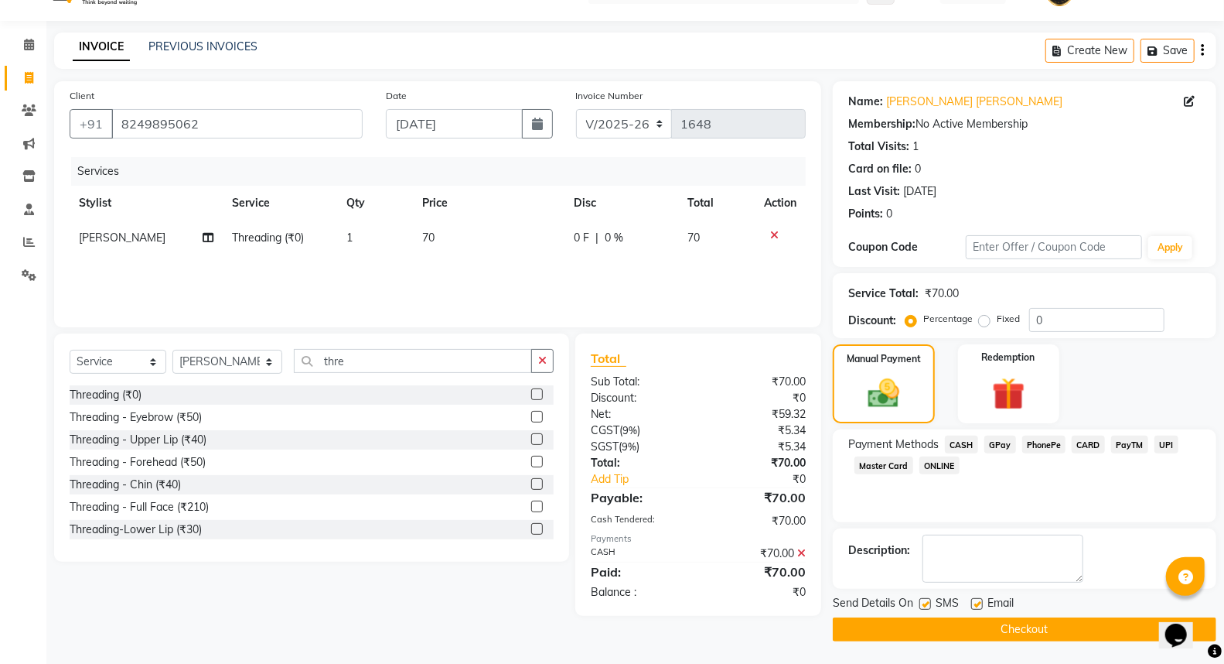
click at [1053, 628] on button "Checkout" at bounding box center [1025, 629] width 384 height 24
